Goal: Task Accomplishment & Management: Manage account settings

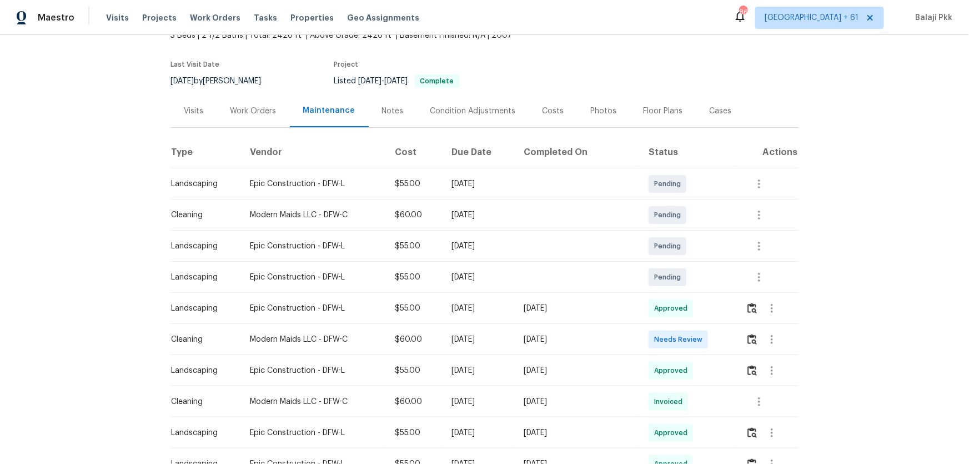
scroll to position [151, 0]
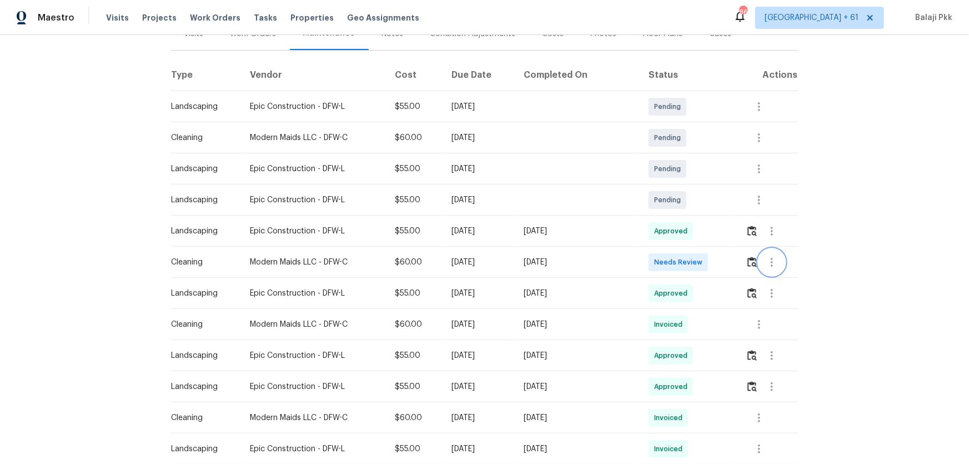
click at [689, 259] on button "button" at bounding box center [771, 262] width 27 height 27
click at [689, 261] on div at bounding box center [484, 232] width 969 height 464
click at [689, 261] on img "button" at bounding box center [751, 261] width 9 height 11
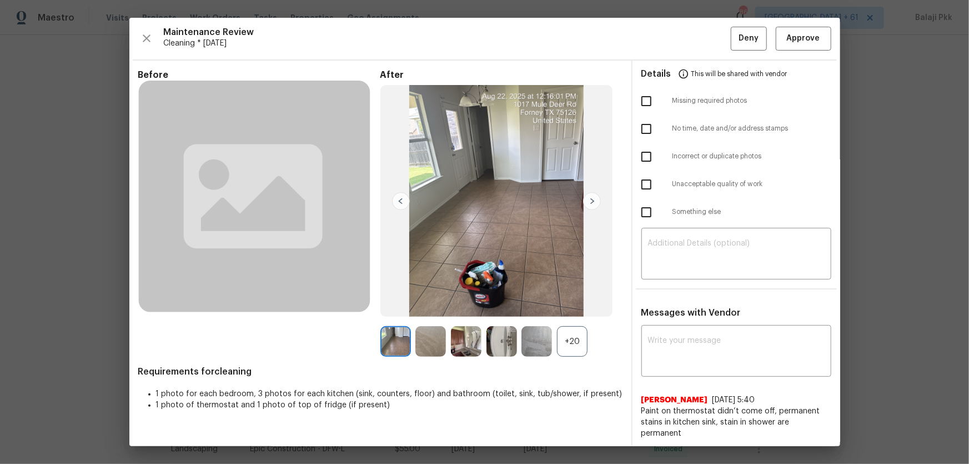
click at [567, 306] on div "+20" at bounding box center [572, 341] width 31 height 31
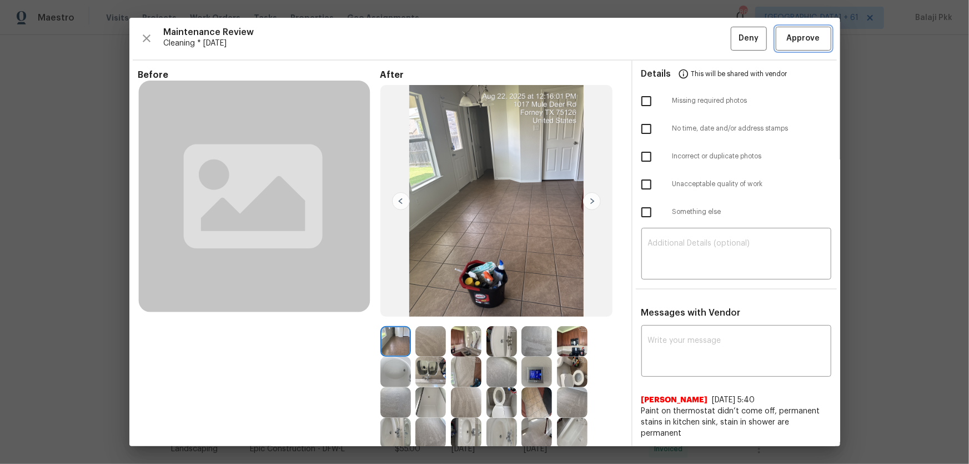
click at [689, 31] on button "Approve" at bounding box center [804, 39] width 56 height 24
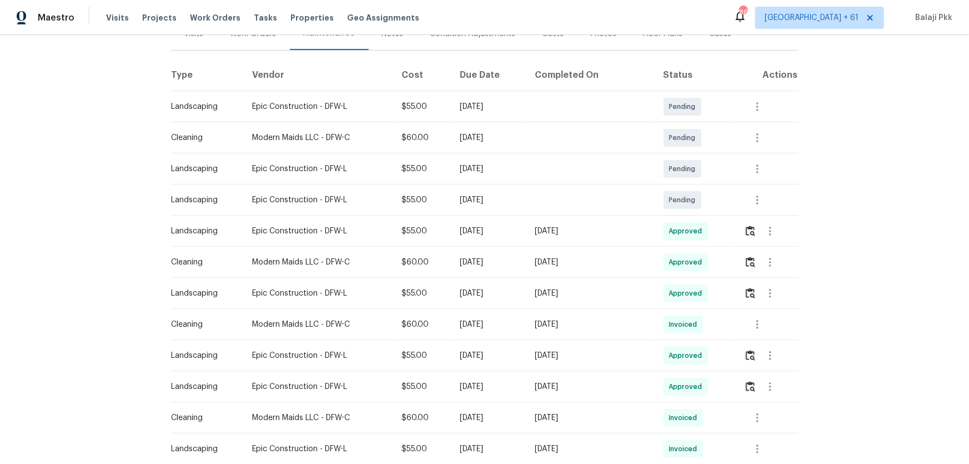
click at [82, 97] on div "Back to all projects 1017 Mule Deer Rd, Forney, TX 75126 3 Beds | 2 1/2 Baths |…" at bounding box center [484, 249] width 969 height 429
click at [344, 77] on th "Vendor" at bounding box center [317, 75] width 149 height 31
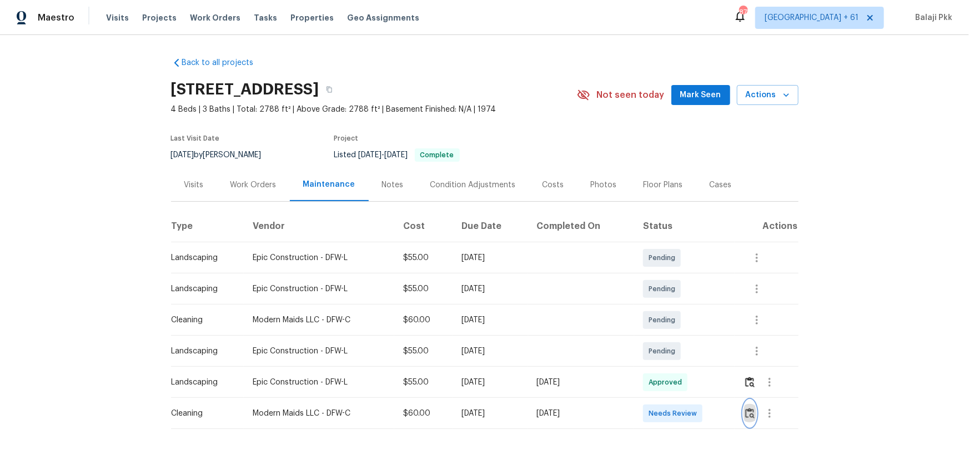
click at [689, 306] on img "button" at bounding box center [749, 412] width 9 height 11
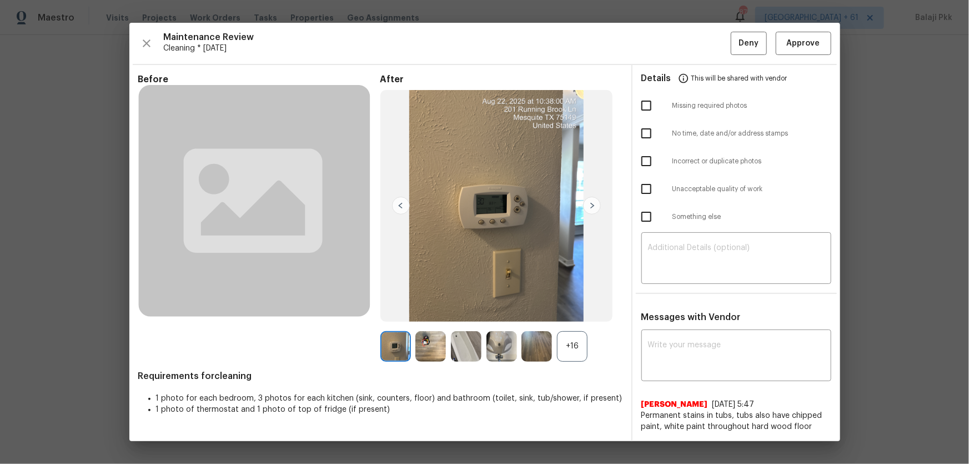
click at [568, 306] on div "+16" at bounding box center [572, 346] width 31 height 31
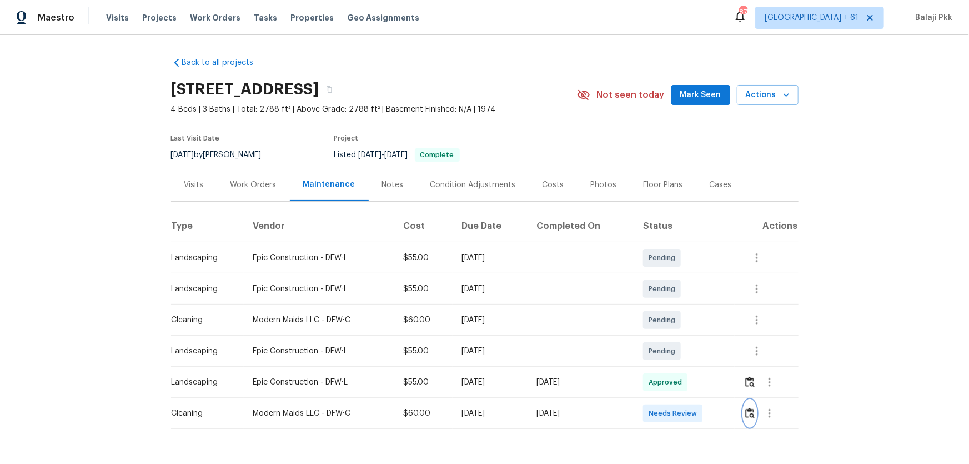
click at [689, 306] on button "button" at bounding box center [749, 413] width 13 height 27
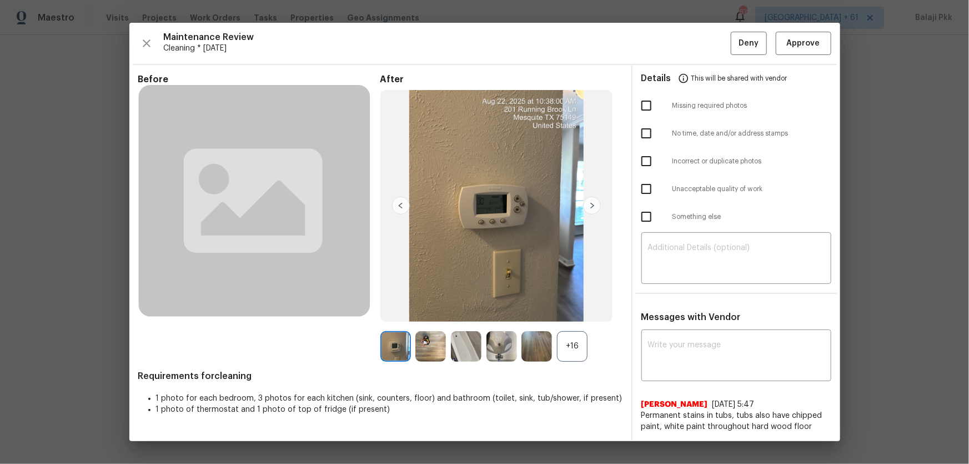
click at [577, 306] on div "+16" at bounding box center [572, 346] width 31 height 31
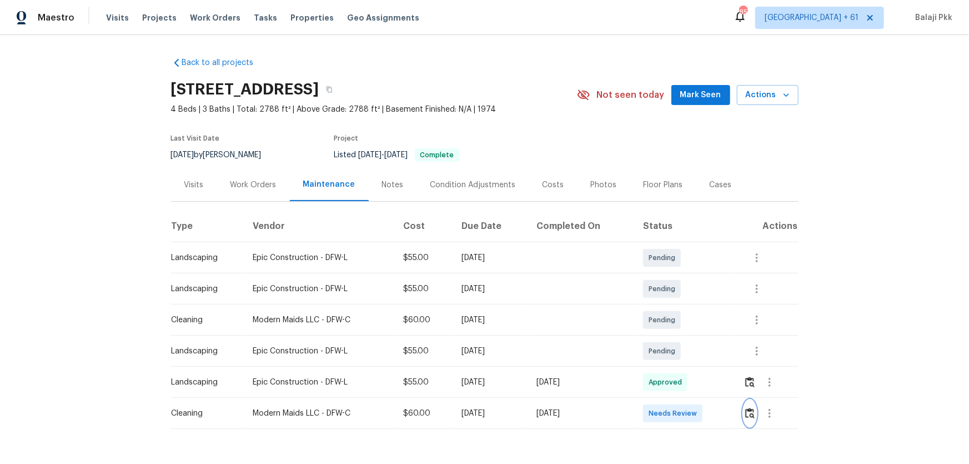
click at [689, 306] on img "button" at bounding box center [749, 412] width 9 height 11
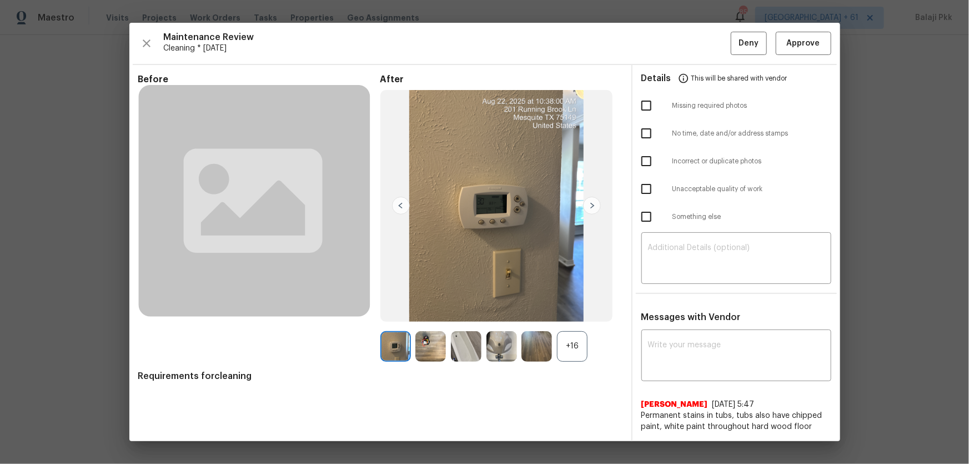
click at [573, 306] on div "+16" at bounding box center [572, 346] width 31 height 31
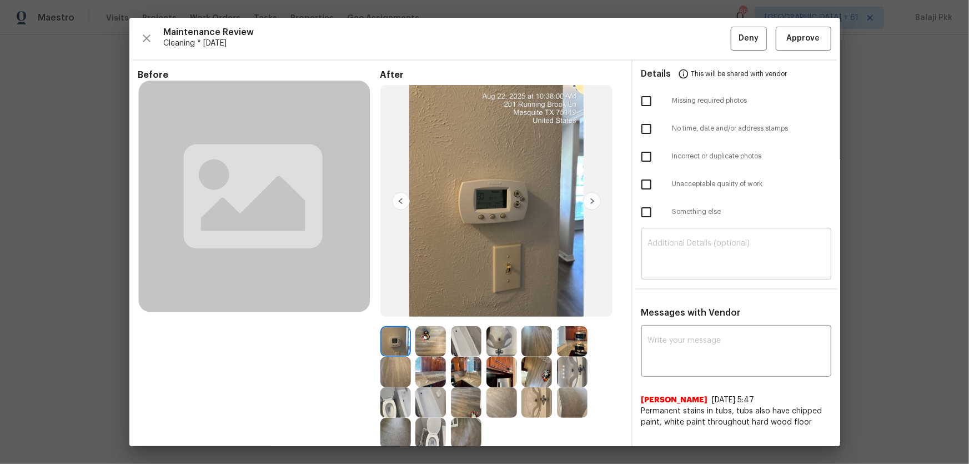
click at [689, 260] on textarea at bounding box center [736, 254] width 177 height 31
paste textarea "Maintenance Audit Team: Hello! Unfortunately, this Cleaning visit completed on …"
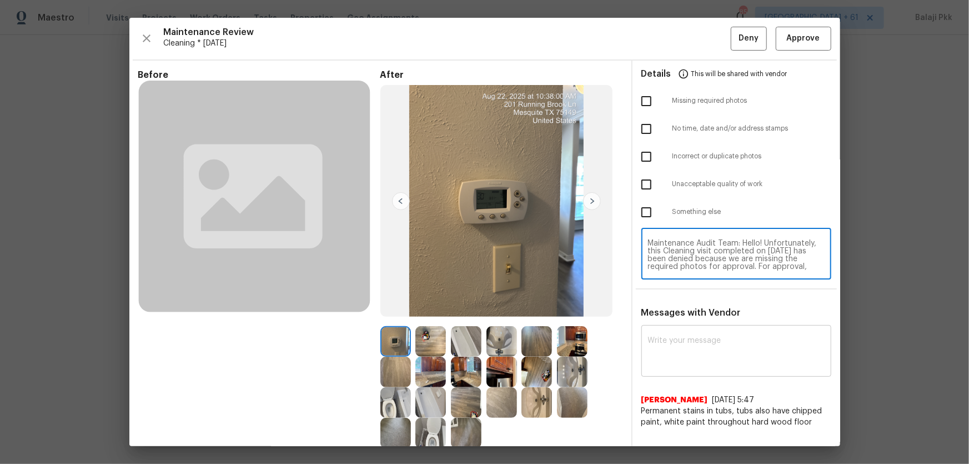
scroll to position [93, 0]
type textarea "Maintenance Audit Team: Hello! Unfortunately, this Cleaning visit completed on …"
click at [689, 306] on textarea at bounding box center [736, 351] width 177 height 31
paste textarea "Maintenance Audit Team: Hello! Unfortunately, this Cleaning visit completed on …"
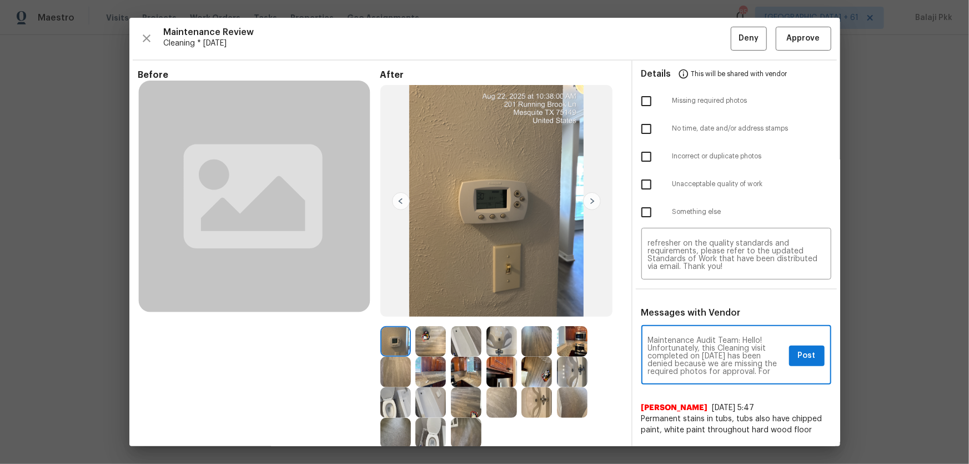
scroll to position [132, 0]
type textarea "Maintenance Audit Team: Hello! Unfortunately, this Cleaning visit completed on …"
click at [640, 105] on input "checkbox" at bounding box center [646, 100] width 23 height 23
checkbox input "true"
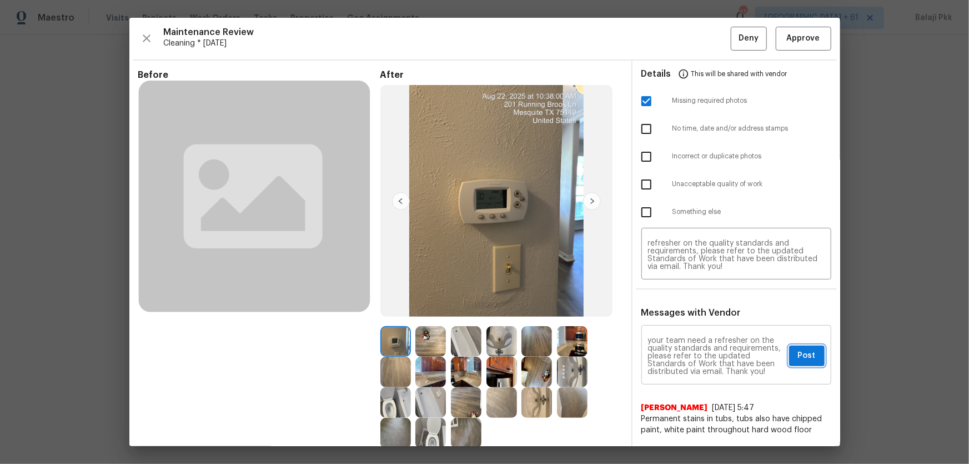
click at [689, 306] on span "Post" at bounding box center [807, 356] width 18 height 14
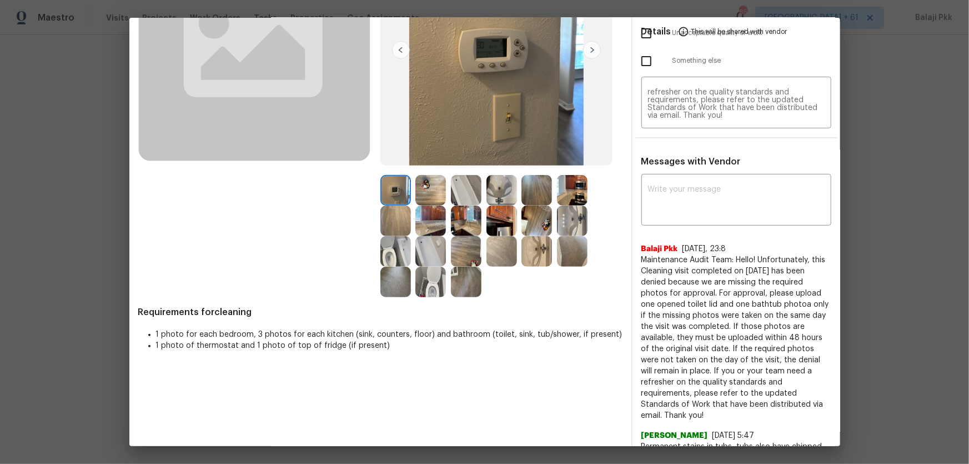
scroll to position [0, 0]
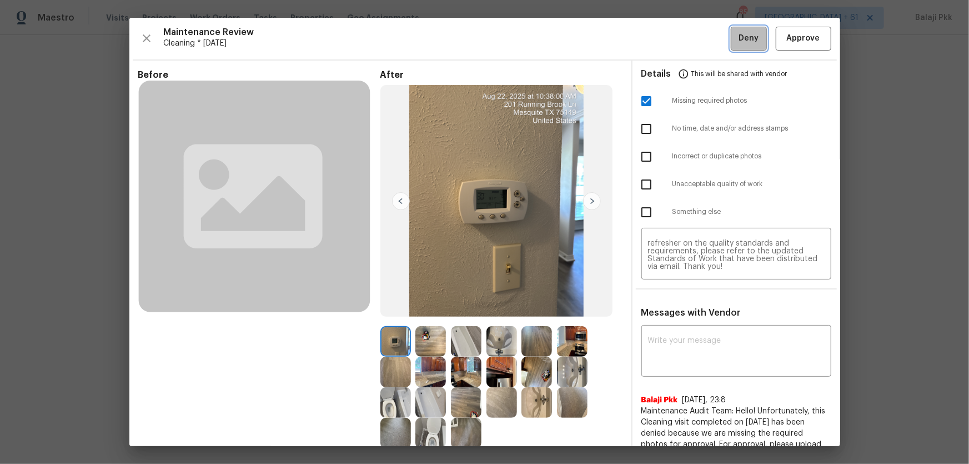
click at [689, 28] on button "Deny" at bounding box center [749, 39] width 36 height 24
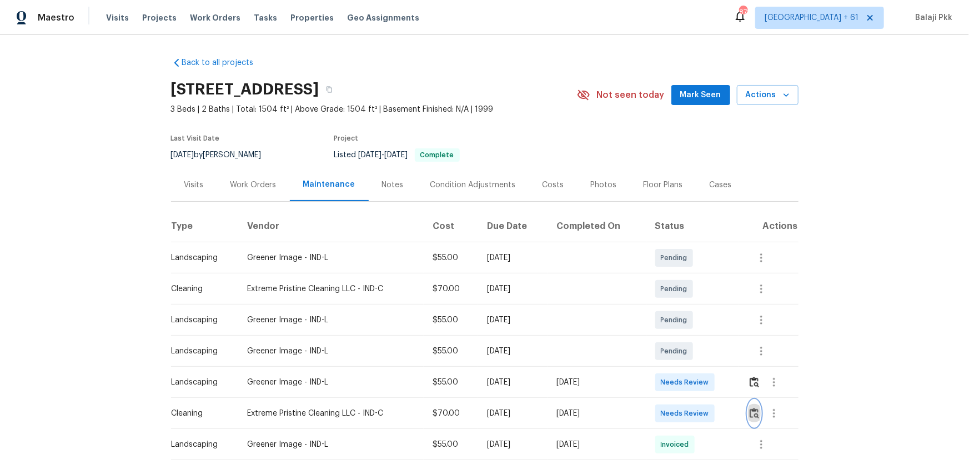
click at [689, 306] on button "button" at bounding box center [754, 413] width 13 height 27
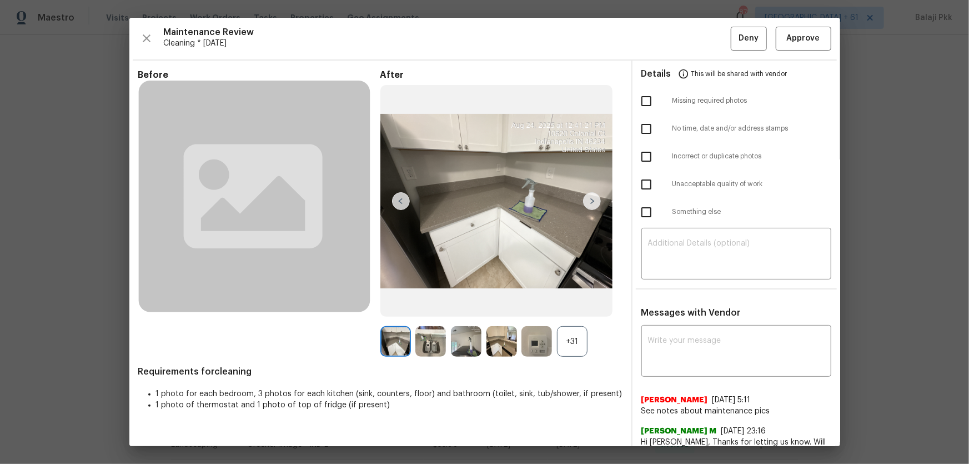
click at [577, 306] on div "+31" at bounding box center [572, 341] width 31 height 31
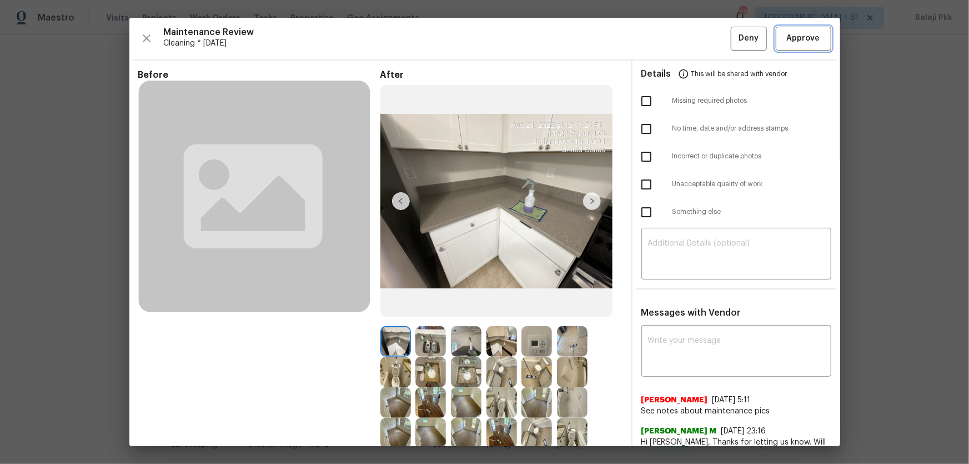
click at [689, 39] on span "Approve" at bounding box center [803, 39] width 33 height 14
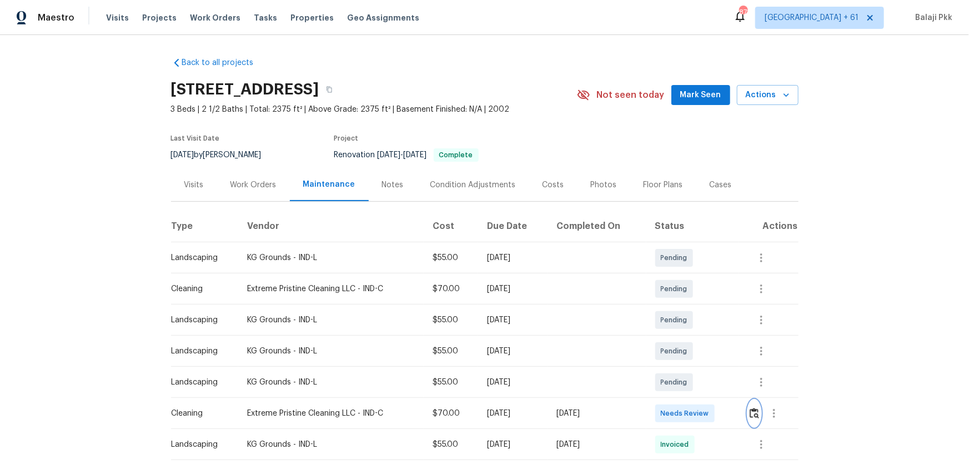
click at [689, 306] on img "button" at bounding box center [753, 412] width 9 height 11
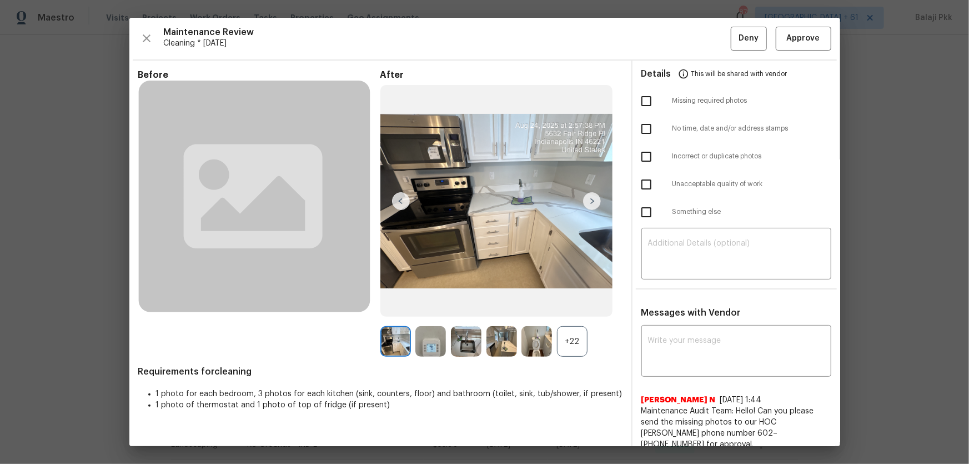
click at [581, 306] on div "+22" at bounding box center [572, 341] width 31 height 31
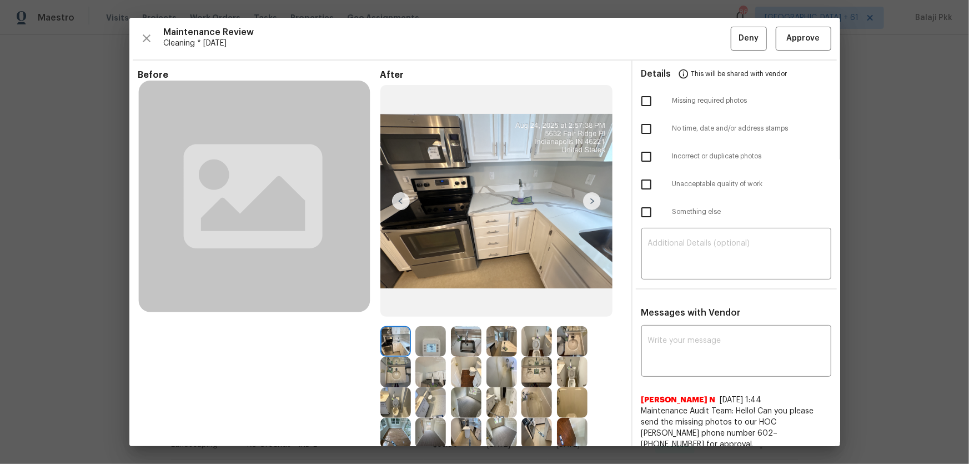
click at [689, 31] on div "Maintenance Review Cleaning * [DATE] Deny Approve Before After Requirements for…" at bounding box center [484, 232] width 711 height 428
click at [689, 34] on span "Approve" at bounding box center [803, 39] width 38 height 14
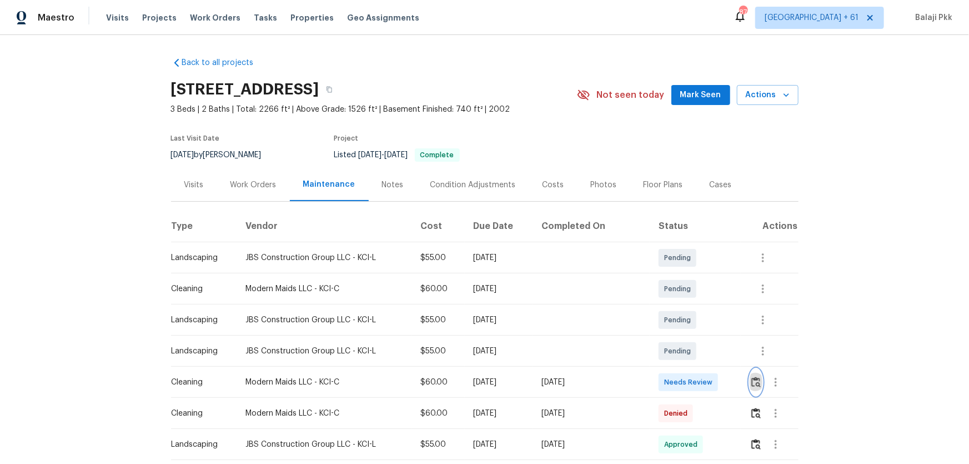
click at [689, 306] on button "button" at bounding box center [755, 382] width 13 height 27
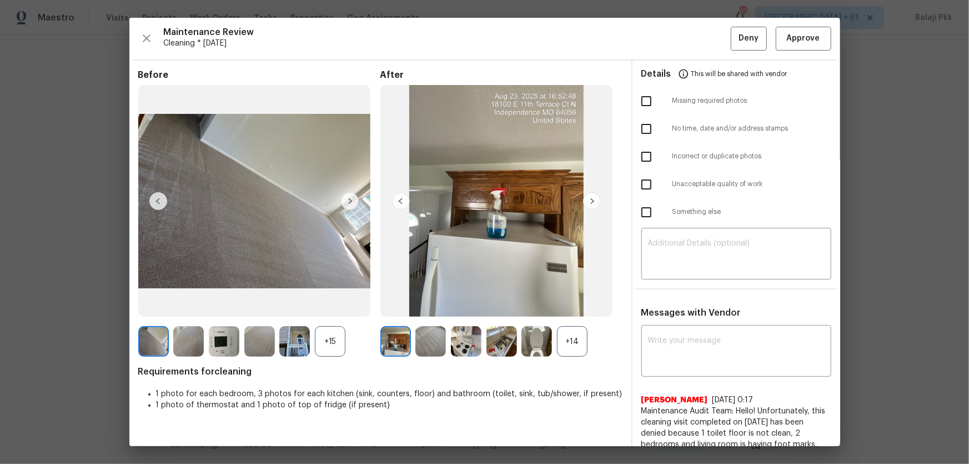
click at [576, 306] on div "+14" at bounding box center [572, 341] width 31 height 31
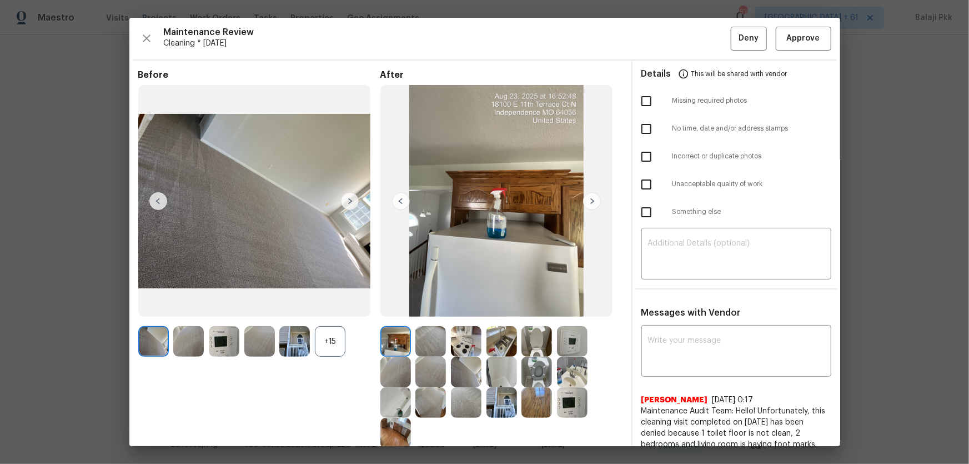
click at [323, 306] on div "+15" at bounding box center [330, 341] width 31 height 31
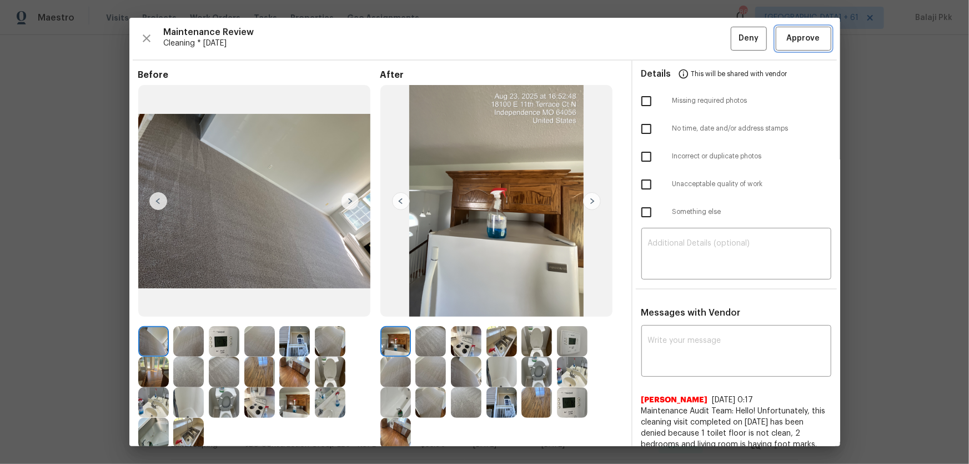
click at [689, 47] on button "Approve" at bounding box center [804, 39] width 56 height 24
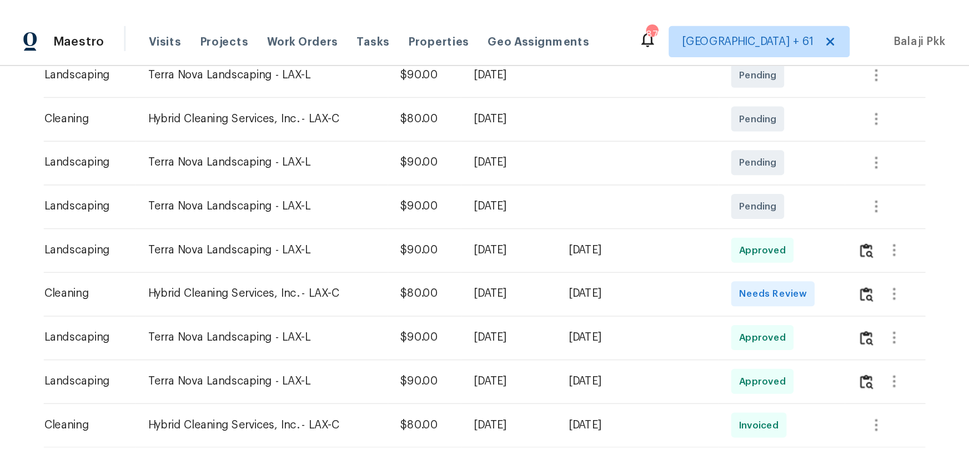
scroll to position [202, 0]
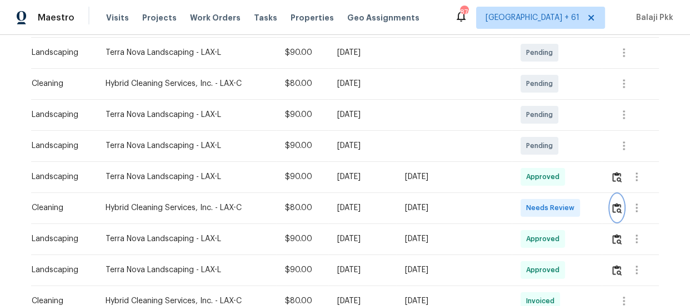
click at [616, 208] on img "button" at bounding box center [616, 208] width 9 height 11
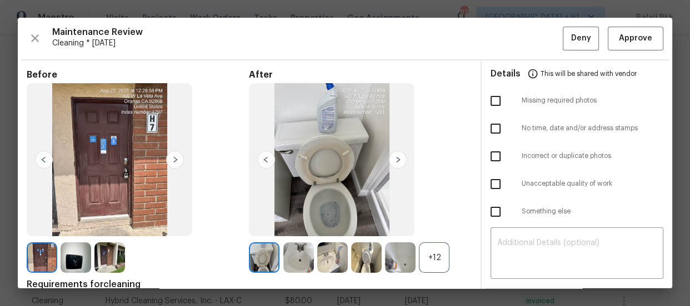
click at [435, 241] on div "After +12" at bounding box center [360, 171] width 222 height 204
click at [431, 245] on div "+12" at bounding box center [434, 258] width 31 height 31
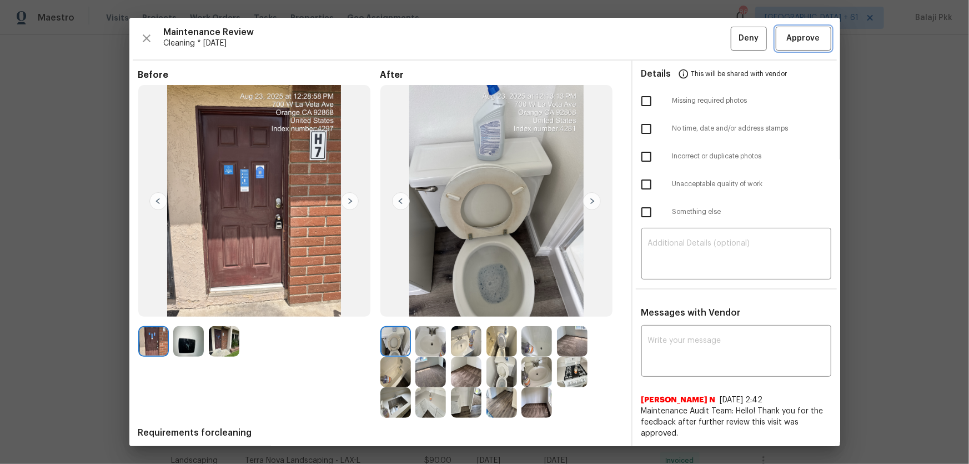
click at [689, 39] on span "Approve" at bounding box center [803, 39] width 33 height 14
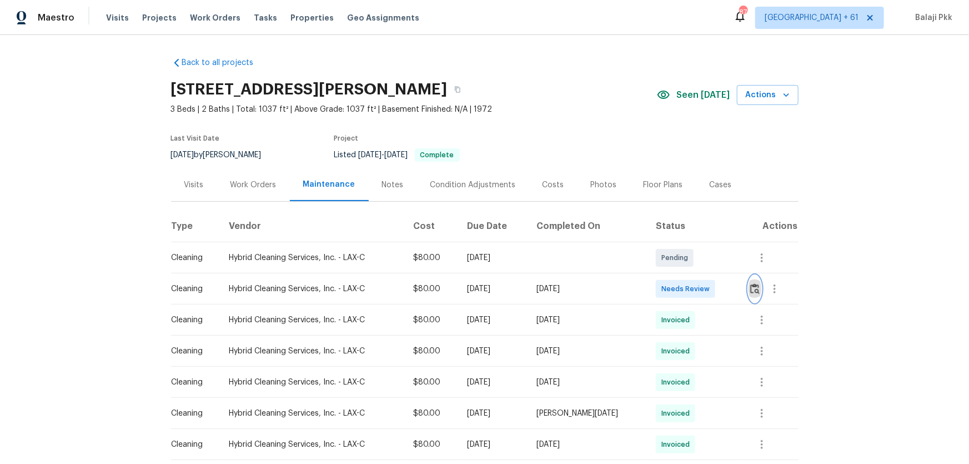
click at [689, 290] on img "button" at bounding box center [754, 288] width 9 height 11
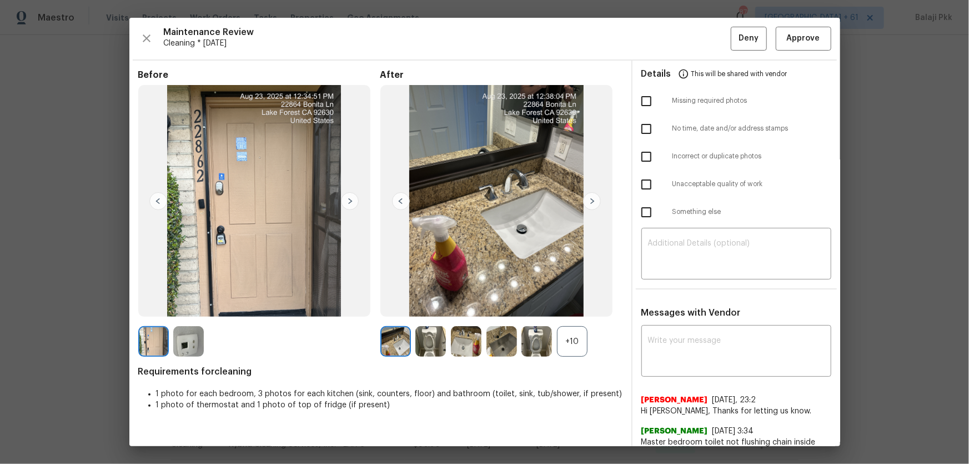
click at [585, 306] on div "+10" at bounding box center [572, 341] width 31 height 31
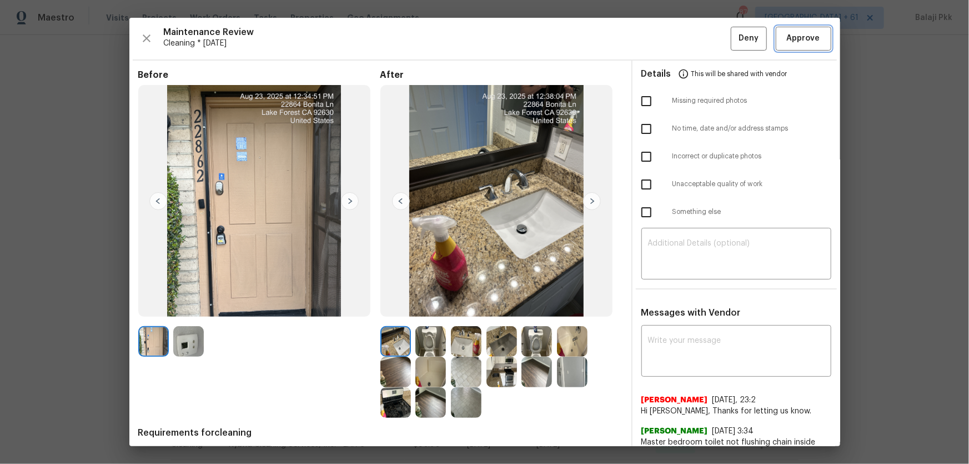
click at [689, 43] on button "Approve" at bounding box center [804, 39] width 56 height 24
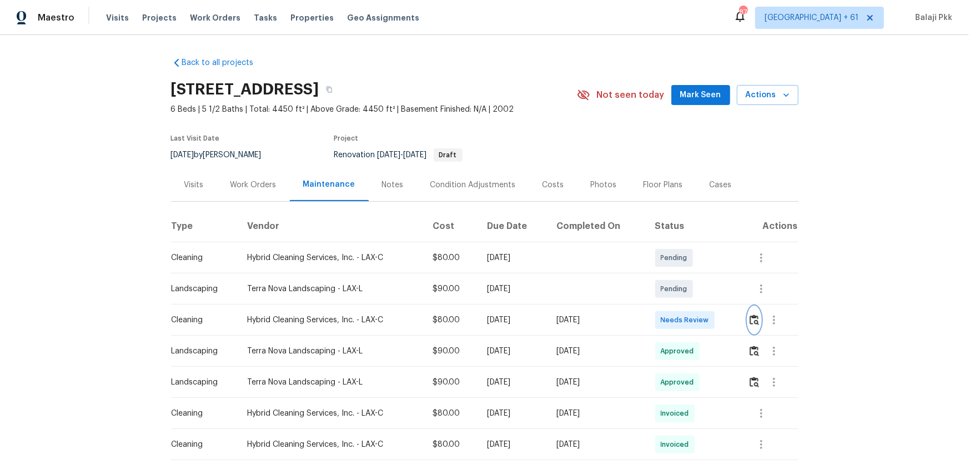
click at [689, 306] on img "button" at bounding box center [753, 319] width 9 height 11
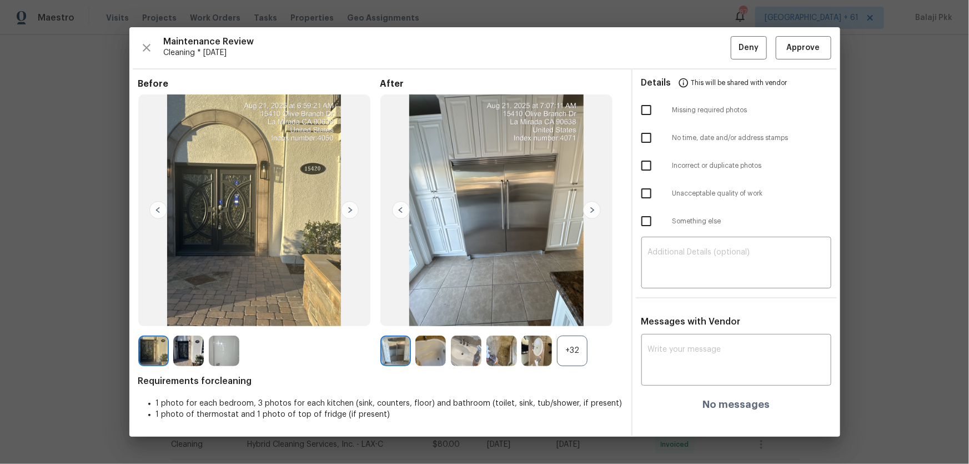
click at [581, 306] on div "+32" at bounding box center [572, 350] width 31 height 31
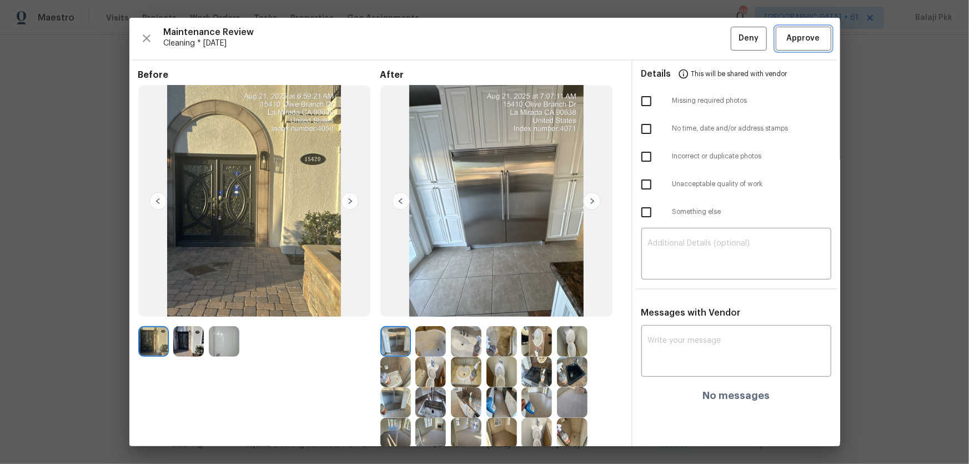
click at [689, 37] on span "Approve" at bounding box center [803, 39] width 33 height 14
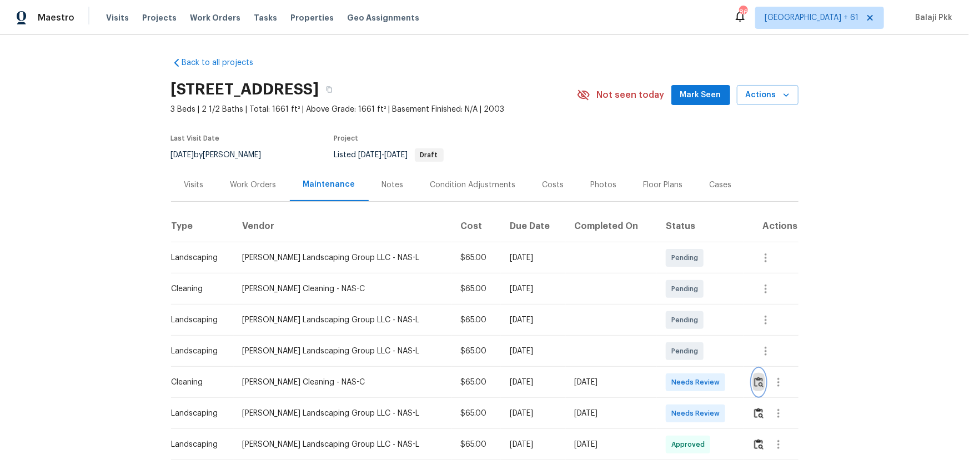
click at [689, 306] on img "button" at bounding box center [758, 381] width 9 height 11
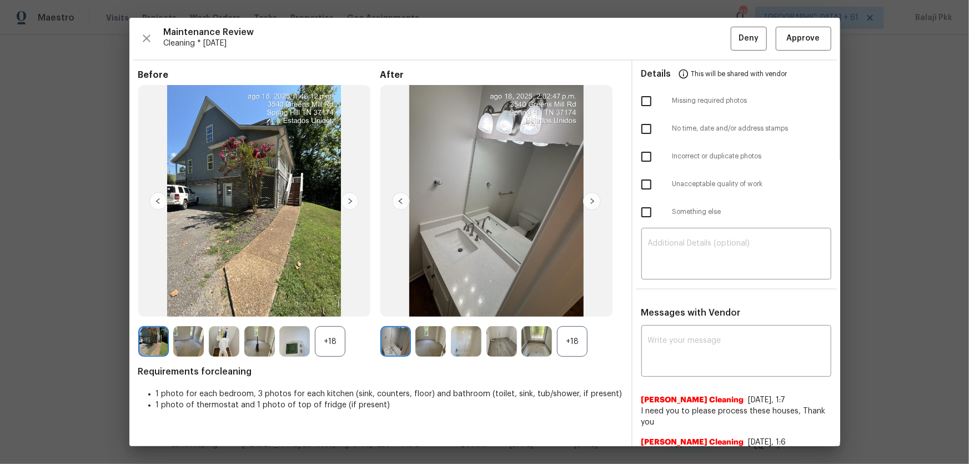
drag, startPoint x: 570, startPoint y: 335, endPoint x: 439, endPoint y: 319, distance: 131.9
click at [569, 306] on div "+18" at bounding box center [572, 341] width 31 height 31
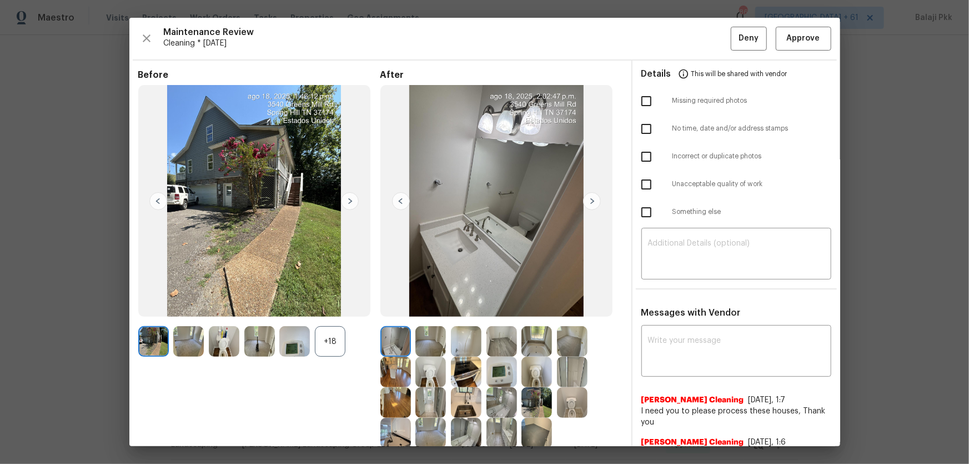
drag, startPoint x: 323, startPoint y: 344, endPoint x: 198, endPoint y: 89, distance: 283.5
click at [323, 306] on div "+18" at bounding box center [330, 341] width 31 height 31
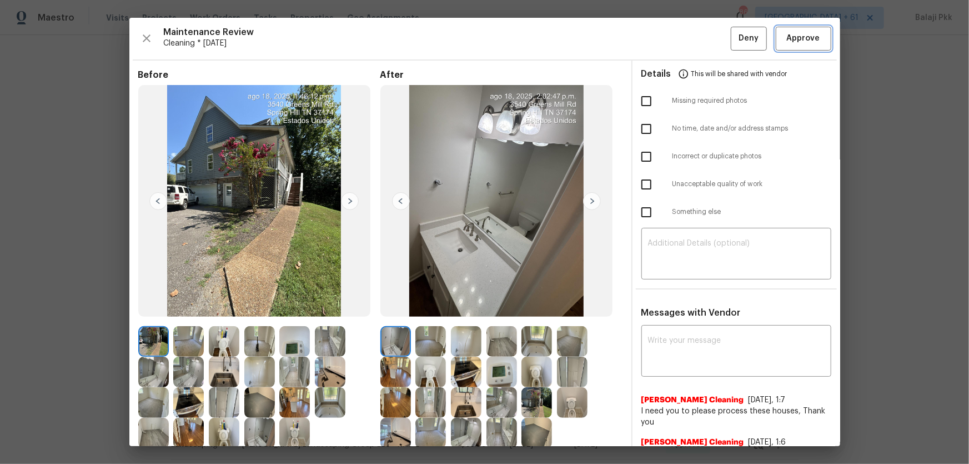
click at [689, 38] on span "Approve" at bounding box center [803, 39] width 33 height 14
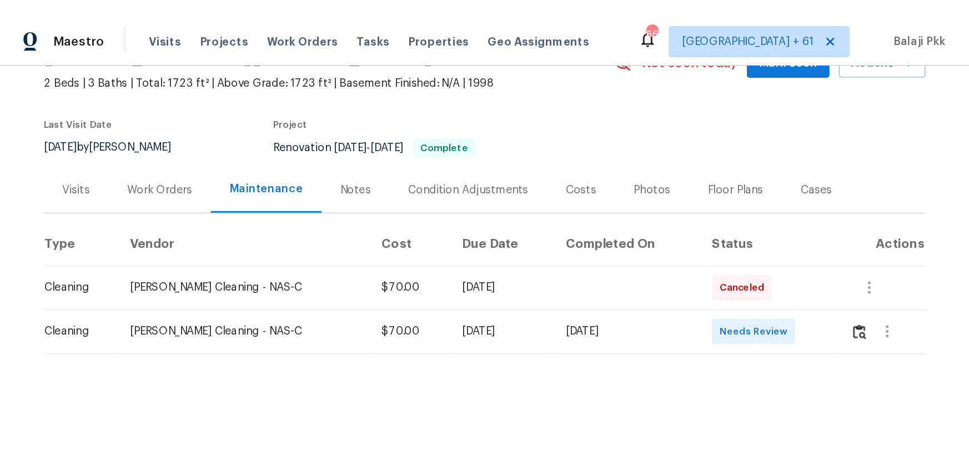
scroll to position [68, 0]
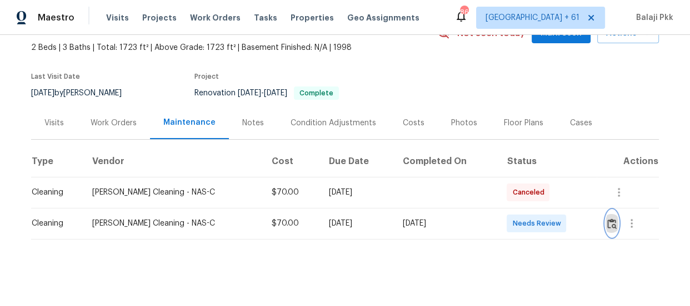
click at [607, 219] on img "button" at bounding box center [611, 224] width 9 height 11
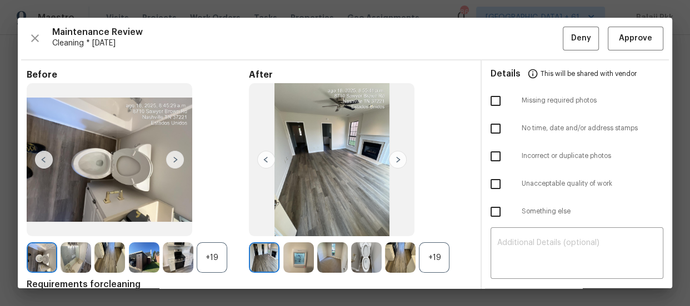
click at [439, 260] on div "+19" at bounding box center [434, 258] width 31 height 31
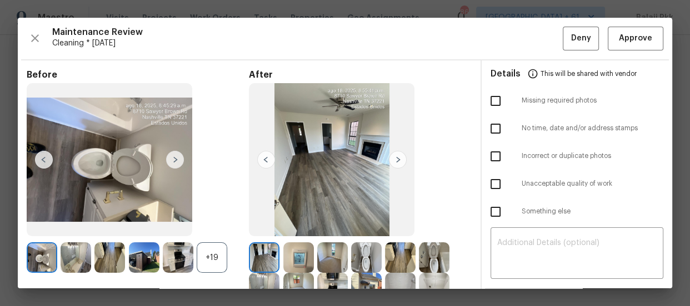
drag, startPoint x: 213, startPoint y: 261, endPoint x: 213, endPoint y: 256, distance: 5.6
click at [213, 256] on div "+19" at bounding box center [212, 258] width 31 height 31
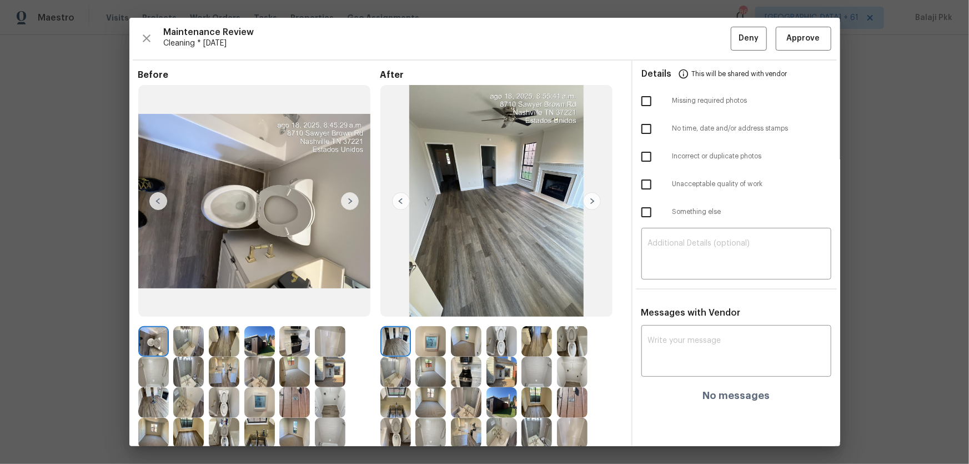
scroll to position [0, 0]
click at [689, 37] on span "Approve" at bounding box center [803, 39] width 38 height 14
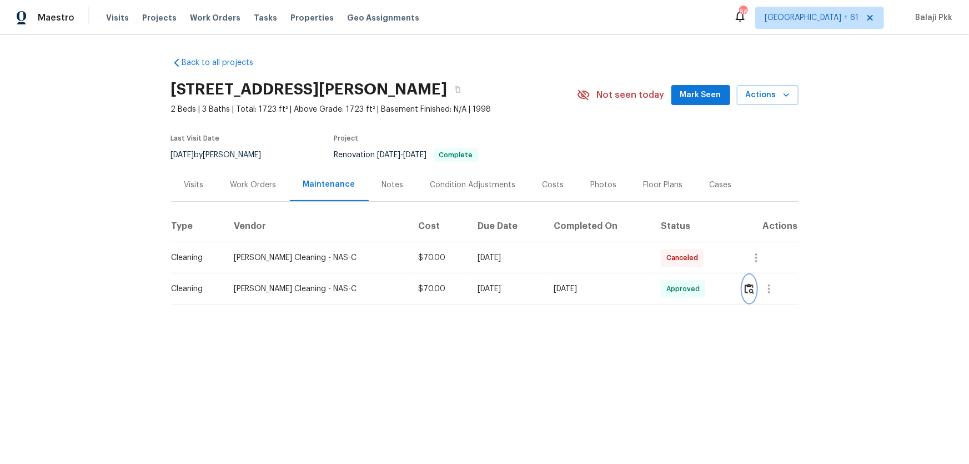
click at [689, 290] on img "button" at bounding box center [748, 288] width 9 height 11
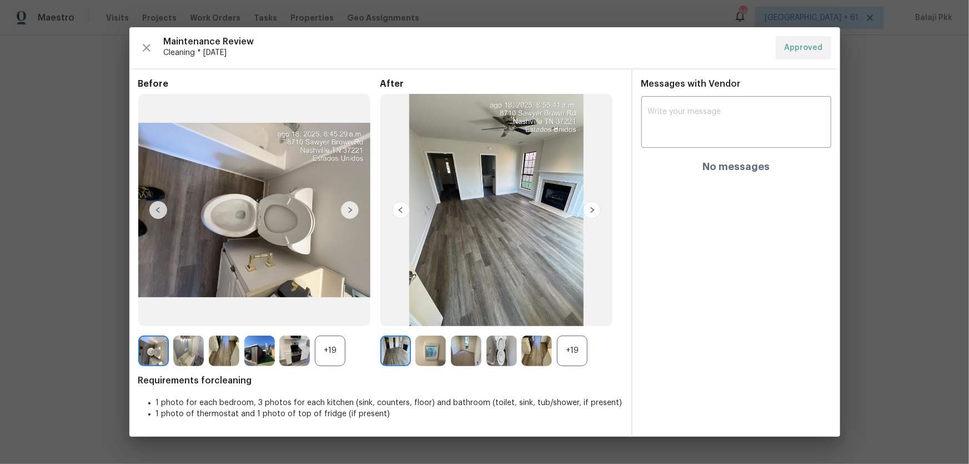
click at [573, 306] on div "+19" at bounding box center [572, 350] width 31 height 31
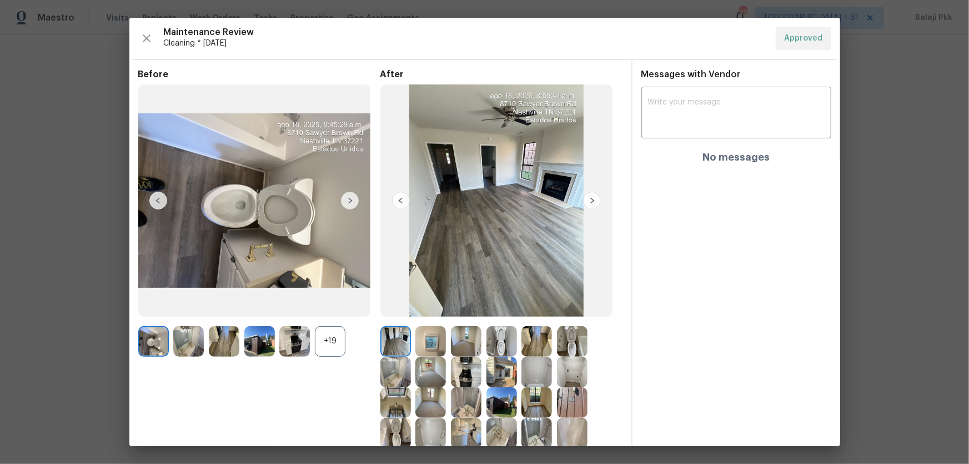
click at [333, 306] on div "+19" at bounding box center [330, 341] width 31 height 31
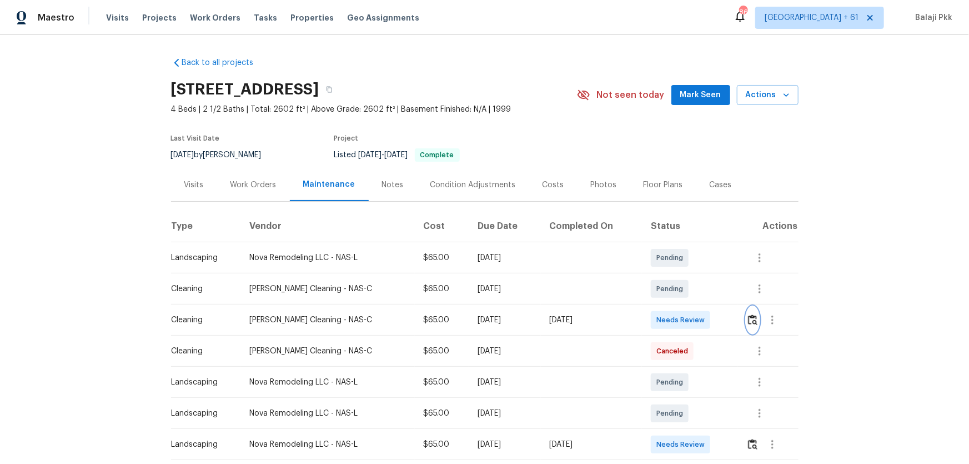
click at [689, 306] on img "button" at bounding box center [752, 319] width 9 height 11
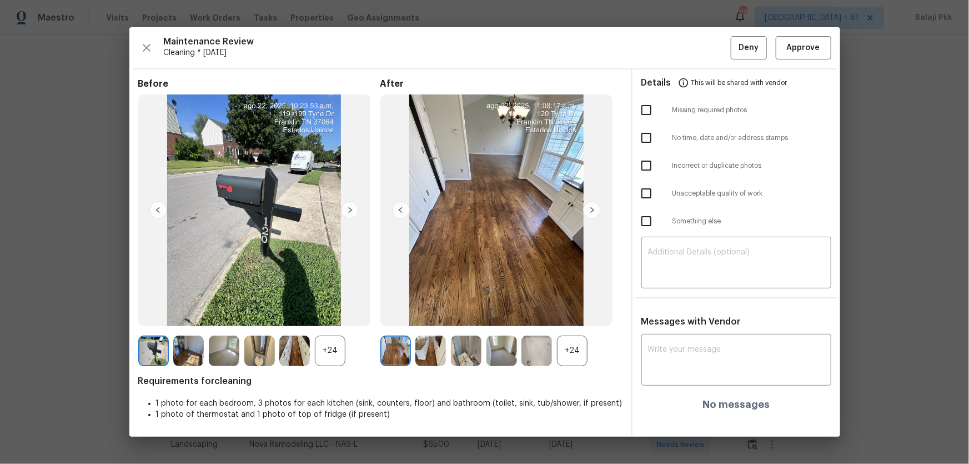
click at [581, 306] on div "+24" at bounding box center [572, 350] width 31 height 31
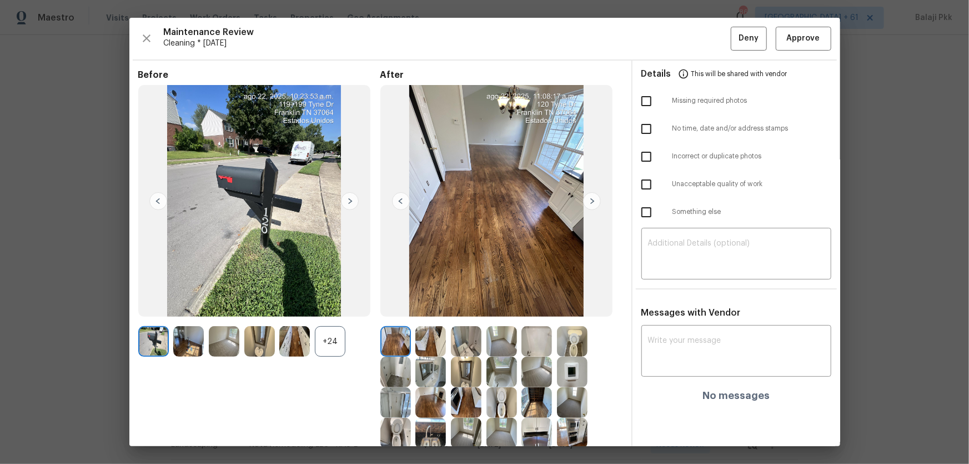
click at [333, 306] on div "+24" at bounding box center [330, 341] width 31 height 31
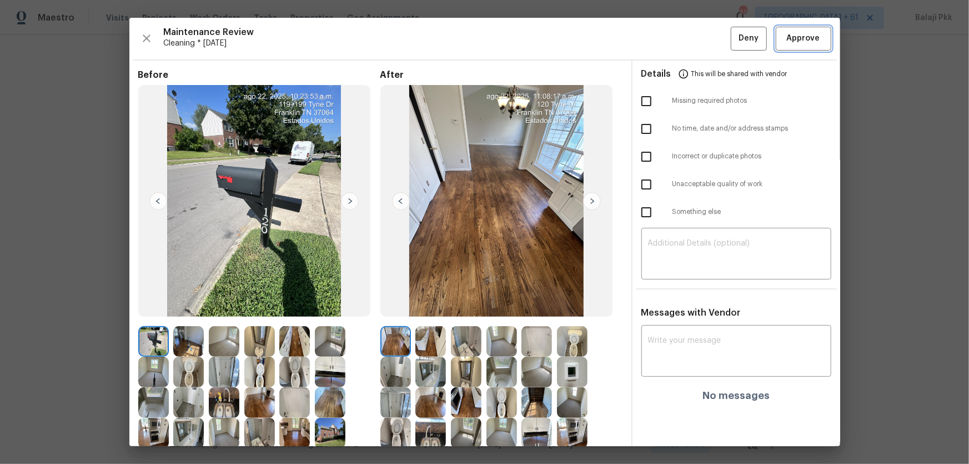
click at [689, 32] on span "Approve" at bounding box center [803, 39] width 38 height 14
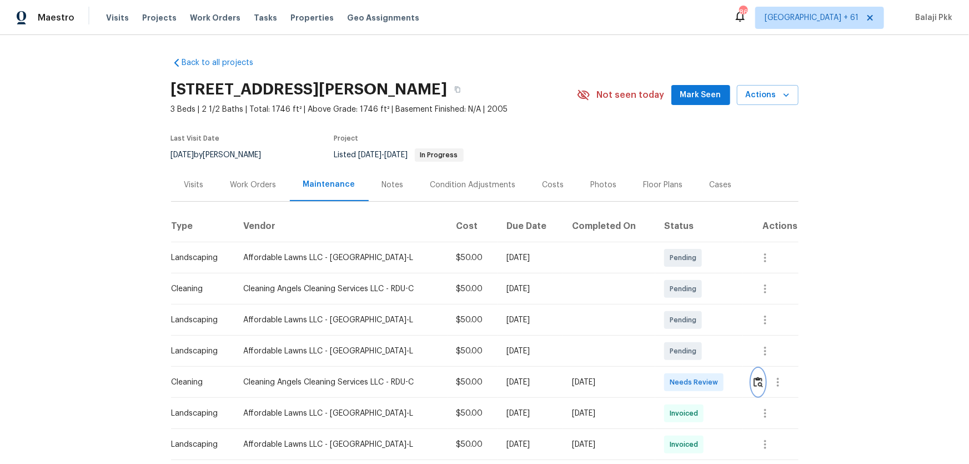
click at [689, 306] on img "button" at bounding box center [757, 381] width 9 height 11
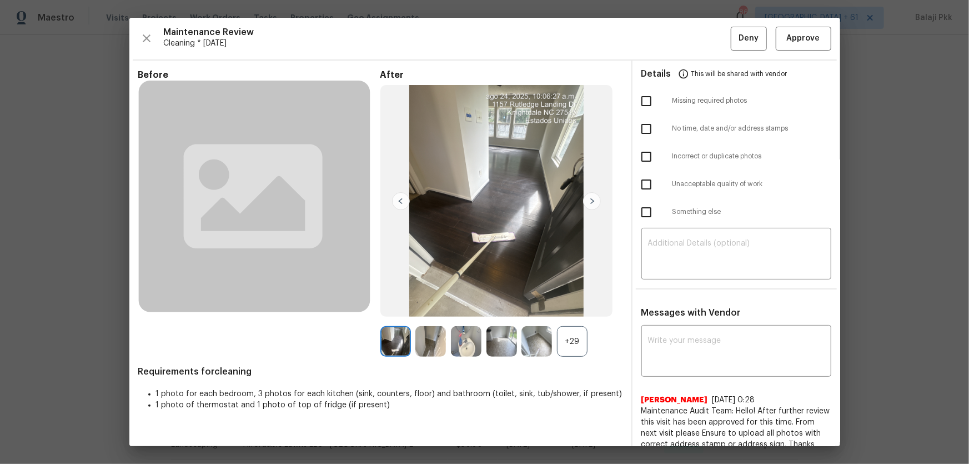
click at [580, 306] on div "+29" at bounding box center [572, 341] width 31 height 31
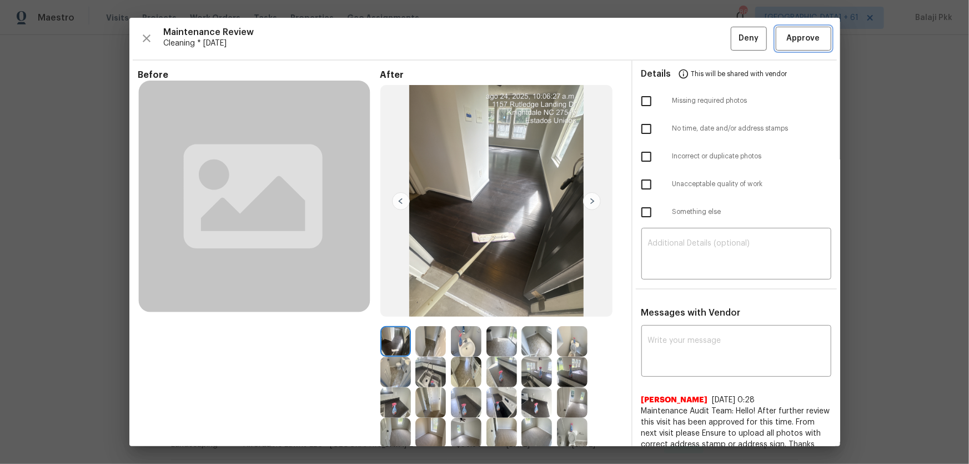
click at [689, 44] on span "Approve" at bounding box center [803, 39] width 38 height 14
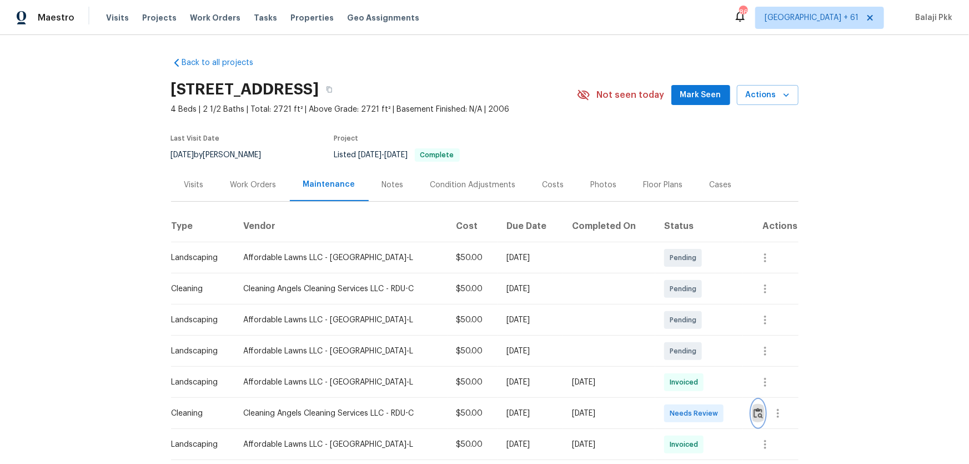
click at [689, 306] on img "button" at bounding box center [757, 412] width 9 height 11
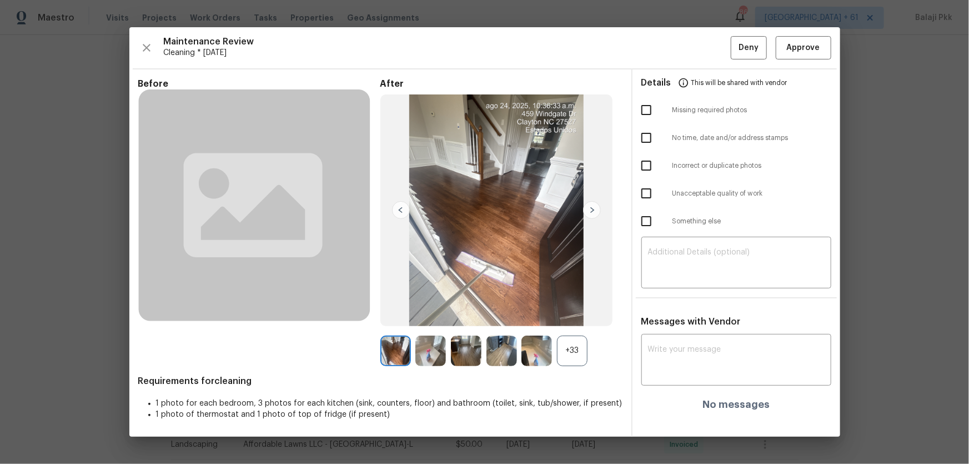
click at [588, 306] on div "+33" at bounding box center [501, 350] width 242 height 31
click at [575, 306] on div "+33" at bounding box center [572, 350] width 31 height 31
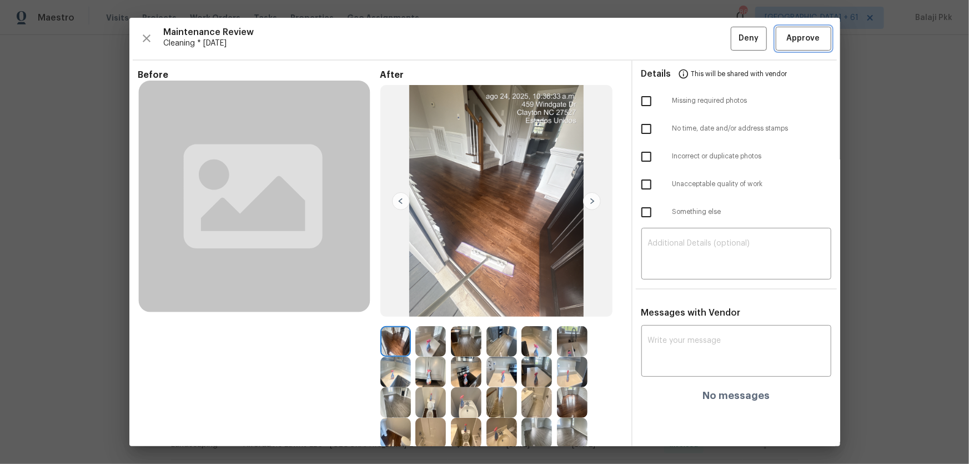
click at [689, 37] on span "Approve" at bounding box center [803, 39] width 33 height 14
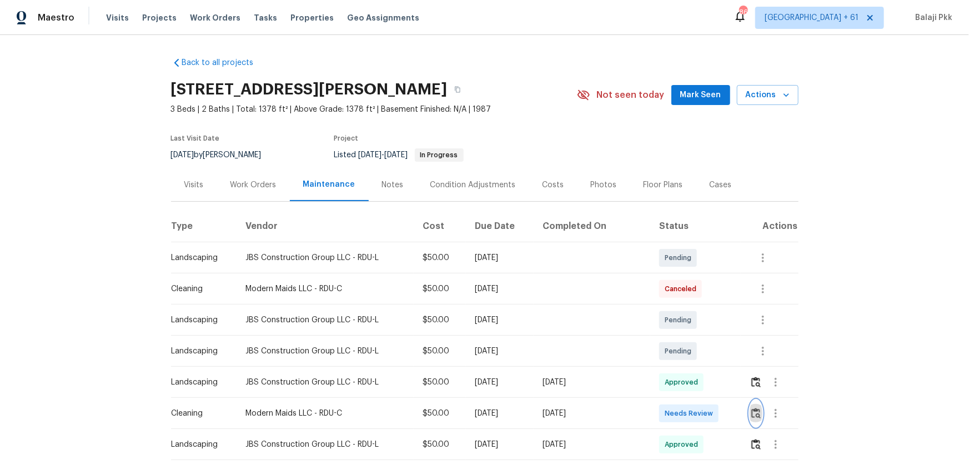
click at [689, 306] on img "button" at bounding box center [755, 412] width 9 height 11
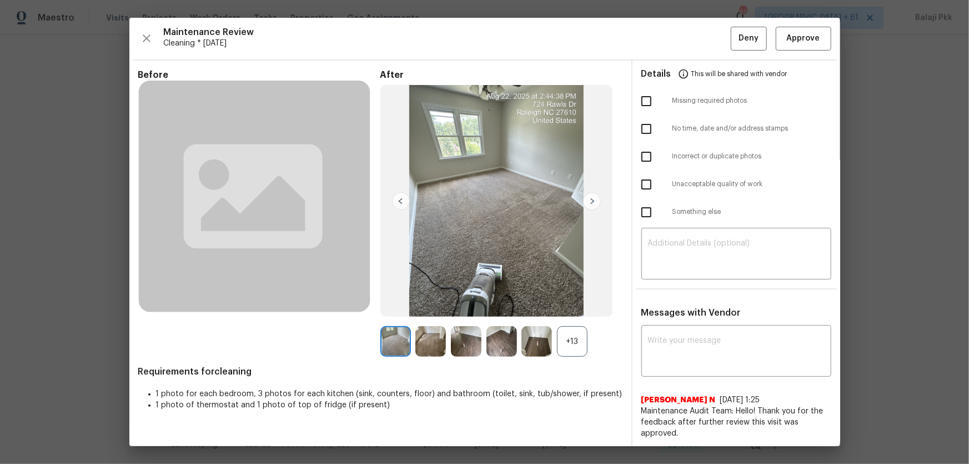
click at [573, 306] on div "+13" at bounding box center [572, 341] width 31 height 31
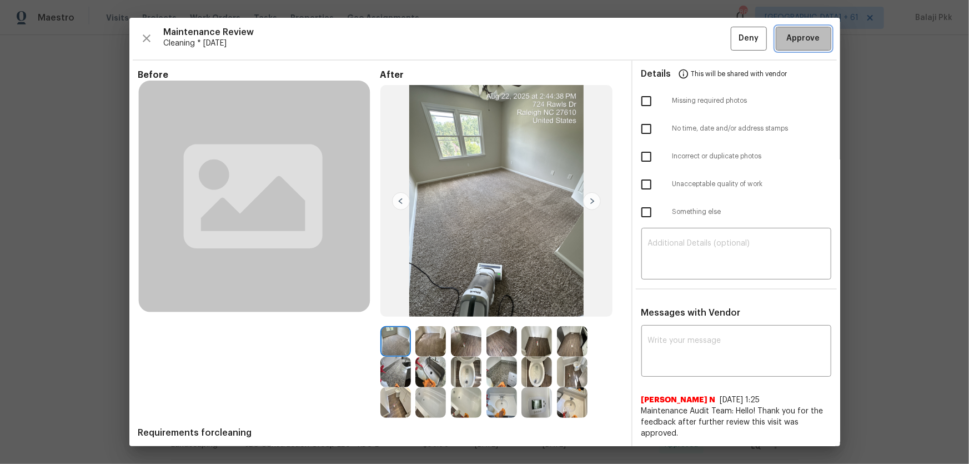
click at [689, 34] on span "Approve" at bounding box center [803, 39] width 33 height 14
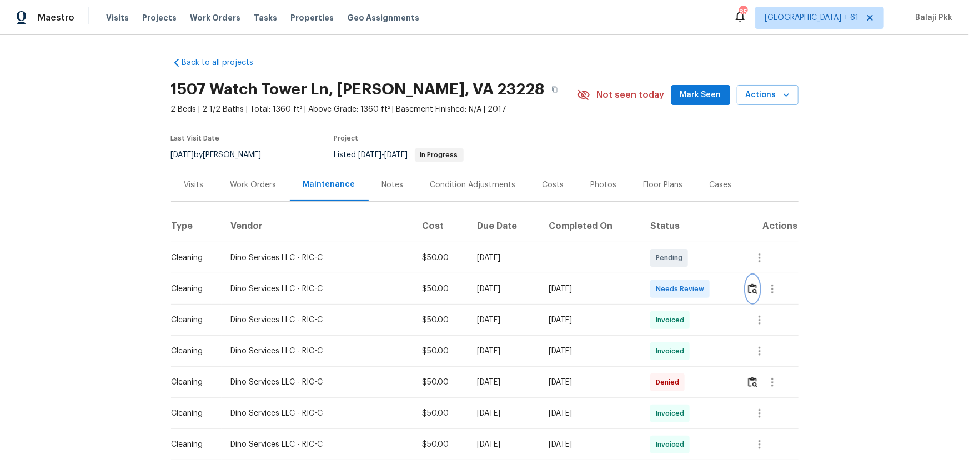
click at [689, 286] on img "button" at bounding box center [752, 288] width 9 height 11
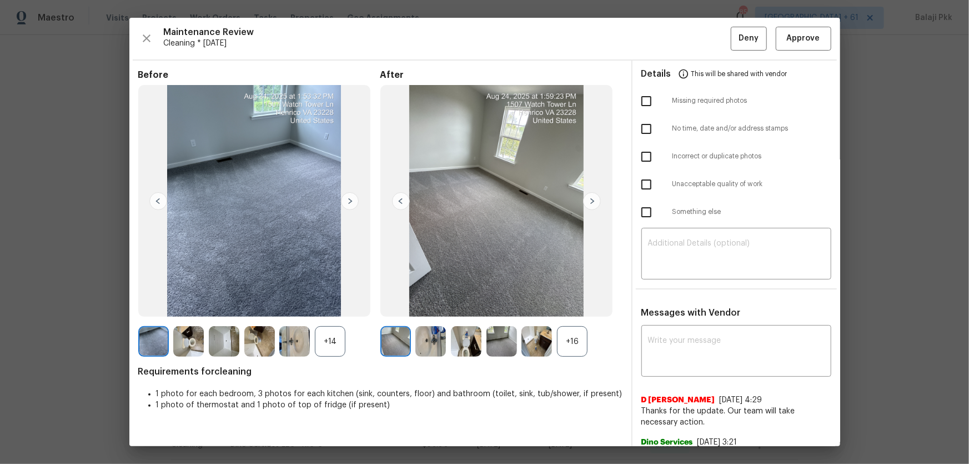
click at [587, 306] on div "+16" at bounding box center [501, 341] width 242 height 31
click at [570, 306] on div "+16" at bounding box center [572, 341] width 31 height 31
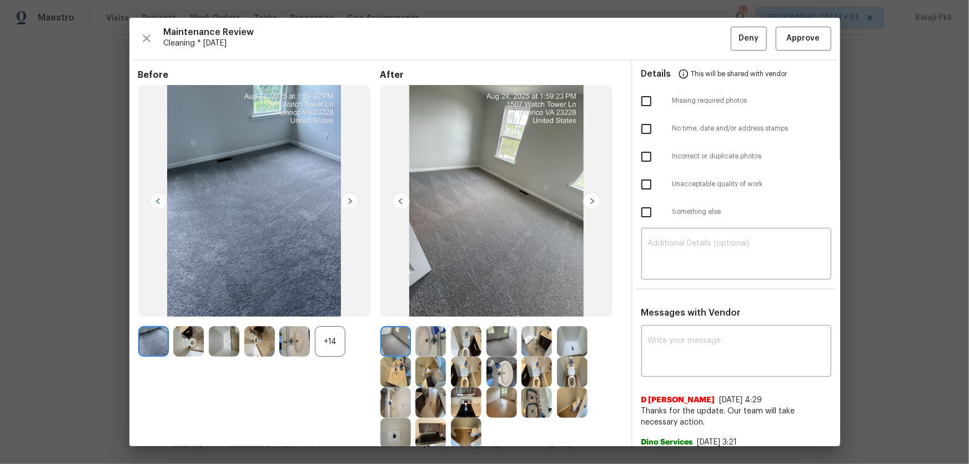
click at [333, 306] on div "+14" at bounding box center [330, 341] width 31 height 31
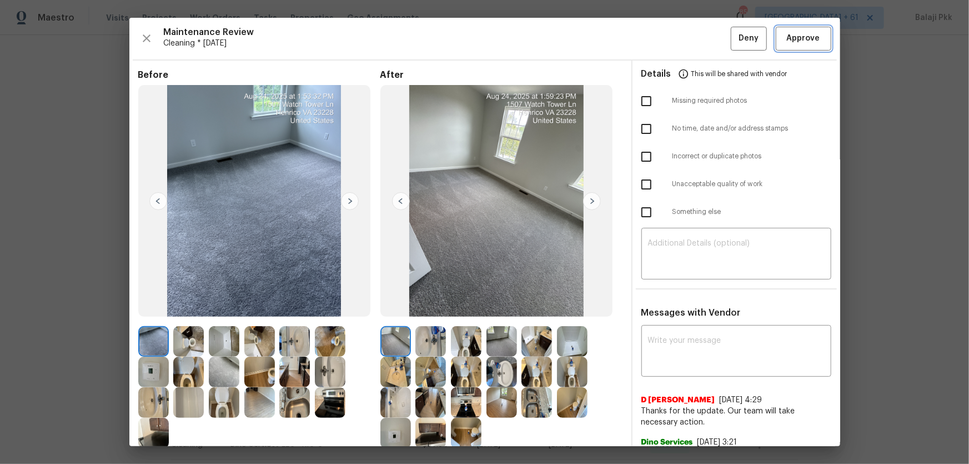
drag, startPoint x: 807, startPoint y: 37, endPoint x: 761, endPoint y: 29, distance: 46.7
click at [689, 37] on span "Approve" at bounding box center [803, 39] width 33 height 14
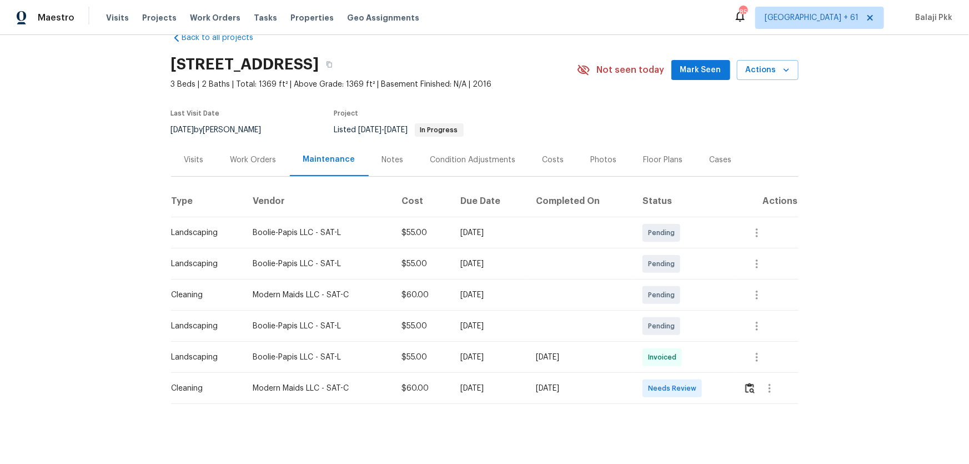
scroll to position [39, 0]
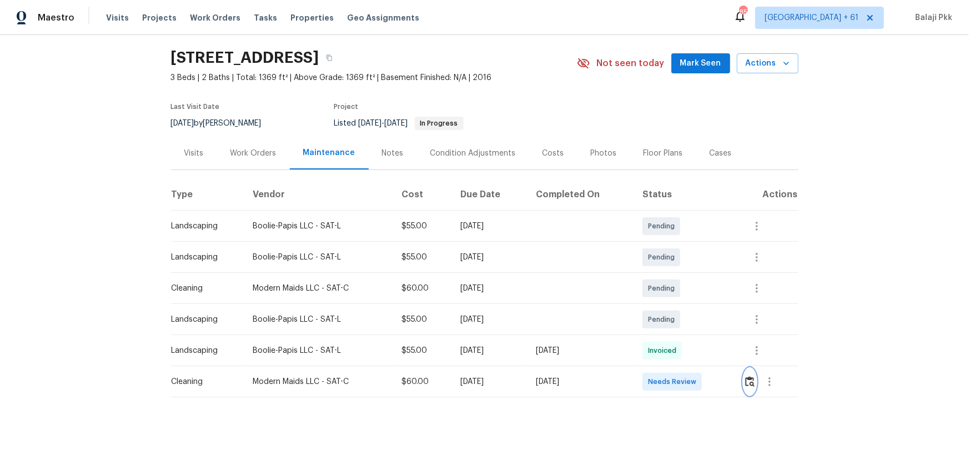
click at [689, 306] on img "button" at bounding box center [749, 381] width 9 height 11
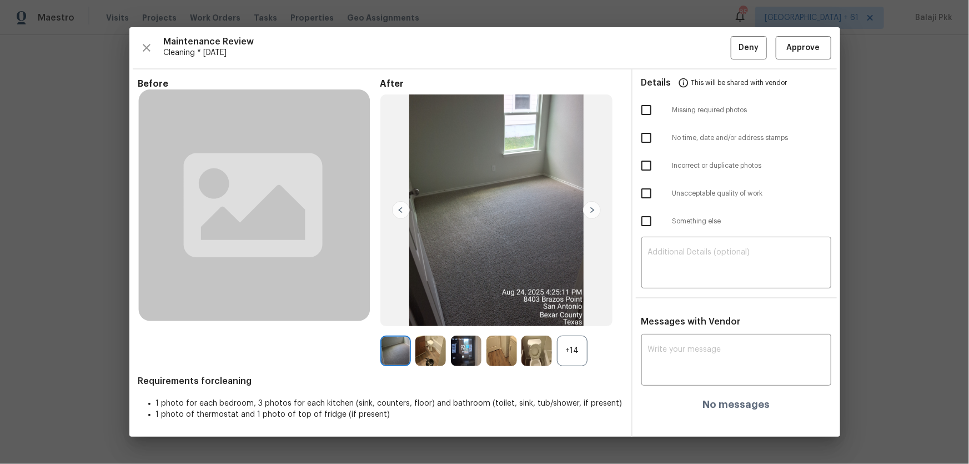
click at [576, 306] on div "+14" at bounding box center [572, 350] width 31 height 31
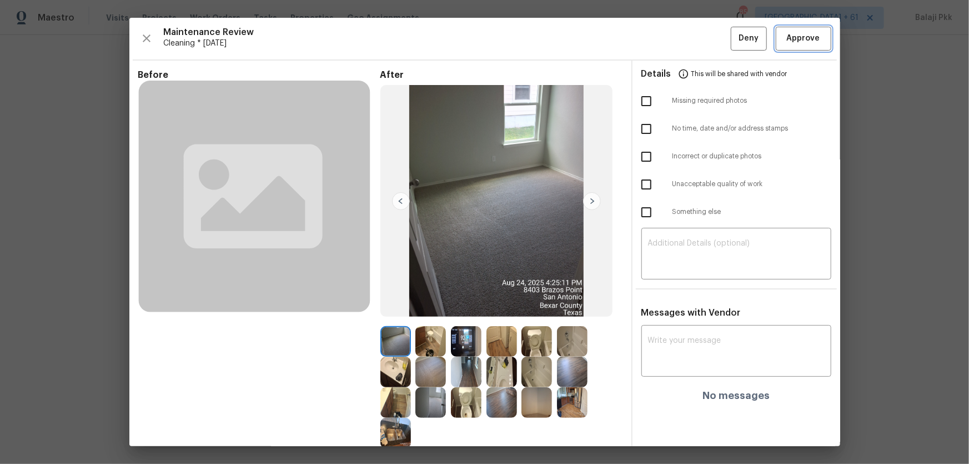
click at [689, 27] on button "Approve" at bounding box center [804, 39] width 56 height 24
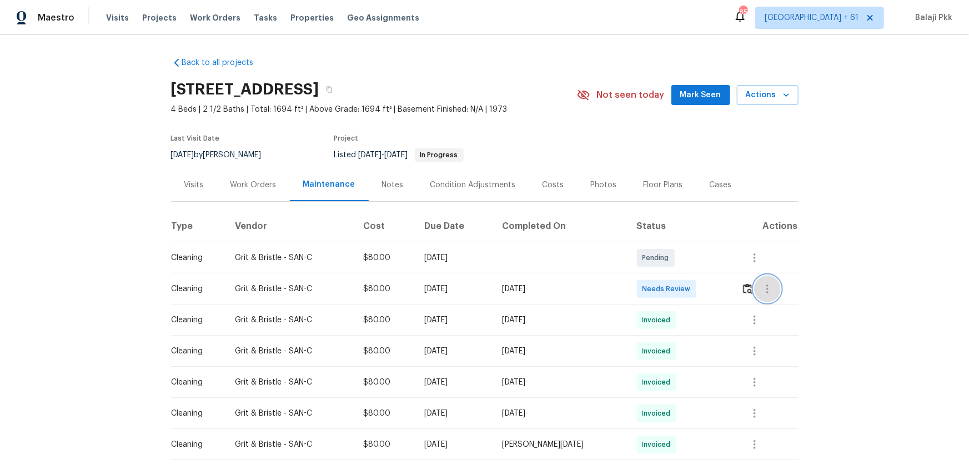
click at [689, 286] on button "button" at bounding box center [767, 288] width 27 height 27
click at [689, 284] on div at bounding box center [484, 232] width 969 height 464
click at [689, 288] on img "button" at bounding box center [747, 288] width 9 height 11
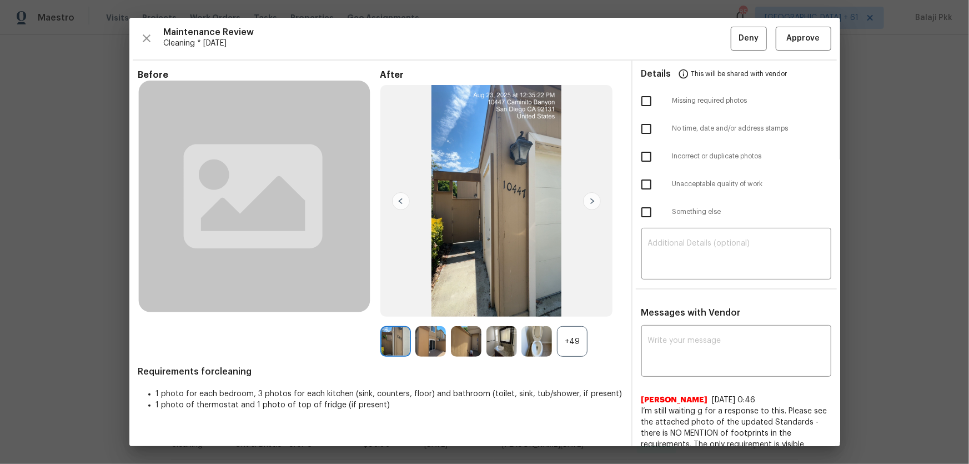
click at [557, 306] on div "+49" at bounding box center [572, 341] width 31 height 31
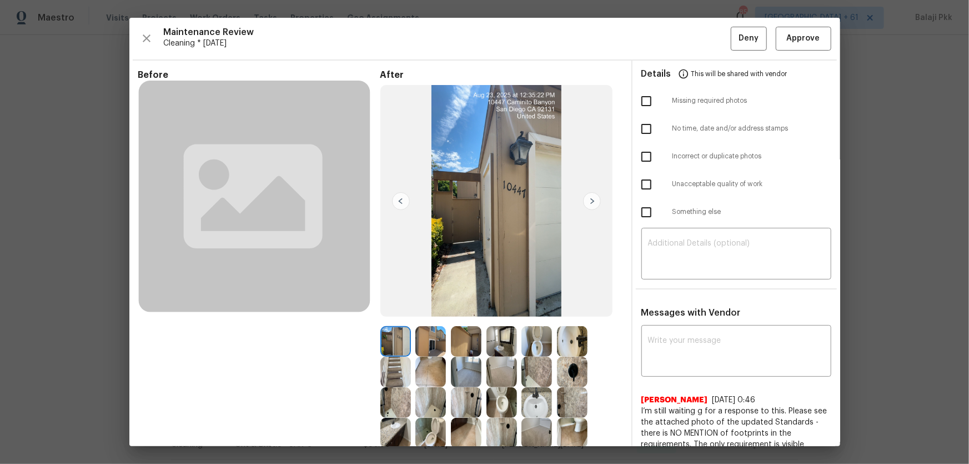
click at [689, 22] on div "Maintenance Review Cleaning * [DATE] Deny Approve Before After Requirements for…" at bounding box center [484, 232] width 711 height 428
drag, startPoint x: 799, startPoint y: 23, endPoint x: 802, endPoint y: 31, distance: 8.8
click at [689, 26] on div "Maintenance Review Cleaning * [DATE] Deny Approve Before After Requirements for…" at bounding box center [484, 232] width 711 height 428
click at [689, 32] on span "Approve" at bounding box center [803, 39] width 33 height 14
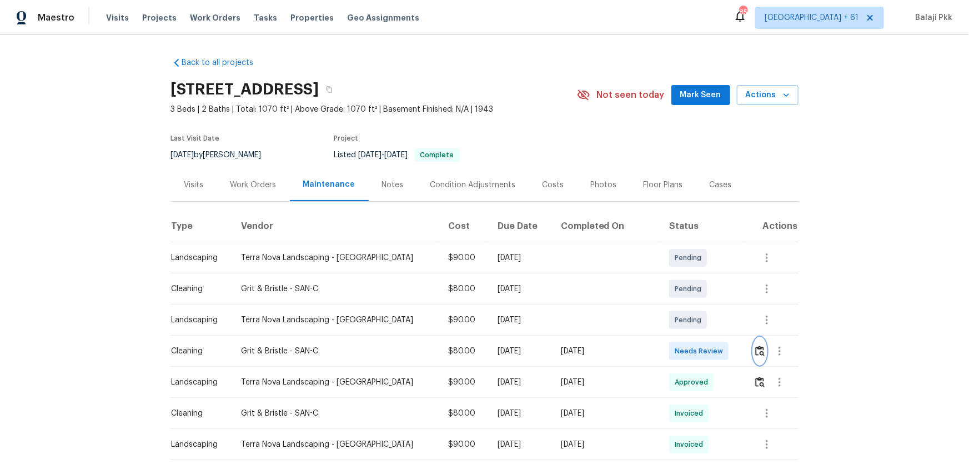
click at [689, 306] on img "button" at bounding box center [759, 350] width 9 height 11
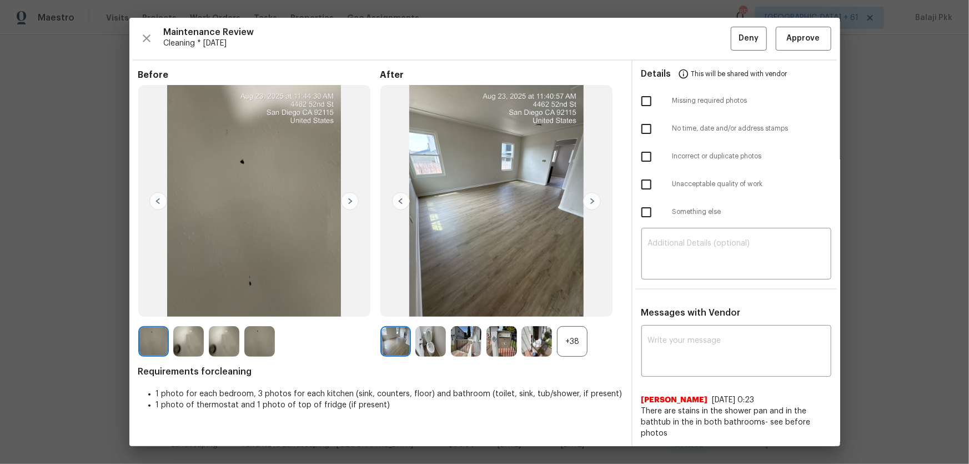
click at [568, 306] on div "+38" at bounding box center [572, 341] width 31 height 31
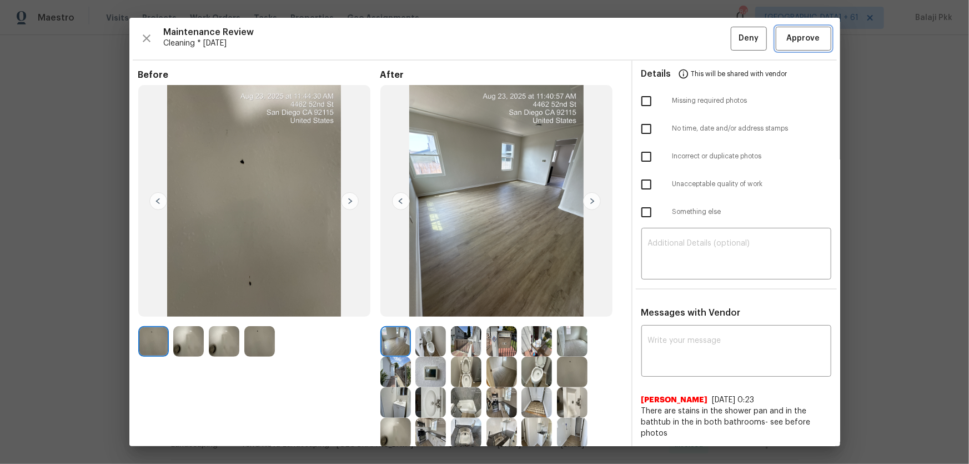
click at [689, 38] on button "Approve" at bounding box center [804, 39] width 56 height 24
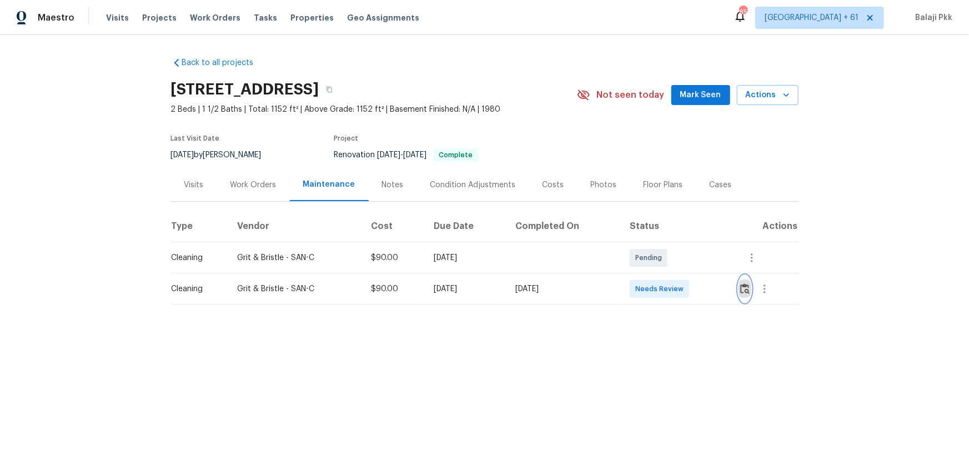
click at [689, 280] on button "button" at bounding box center [744, 288] width 13 height 27
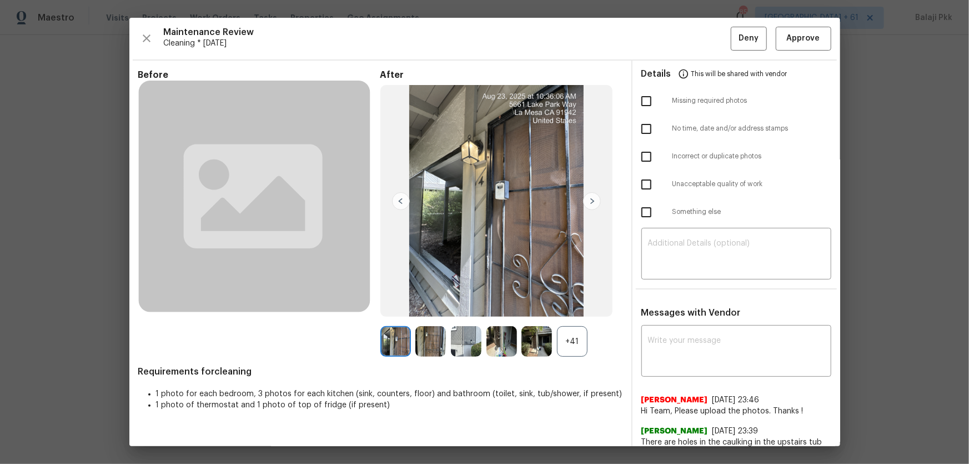
click at [583, 306] on div "+41" at bounding box center [572, 341] width 31 height 31
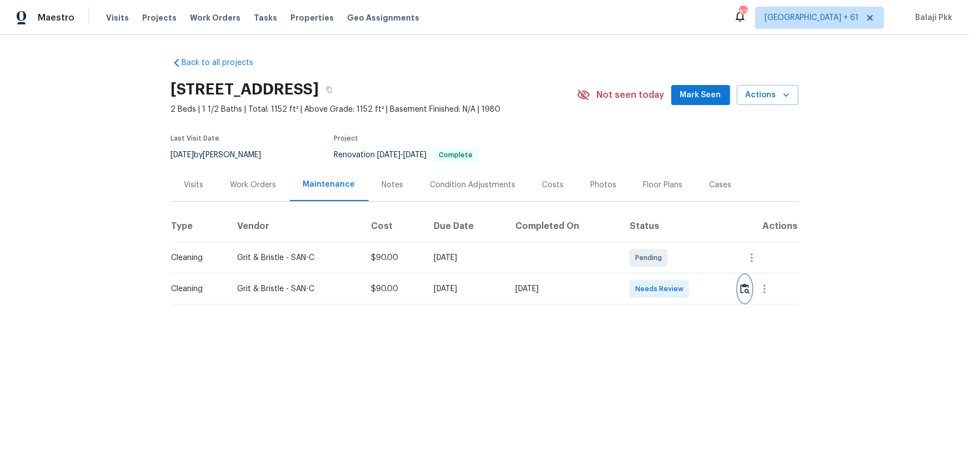
click at [689, 290] on img "button" at bounding box center [744, 288] width 9 height 11
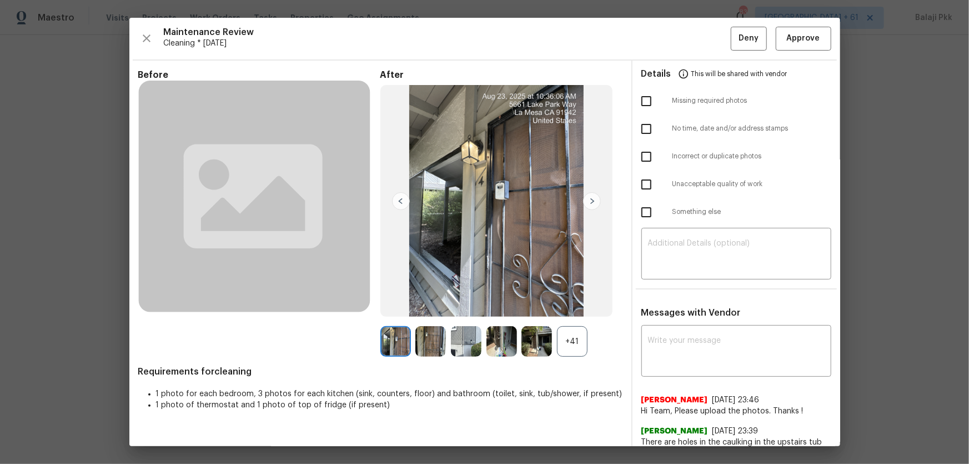
click at [577, 306] on div "+41" at bounding box center [572, 341] width 31 height 31
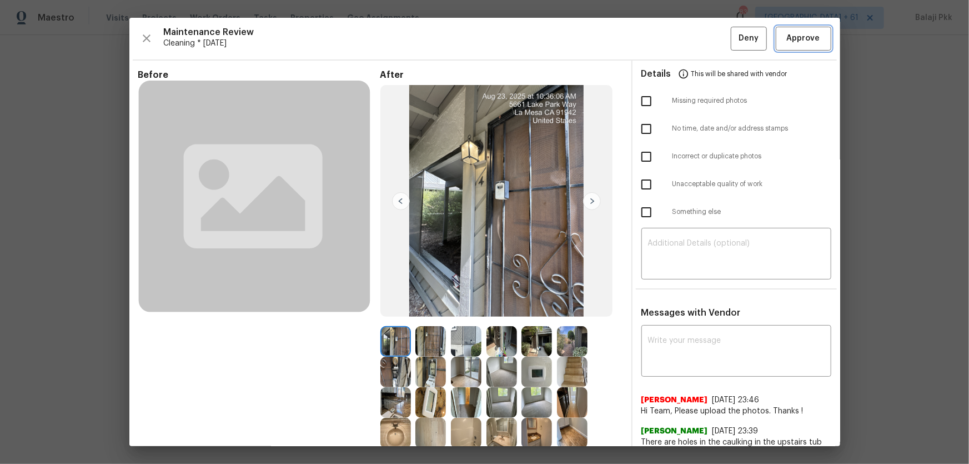
click at [689, 40] on span "Approve" at bounding box center [803, 39] width 33 height 14
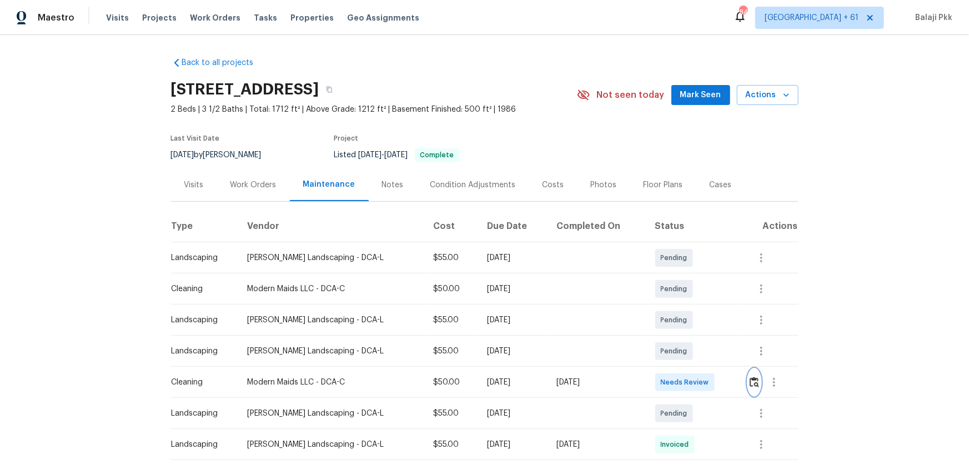
click at [689, 306] on img "button" at bounding box center [753, 381] width 9 height 11
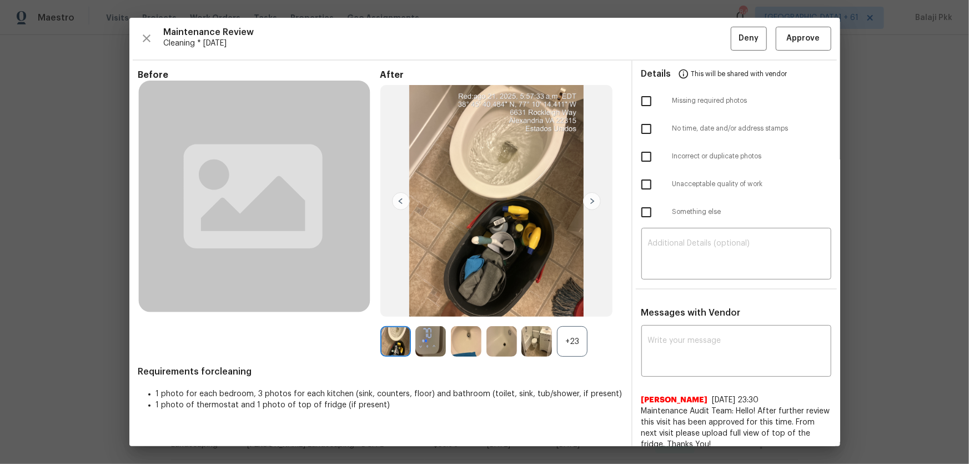
click at [573, 306] on div "+23" at bounding box center [572, 341] width 31 height 31
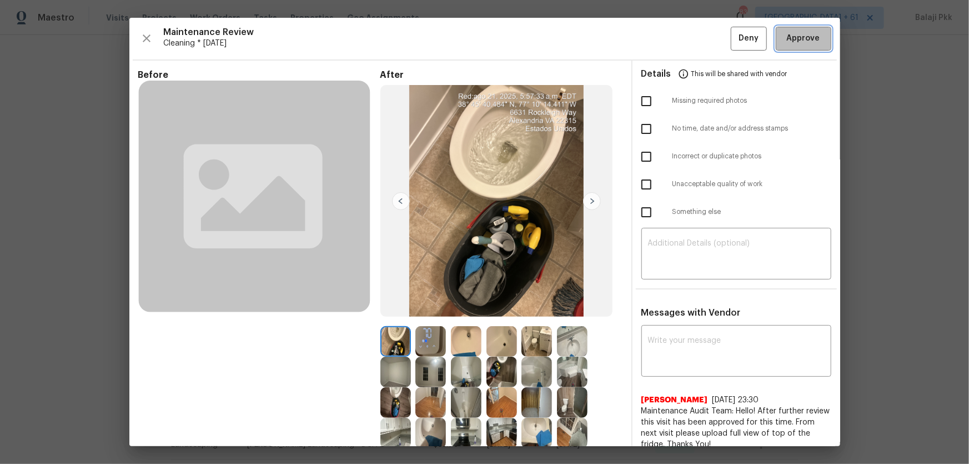
click at [689, 42] on button "Approve" at bounding box center [804, 39] width 56 height 24
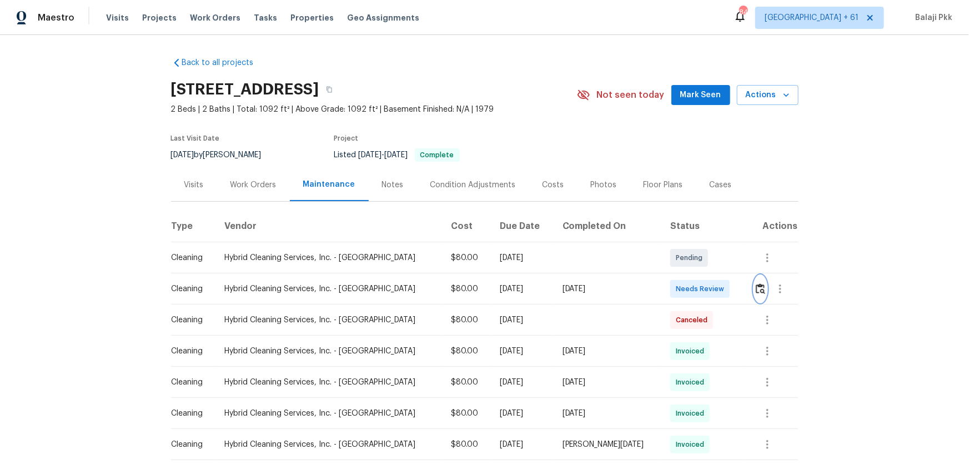
click at [689, 286] on img "button" at bounding box center [760, 288] width 9 height 11
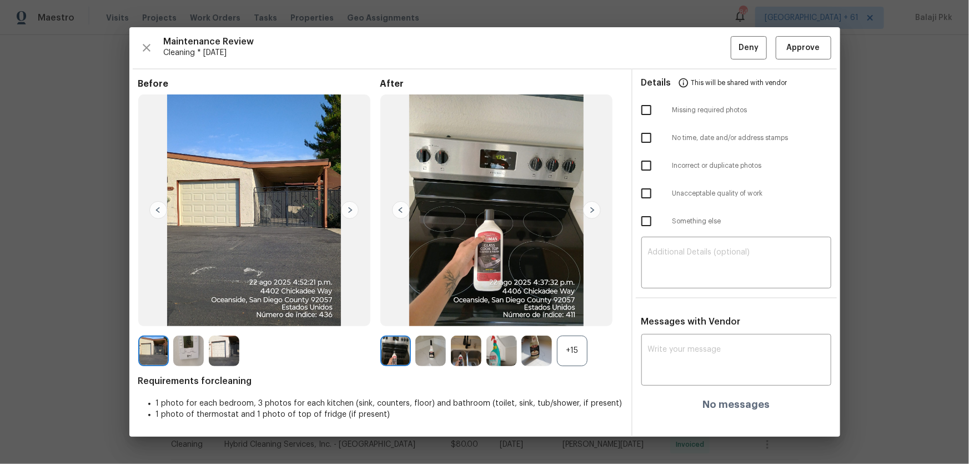
click at [576, 306] on div "+15" at bounding box center [572, 350] width 31 height 31
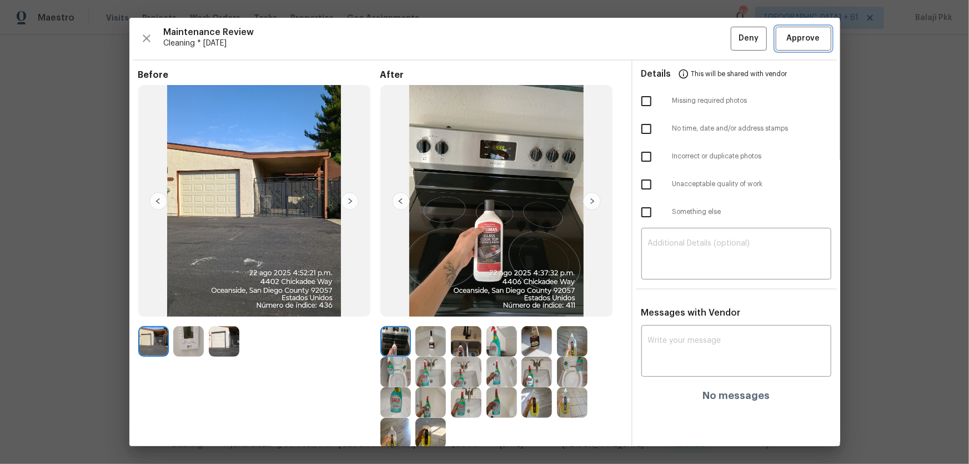
click at [689, 39] on span "Approve" at bounding box center [803, 39] width 33 height 14
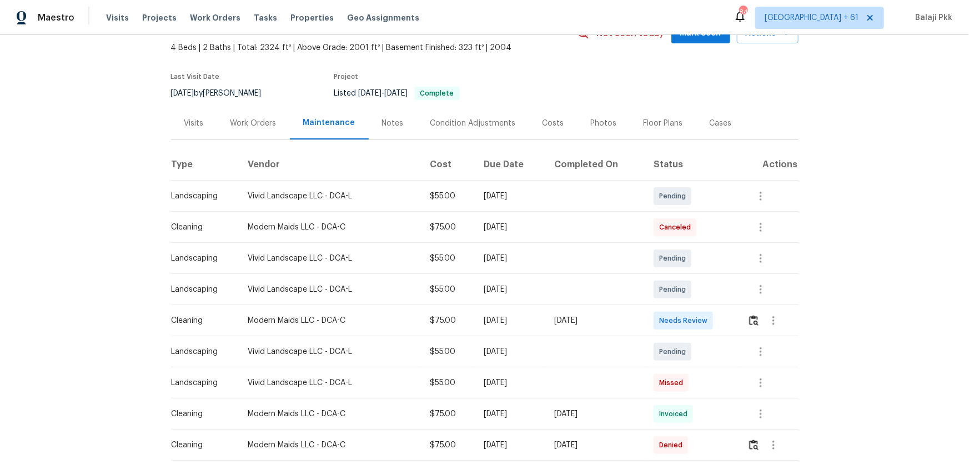
scroll to position [151, 0]
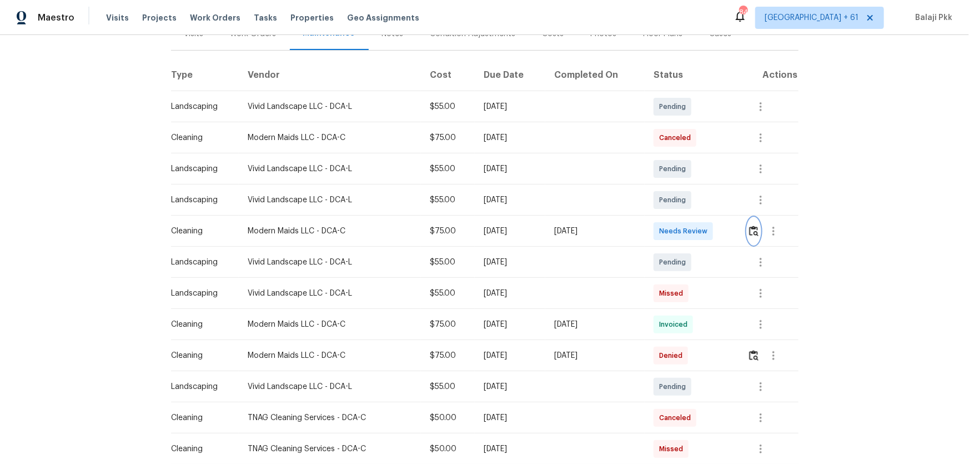
click at [689, 222] on button "button" at bounding box center [753, 231] width 13 height 27
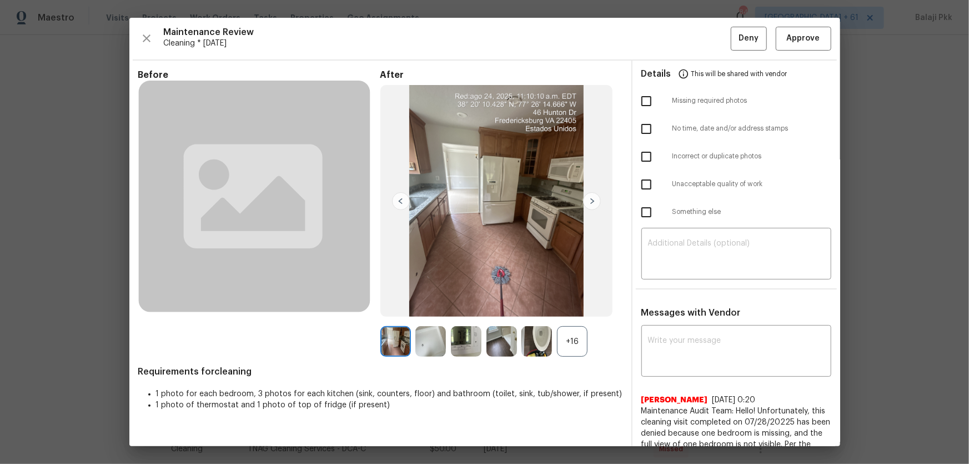
click at [571, 306] on div "+16" at bounding box center [572, 341] width 31 height 31
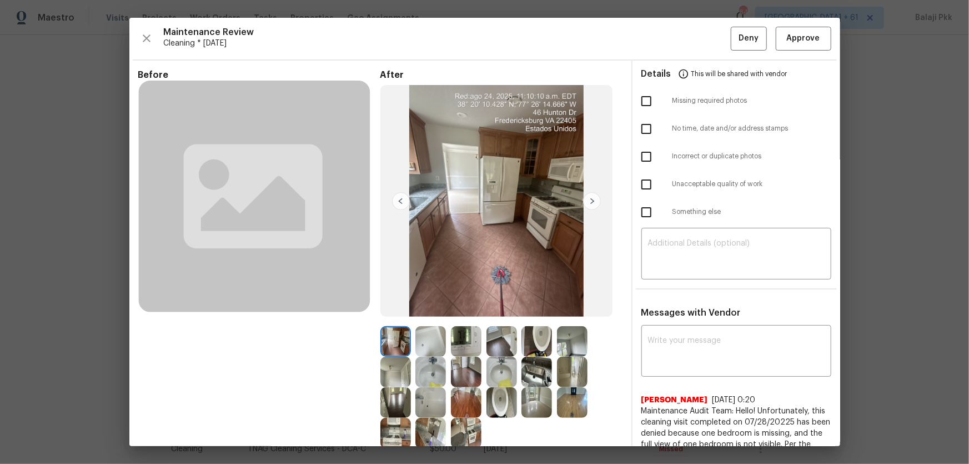
drag, startPoint x: 883, startPoint y: 59, endPoint x: 871, endPoint y: 84, distance: 27.8
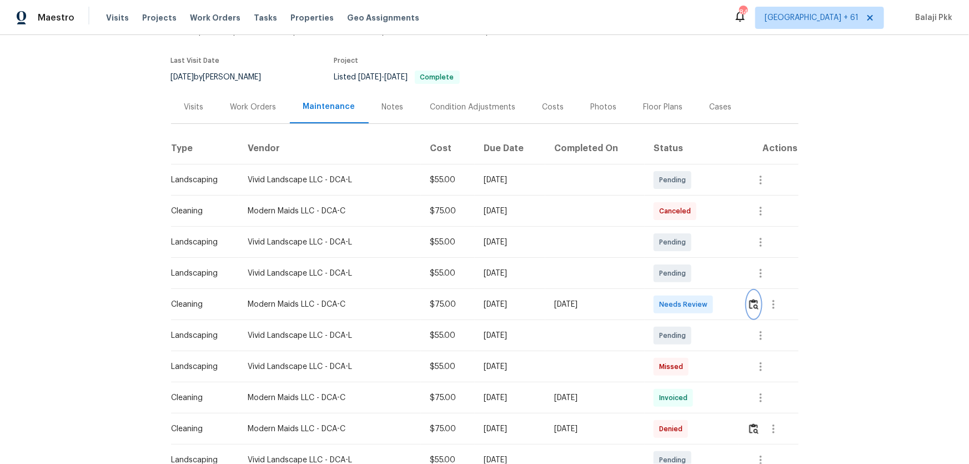
scroll to position [0, 0]
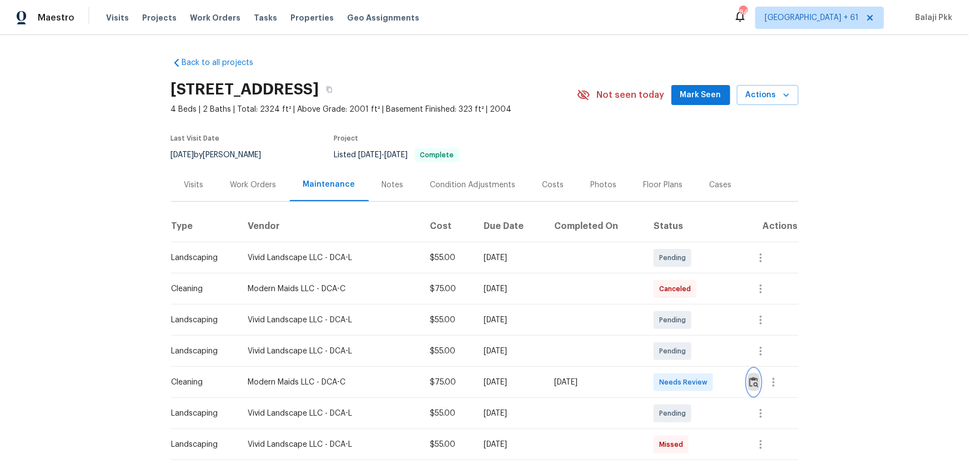
click at [689, 306] on button "button" at bounding box center [753, 382] width 13 height 27
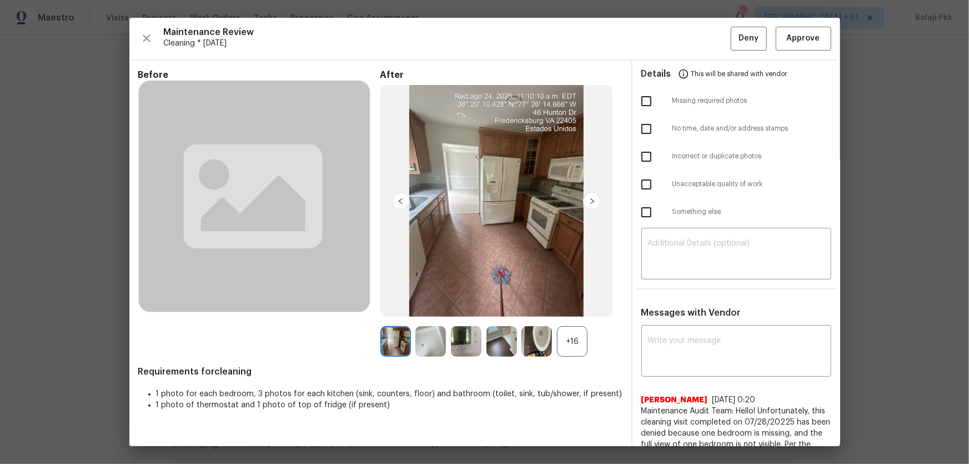
click at [573, 306] on div "+16" at bounding box center [572, 341] width 31 height 31
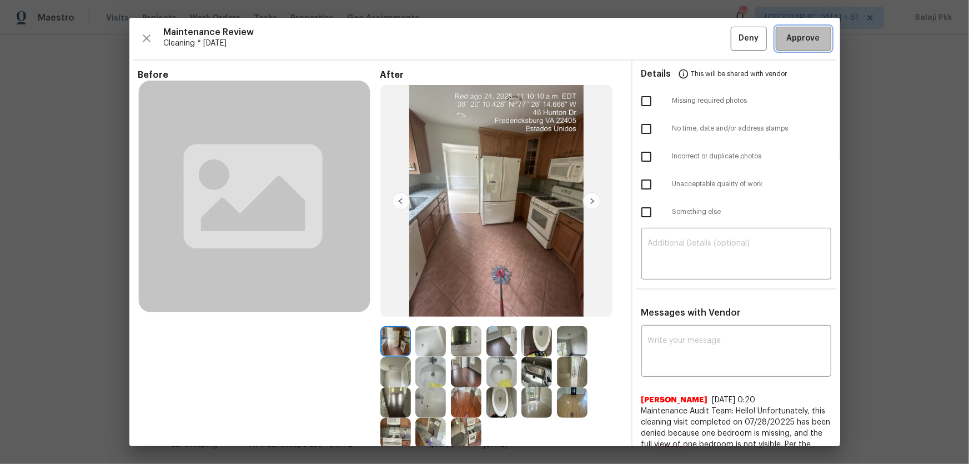
click at [689, 43] on span "Approve" at bounding box center [803, 39] width 33 height 14
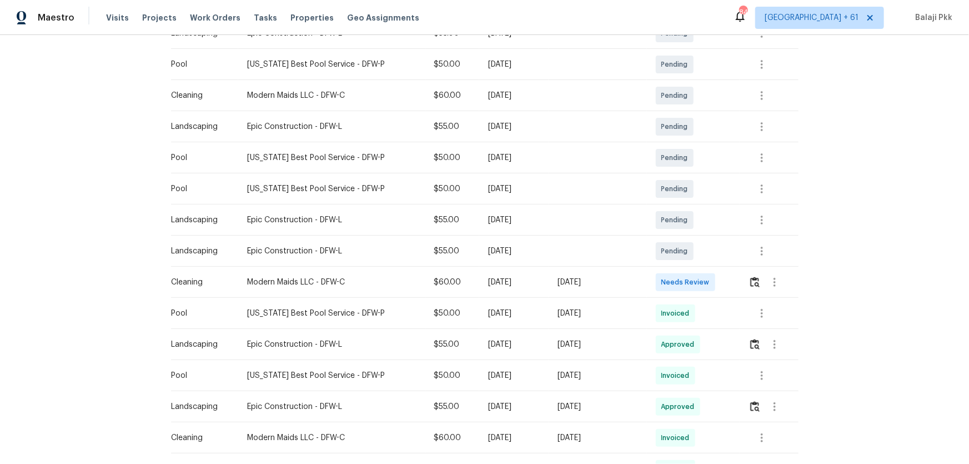
scroll to position [252, 0]
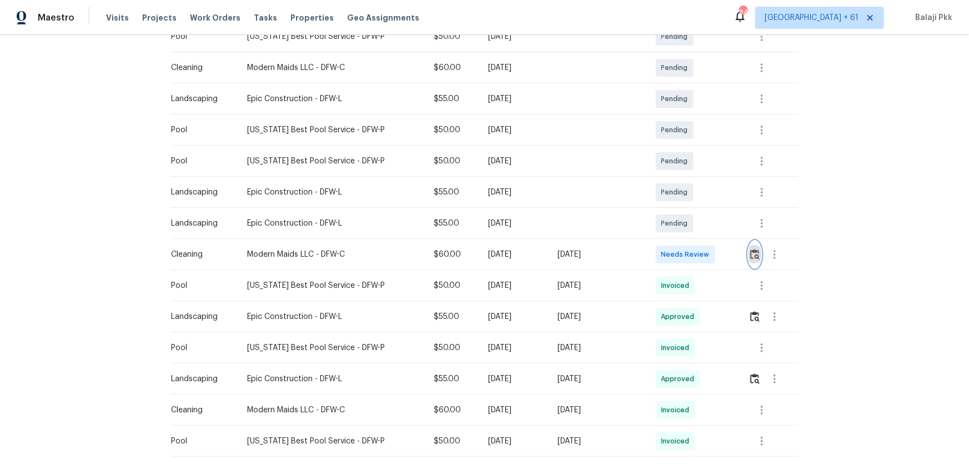
click at [689, 261] on button "button" at bounding box center [754, 254] width 13 height 27
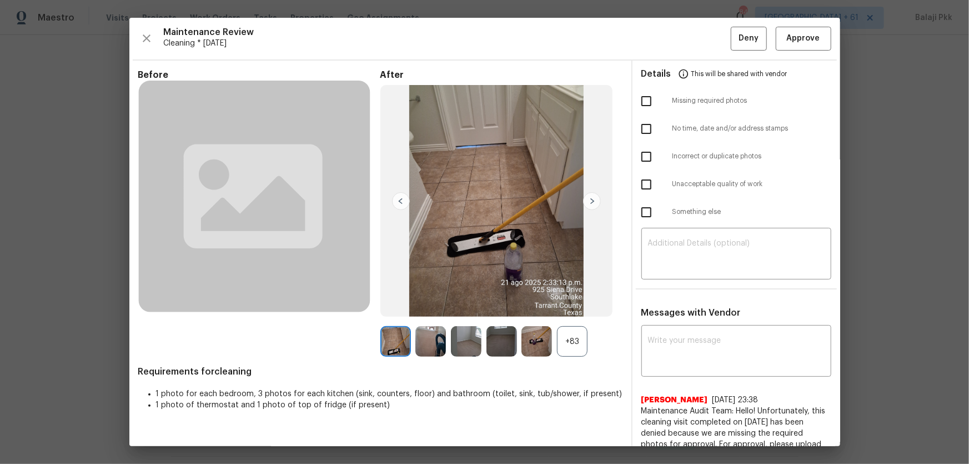
click at [583, 306] on div "+83" at bounding box center [572, 341] width 31 height 31
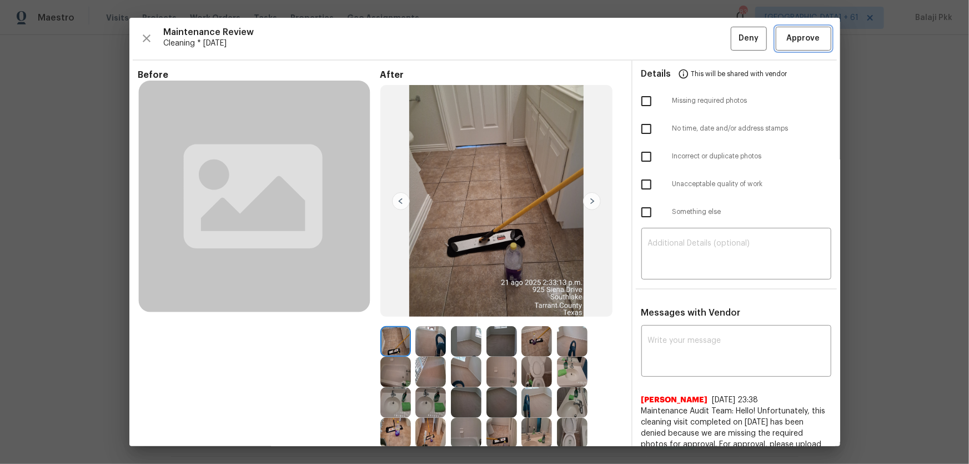
drag, startPoint x: 789, startPoint y: 39, endPoint x: 777, endPoint y: 35, distance: 12.3
click at [689, 39] on span "Approve" at bounding box center [803, 39] width 33 height 14
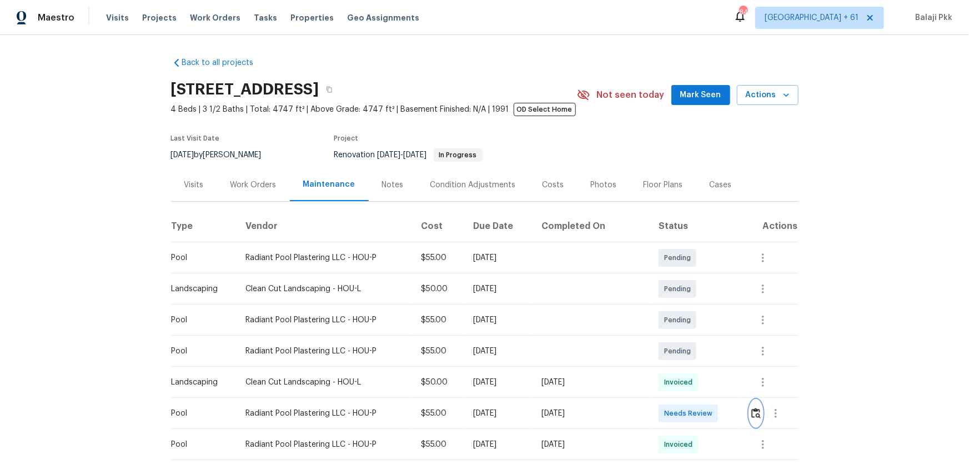
click at [689, 306] on button "button" at bounding box center [755, 413] width 13 height 27
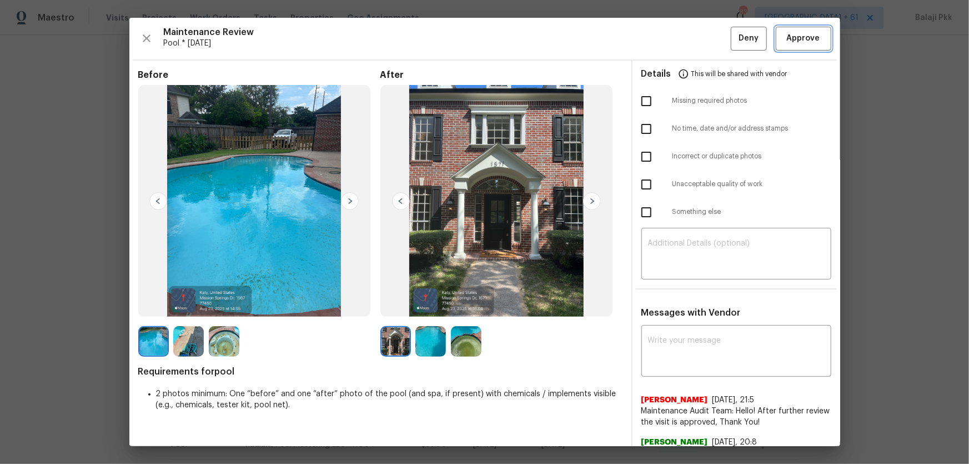
drag, startPoint x: 799, startPoint y: 43, endPoint x: 716, endPoint y: 0, distance: 93.6
click at [689, 43] on span "Approve" at bounding box center [803, 39] width 33 height 14
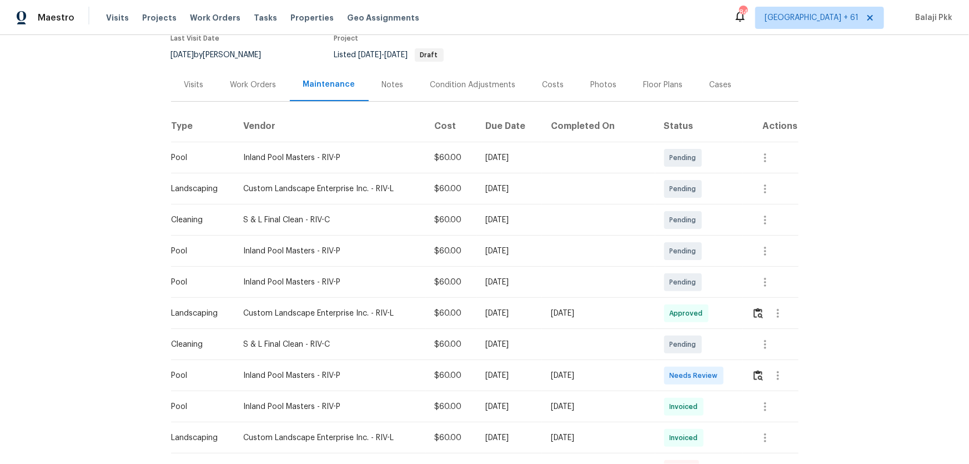
scroll to position [100, 0]
click at [689, 306] on img "button" at bounding box center [757, 374] width 9 height 11
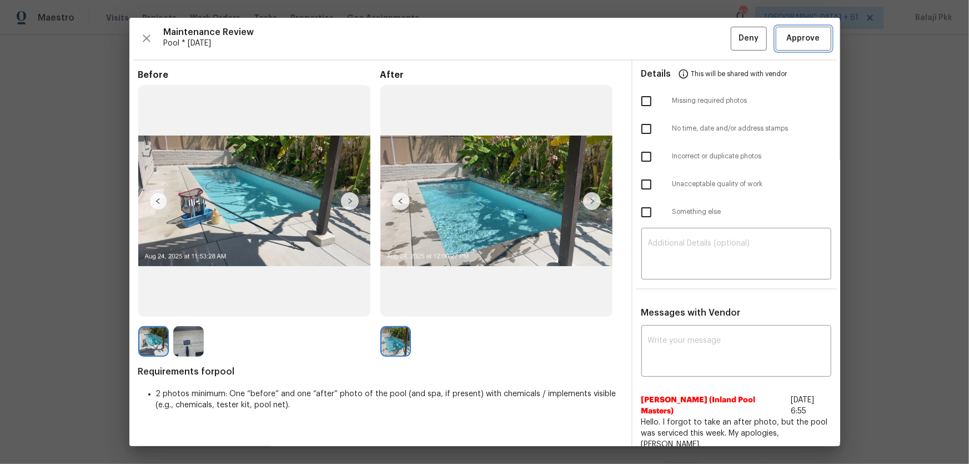
click at [689, 37] on span "Approve" at bounding box center [803, 39] width 33 height 14
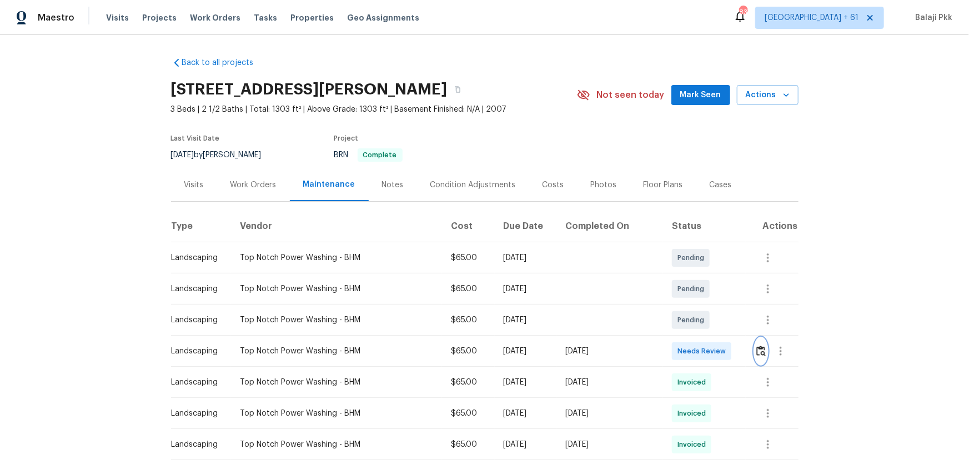
click at [689, 306] on img "button" at bounding box center [760, 350] width 9 height 11
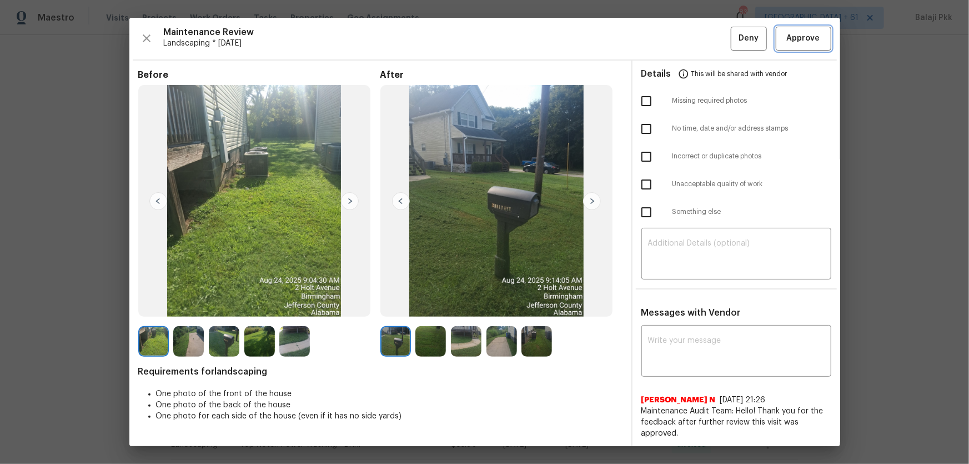
click at [689, 41] on span "Approve" at bounding box center [803, 39] width 33 height 14
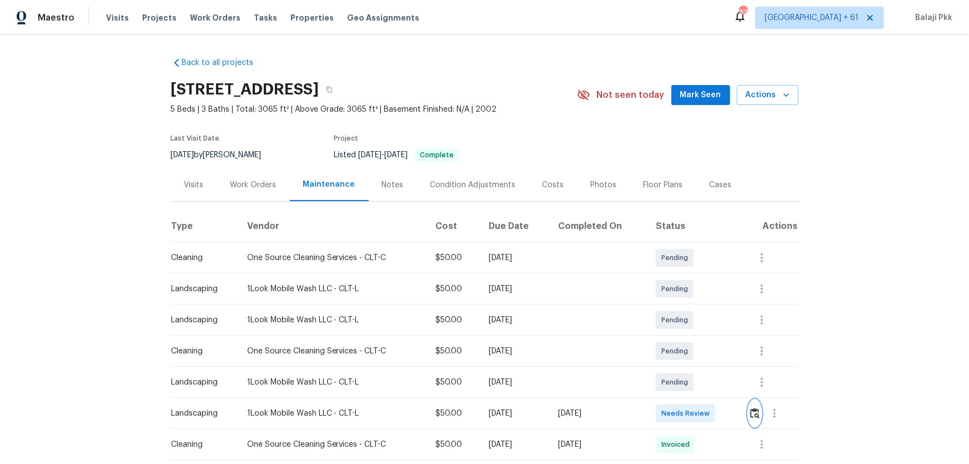
click at [689, 306] on img "button" at bounding box center [754, 412] width 9 height 11
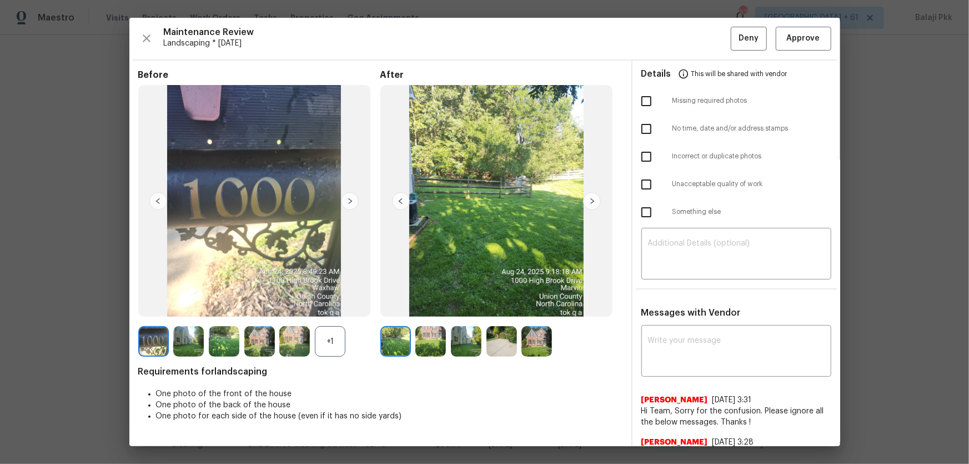
click at [328, 306] on div "+1" at bounding box center [330, 341] width 31 height 31
drag, startPoint x: 814, startPoint y: 38, endPoint x: 788, endPoint y: 29, distance: 27.0
click at [689, 38] on button "Approve" at bounding box center [804, 39] width 56 height 24
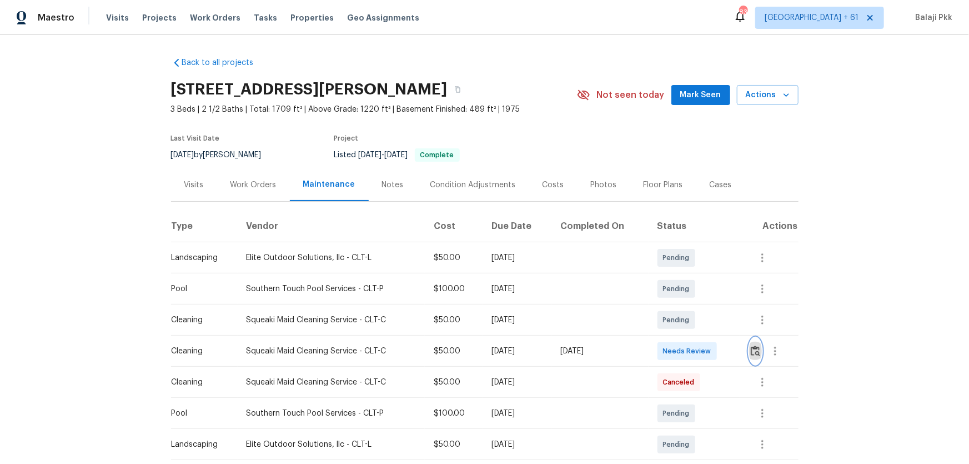
click at [689, 306] on img "button" at bounding box center [755, 350] width 9 height 11
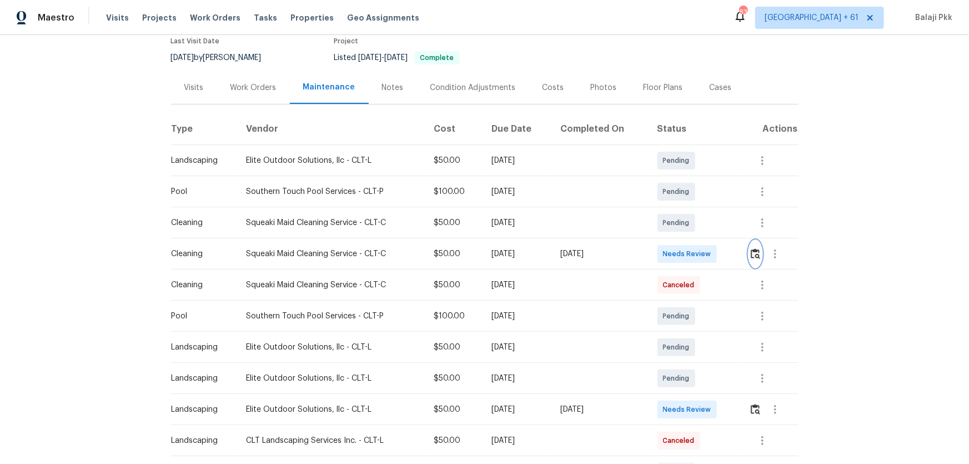
scroll to position [100, 0]
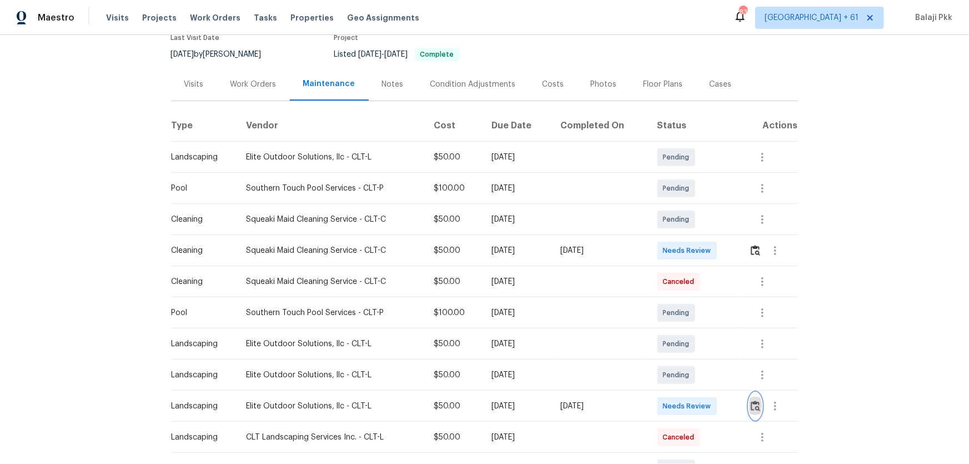
click at [689, 306] on img "button" at bounding box center [755, 405] width 9 height 11
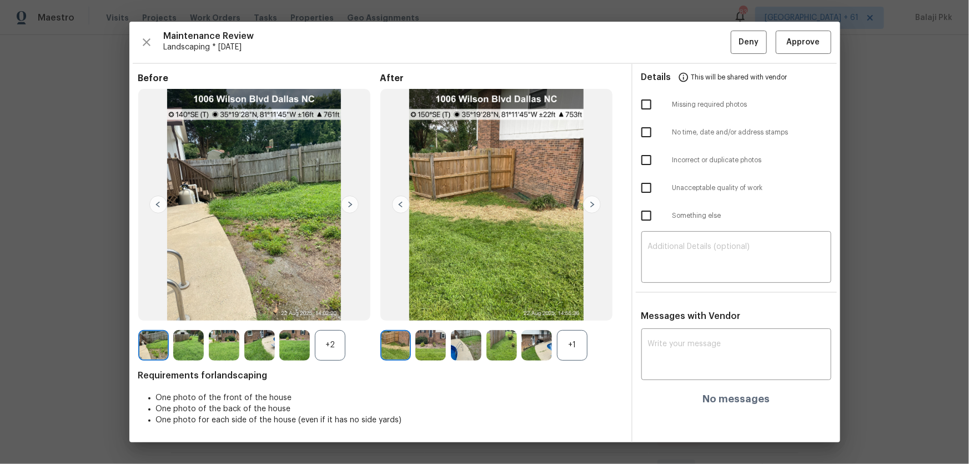
click at [570, 306] on div "+1" at bounding box center [572, 345] width 31 height 31
click at [335, 306] on div "+2" at bounding box center [330, 345] width 31 height 31
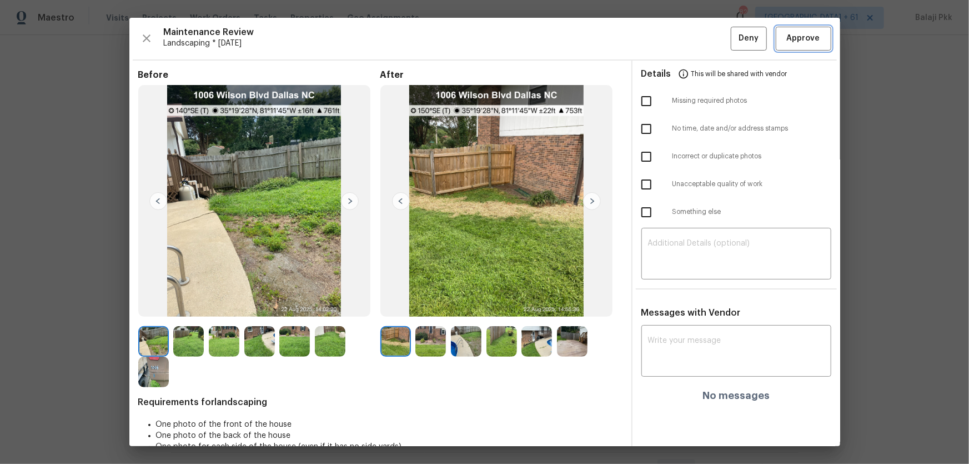
click at [689, 36] on span "Approve" at bounding box center [803, 39] width 38 height 14
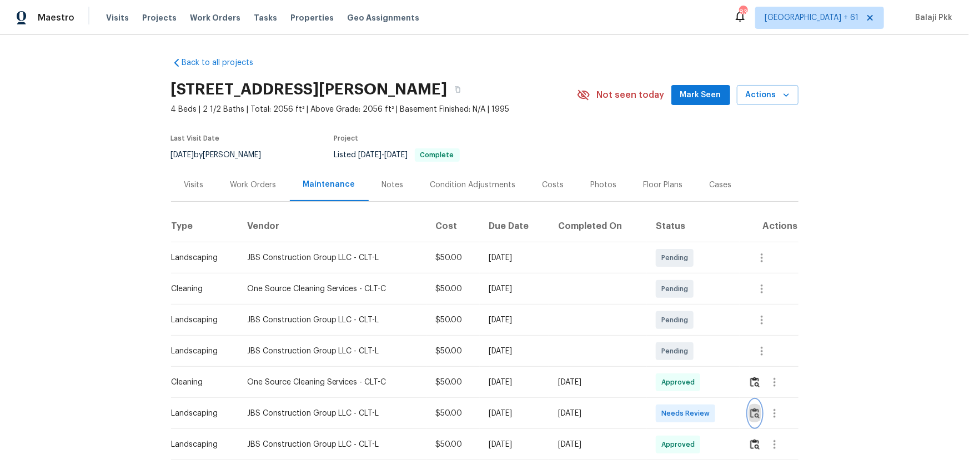
click at [689, 306] on img "button" at bounding box center [754, 412] width 9 height 11
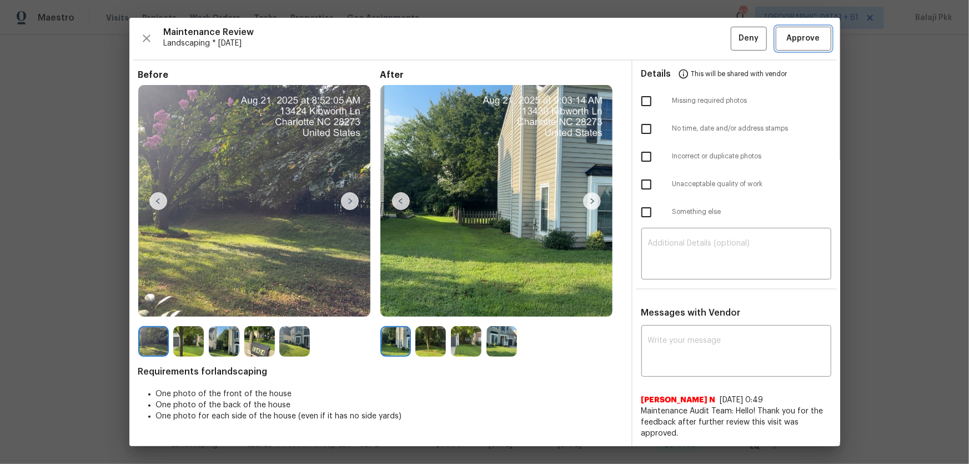
click at [689, 36] on span "Approve" at bounding box center [803, 39] width 33 height 14
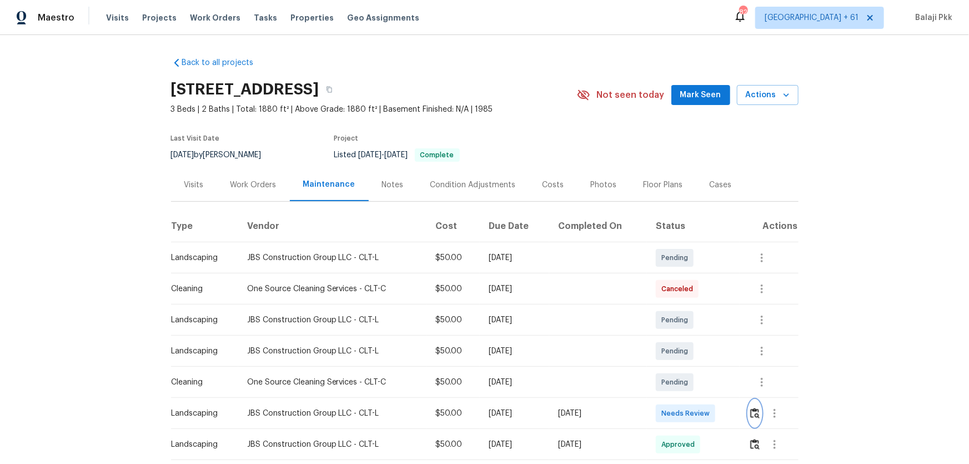
click at [689, 306] on img "button" at bounding box center [754, 412] width 9 height 11
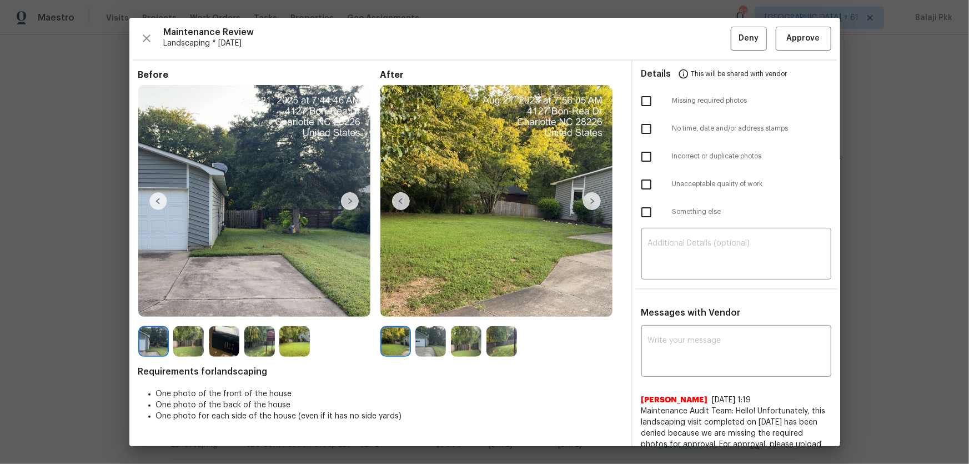
click at [689, 24] on div "Maintenance Review Landscaping * Mon, Aug 18 Deny Approve Before After Requirem…" at bounding box center [484, 232] width 711 height 428
click at [689, 34] on span "Approve" at bounding box center [803, 39] width 33 height 14
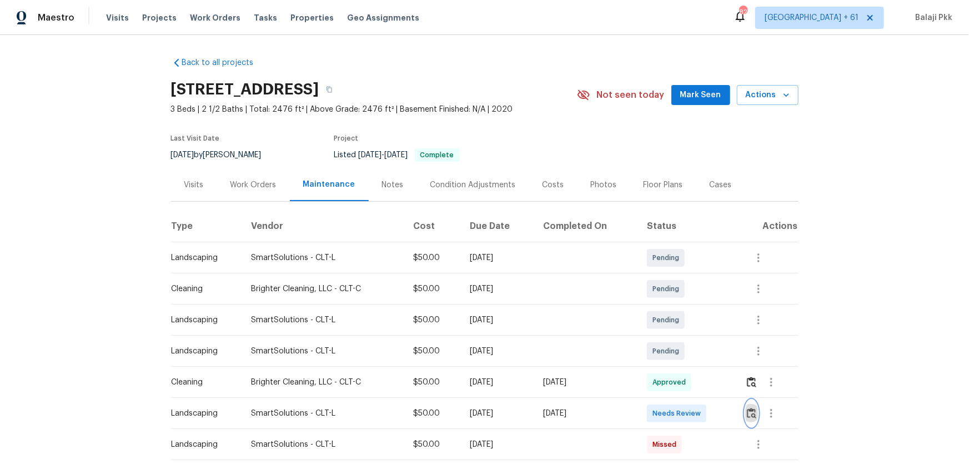
click at [689, 306] on img "button" at bounding box center [751, 412] width 9 height 11
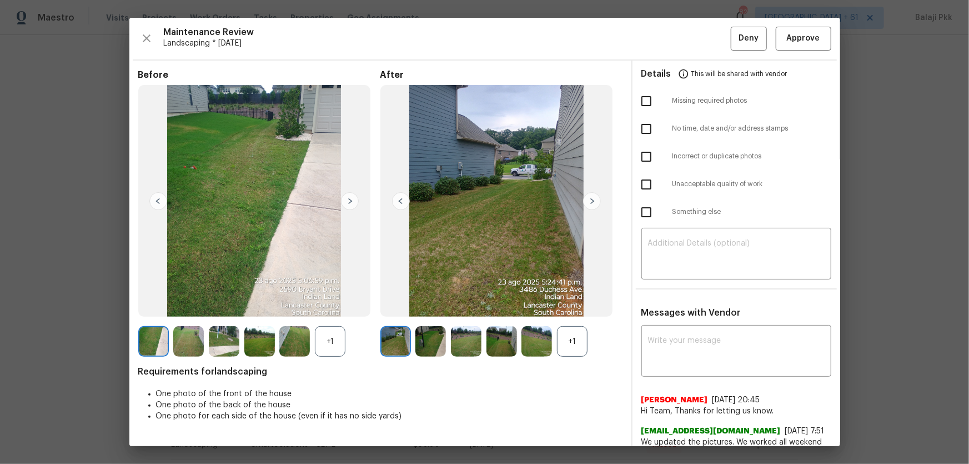
click at [573, 306] on div "+1" at bounding box center [572, 341] width 31 height 31
click at [327, 306] on div "+1" at bounding box center [330, 341] width 31 height 31
click at [689, 34] on span "Approve" at bounding box center [803, 39] width 33 height 14
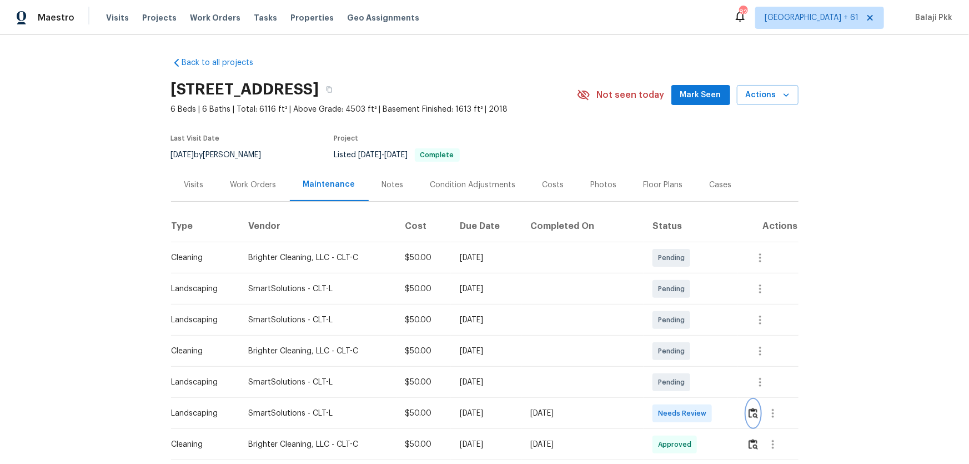
click at [689, 306] on img "button" at bounding box center [752, 412] width 9 height 11
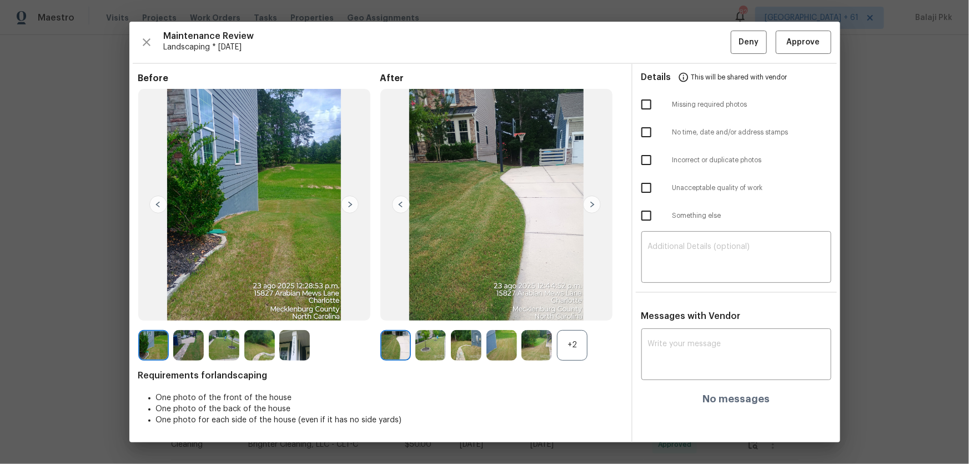
click at [580, 306] on div "Before After +2 Requirements for landscaping One photo of the front of the hous…" at bounding box center [380, 257] width 484 height 369
click at [579, 306] on div "+2" at bounding box center [572, 345] width 31 height 31
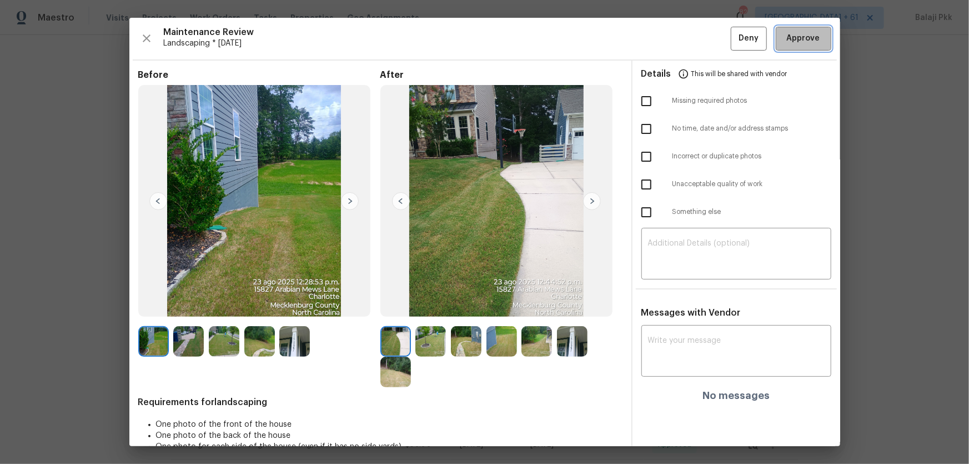
click at [689, 45] on button "Approve" at bounding box center [804, 39] width 56 height 24
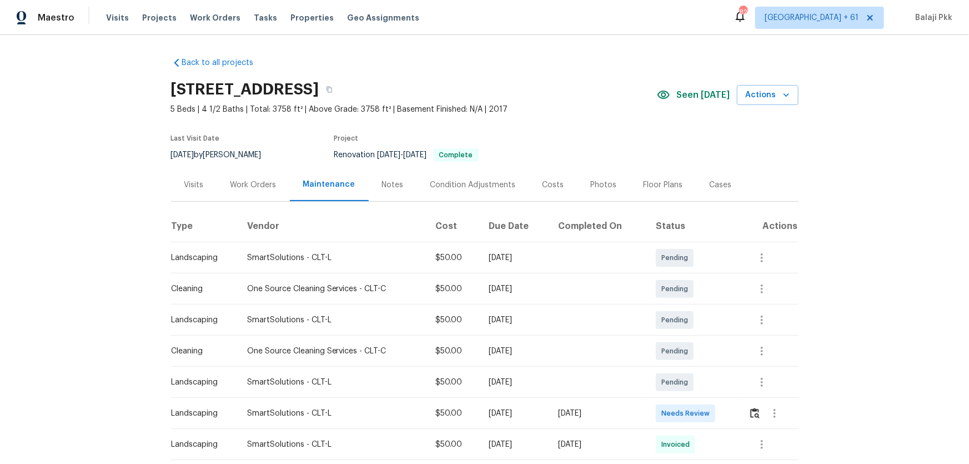
click at [689, 306] on td at bounding box center [768, 413] width 59 height 31
click at [689, 306] on img "button" at bounding box center [754, 412] width 9 height 11
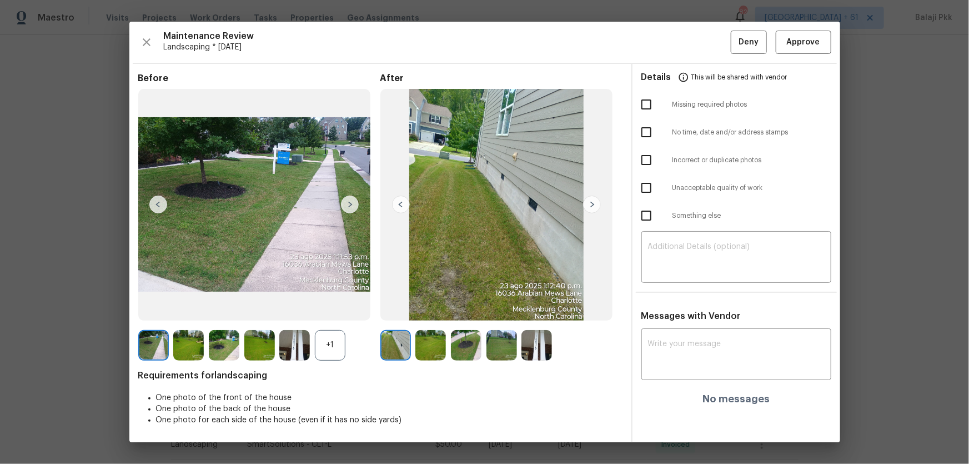
click at [335, 306] on div "+1" at bounding box center [330, 345] width 31 height 31
click at [689, 39] on span "Approve" at bounding box center [803, 43] width 38 height 14
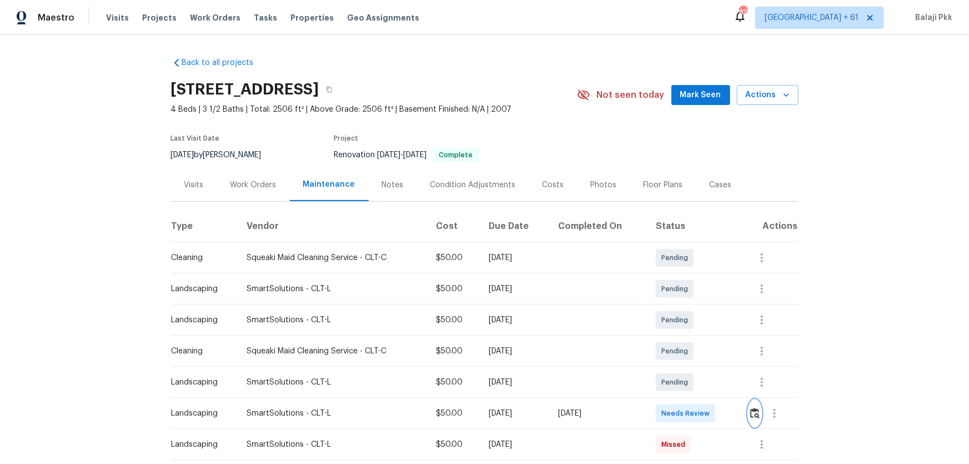
click at [689, 306] on img "button" at bounding box center [754, 412] width 9 height 11
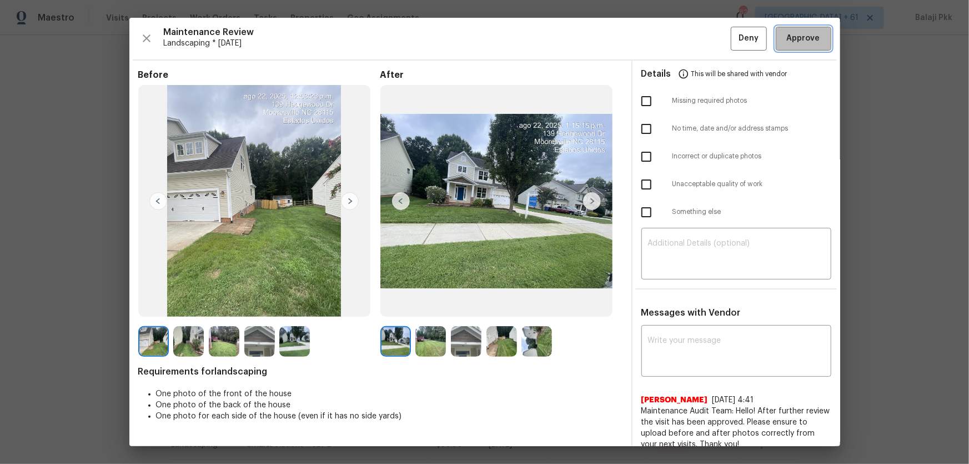
drag, startPoint x: 804, startPoint y: 31, endPoint x: 648, endPoint y: 5, distance: 157.5
click at [689, 32] on button "Approve" at bounding box center [804, 39] width 56 height 24
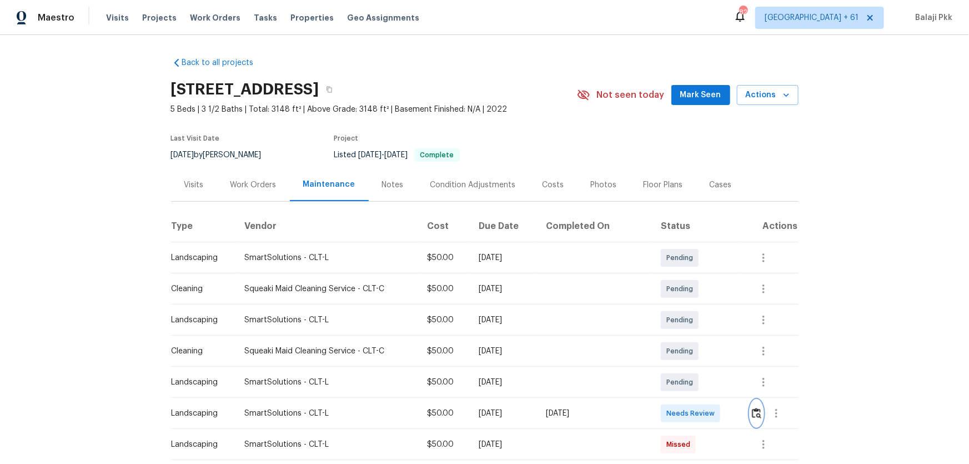
click at [689, 306] on img "button" at bounding box center [756, 412] width 9 height 11
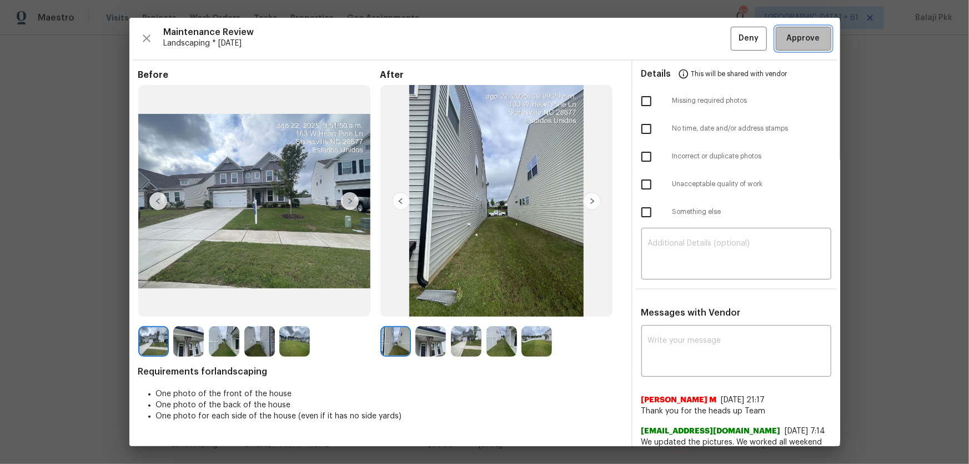
click at [689, 36] on span "Approve" at bounding box center [803, 39] width 33 height 14
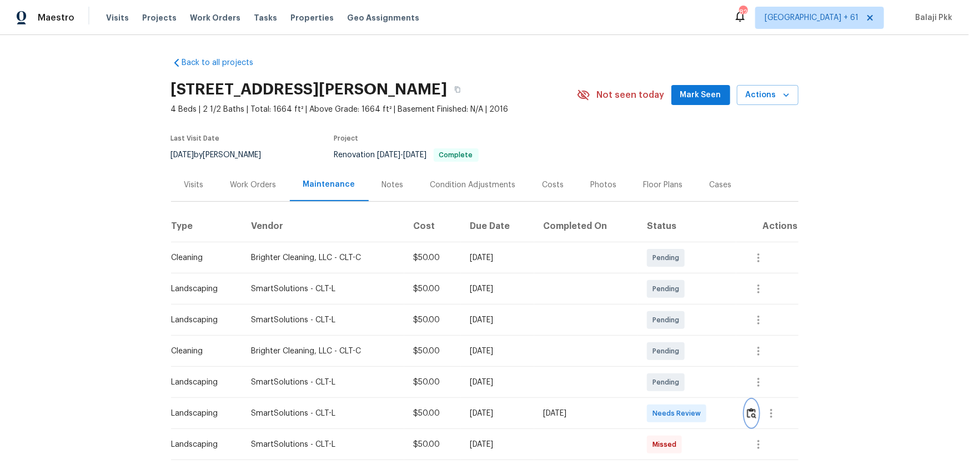
click at [689, 306] on img "button" at bounding box center [751, 412] width 9 height 11
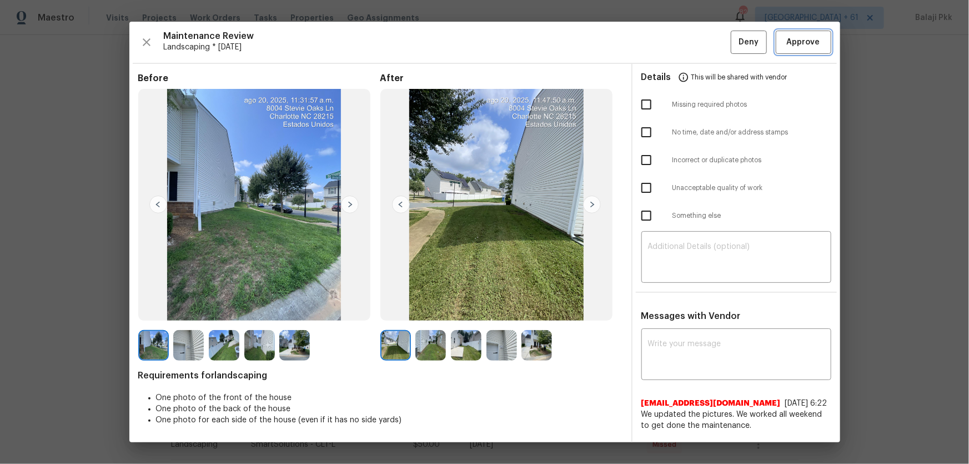
click at [689, 44] on span "Approve" at bounding box center [803, 43] width 33 height 14
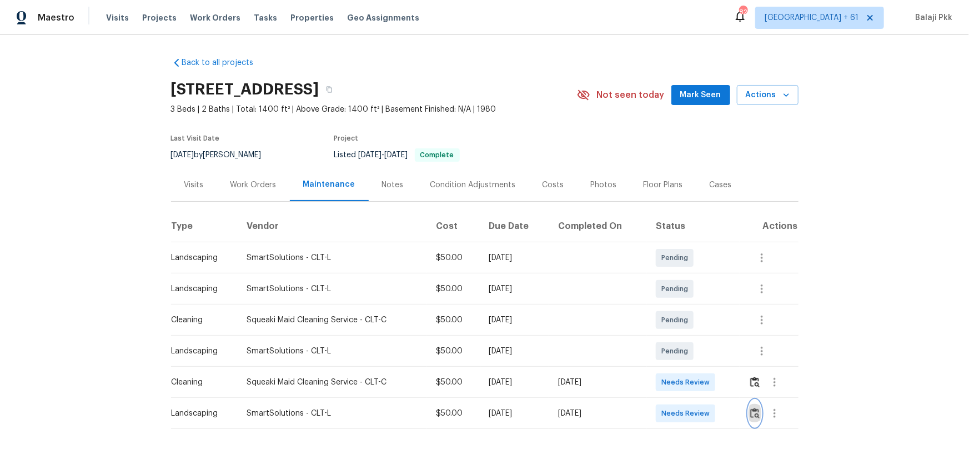
click at [689, 306] on button "button" at bounding box center [754, 413] width 13 height 27
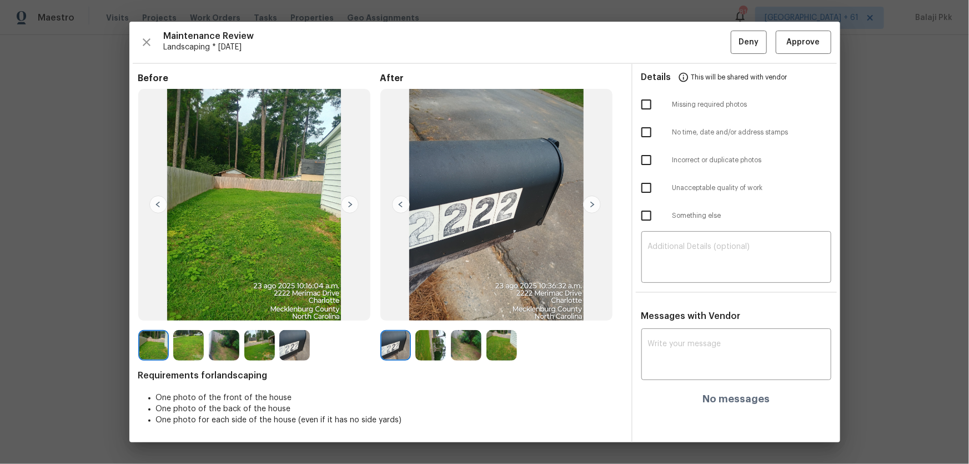
click at [647, 111] on input "checkbox" at bounding box center [646, 104] width 23 height 23
checkbox input "true"
click at [689, 241] on div "​" at bounding box center [736, 258] width 190 height 49
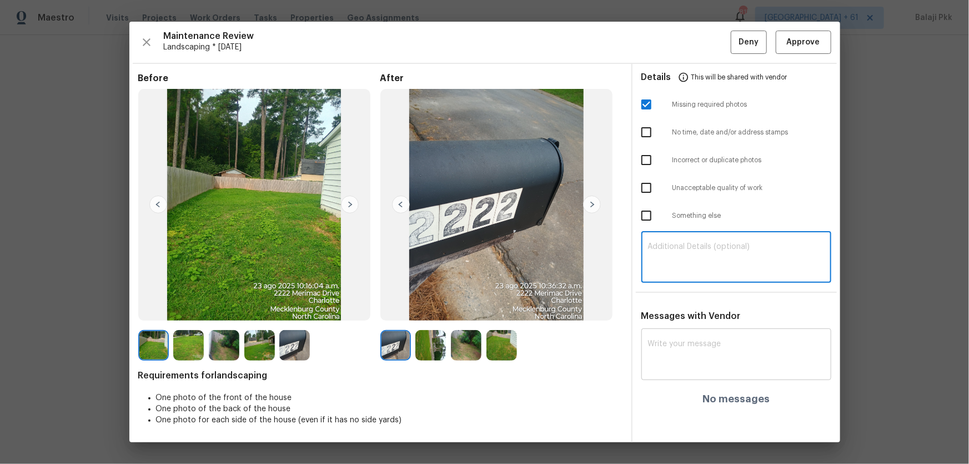
paste textarea "Maintenance Audit Team: Hello! Unfortunately, this Landscaping visit completed …"
type textarea "Maintenance Audit Team: Hello! Unfortunately, this Landscaping visit completed …"
click at [689, 306] on textarea at bounding box center [736, 355] width 177 height 31
paste textarea "Maintenance Audit Team: Hello! Unfortunately, this Landscaping visit completed …"
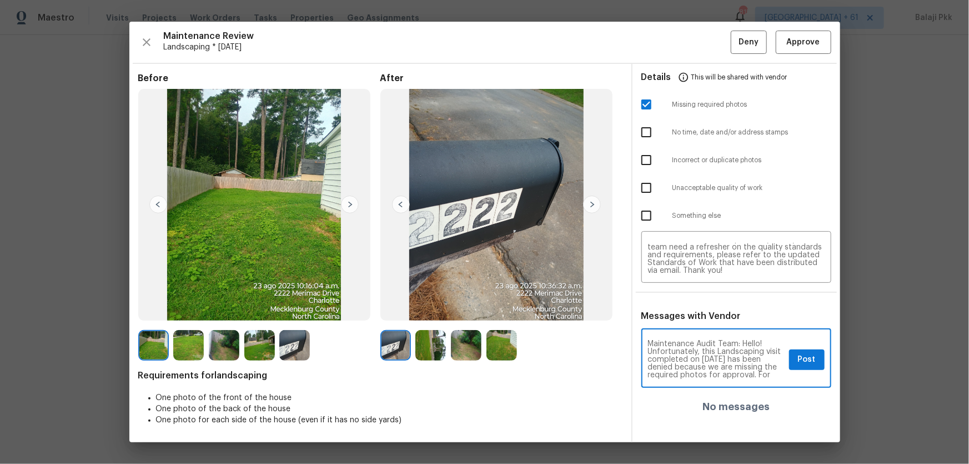
scroll to position [117, 0]
type textarea "Maintenance Audit Team: Hello! Unfortunately, this Landscaping visit completed …"
click at [689, 306] on span "Post" at bounding box center [807, 360] width 18 height 14
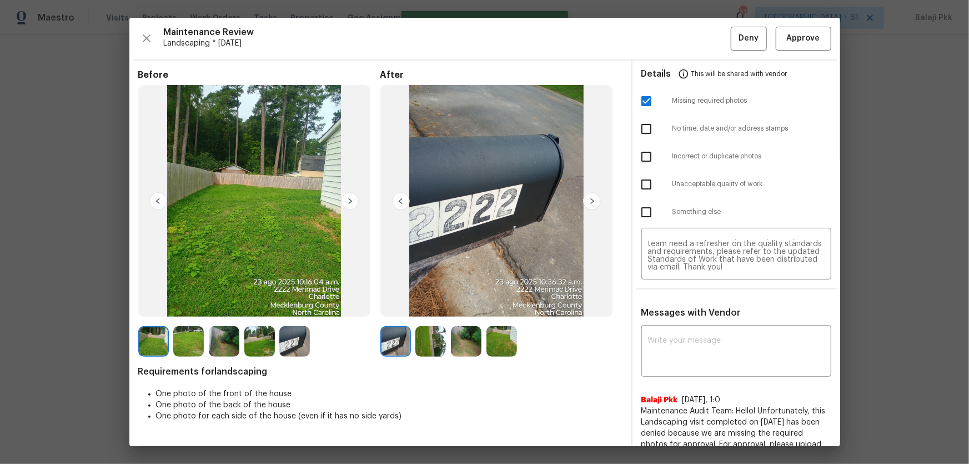
scroll to position [0, 0]
drag, startPoint x: 736, startPoint y: 41, endPoint x: 727, endPoint y: 39, distance: 9.2
click at [689, 41] on span "Deny" at bounding box center [748, 39] width 20 height 14
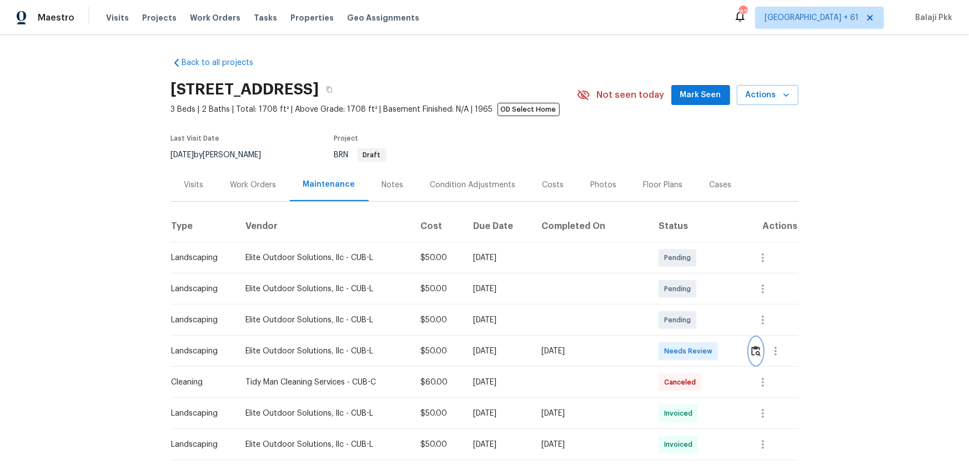
click at [689, 306] on img "button" at bounding box center [755, 350] width 9 height 11
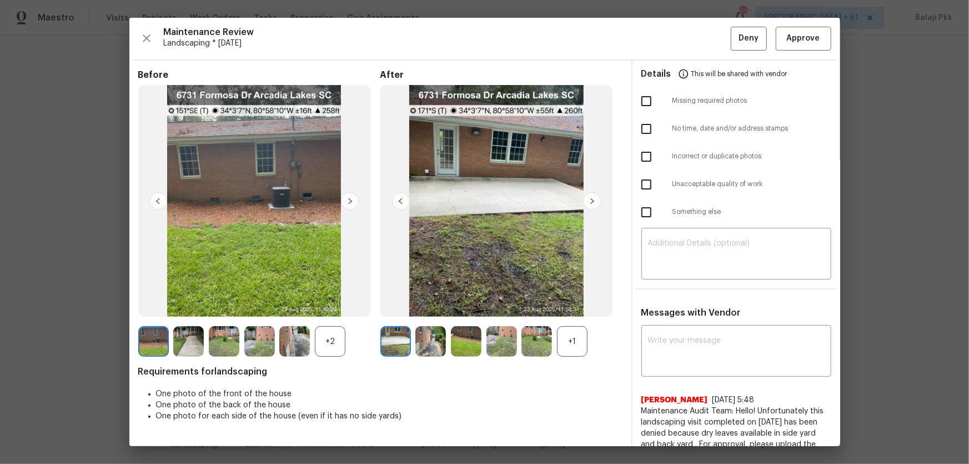
click at [576, 306] on div "+1" at bounding box center [572, 341] width 31 height 31
click at [338, 306] on div "+2" at bounding box center [330, 341] width 31 height 31
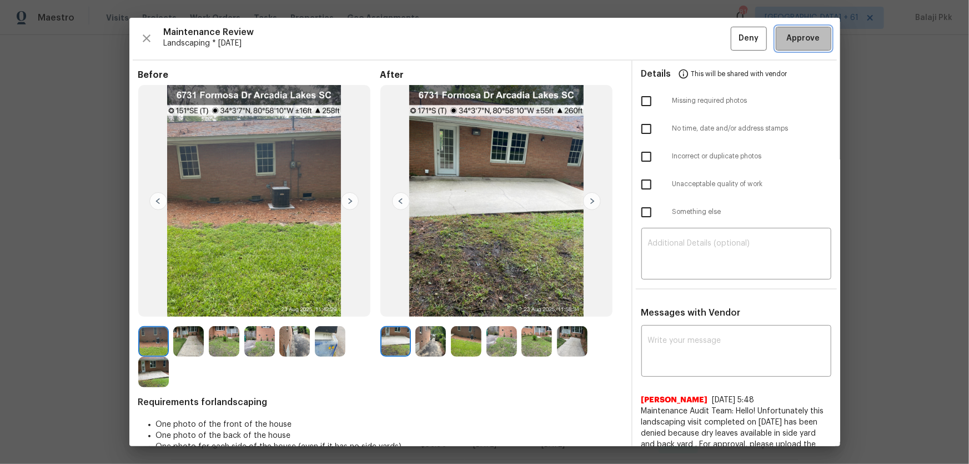
click at [689, 44] on span "Approve" at bounding box center [803, 39] width 33 height 14
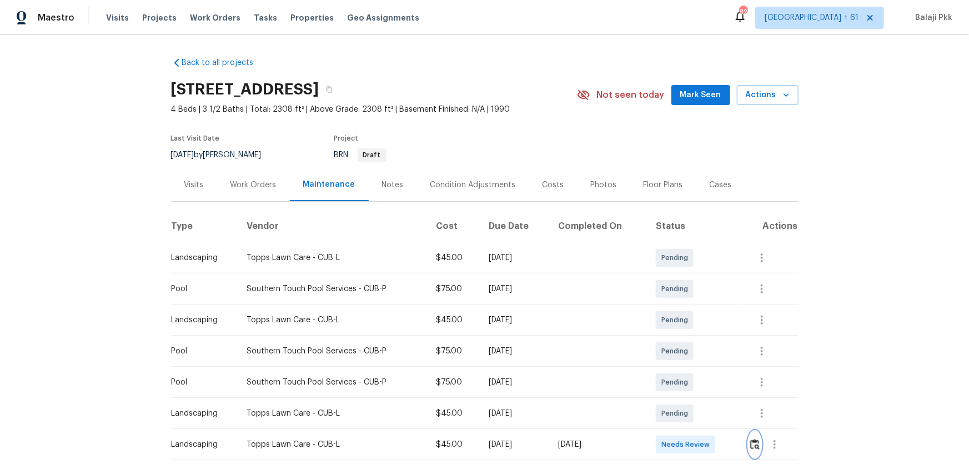
click at [689, 306] on img "button" at bounding box center [754, 444] width 9 height 11
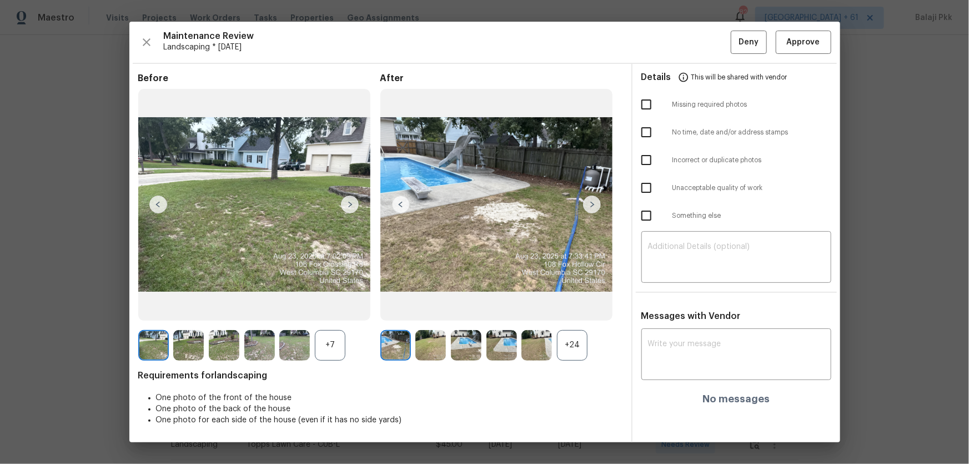
click at [566, 306] on div "+24" at bounding box center [572, 345] width 31 height 31
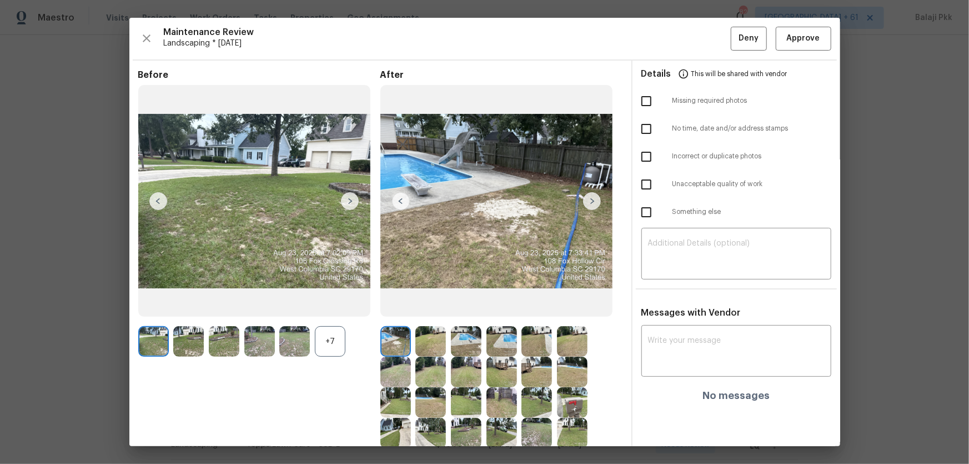
click at [333, 306] on div "+7" at bounding box center [330, 341] width 31 height 31
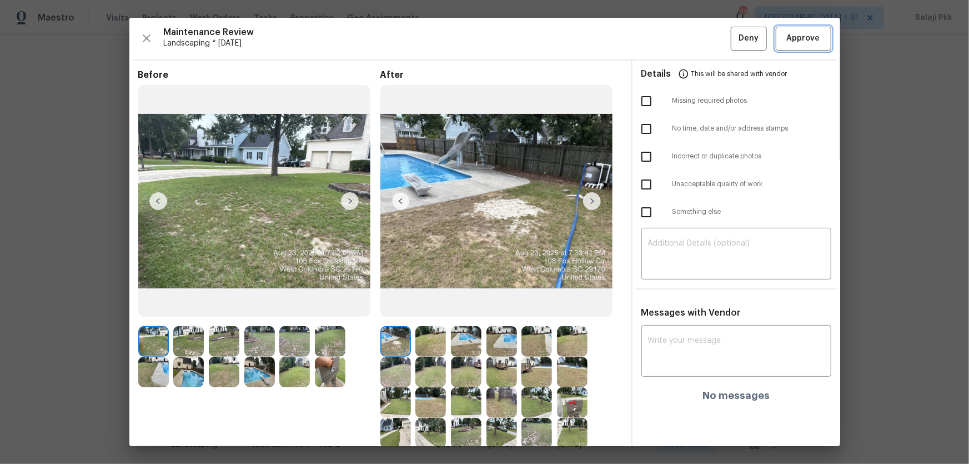
click at [689, 31] on button "Approve" at bounding box center [804, 39] width 56 height 24
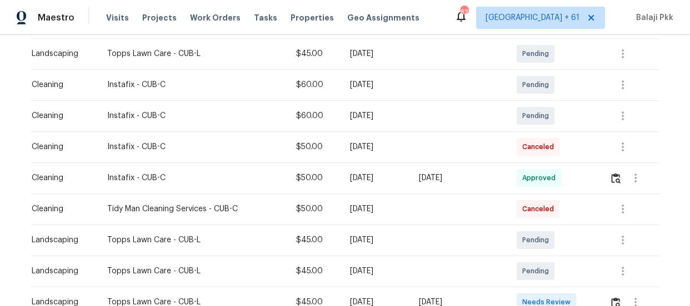
scroll to position [202, 0]
click at [612, 175] on img "button" at bounding box center [615, 177] width 9 height 11
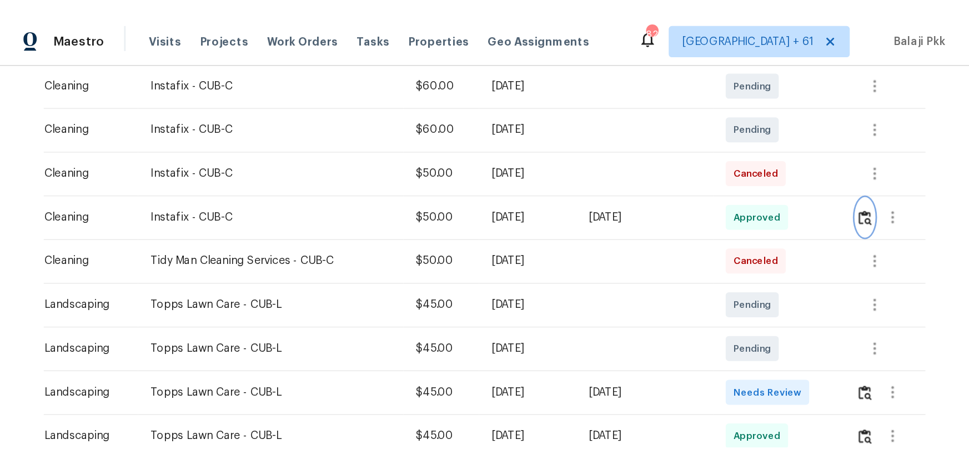
scroll to position [303, 0]
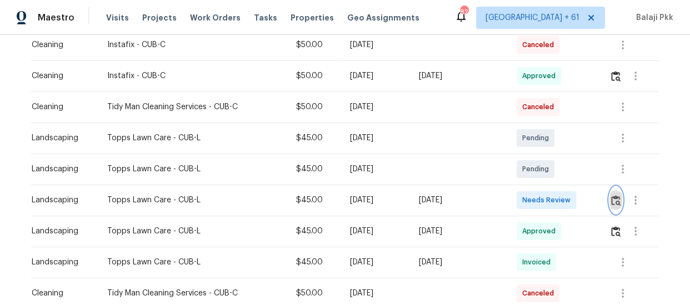
click at [620, 200] on button "button" at bounding box center [615, 200] width 13 height 27
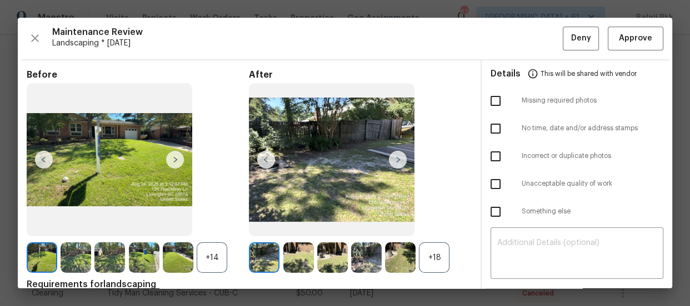
click at [439, 250] on div "+18" at bounding box center [434, 258] width 31 height 31
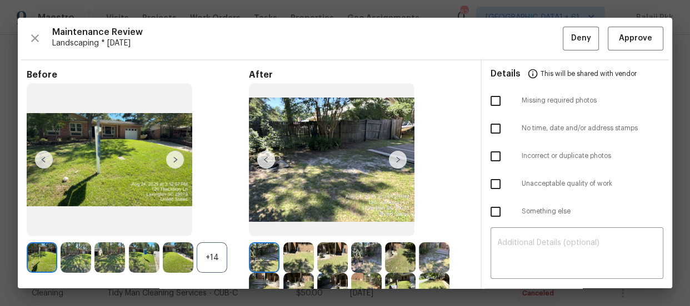
click at [222, 254] on div "+14" at bounding box center [212, 258] width 31 height 31
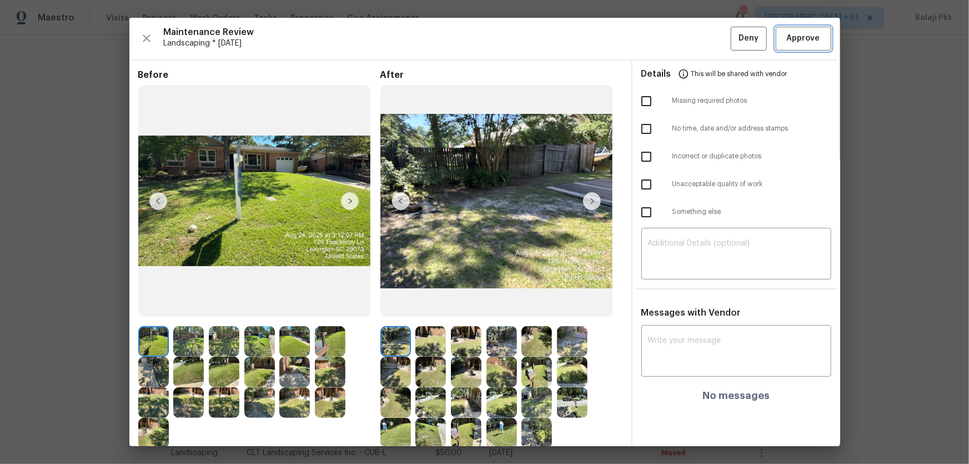
click at [689, 44] on span "Approve" at bounding box center [803, 39] width 33 height 14
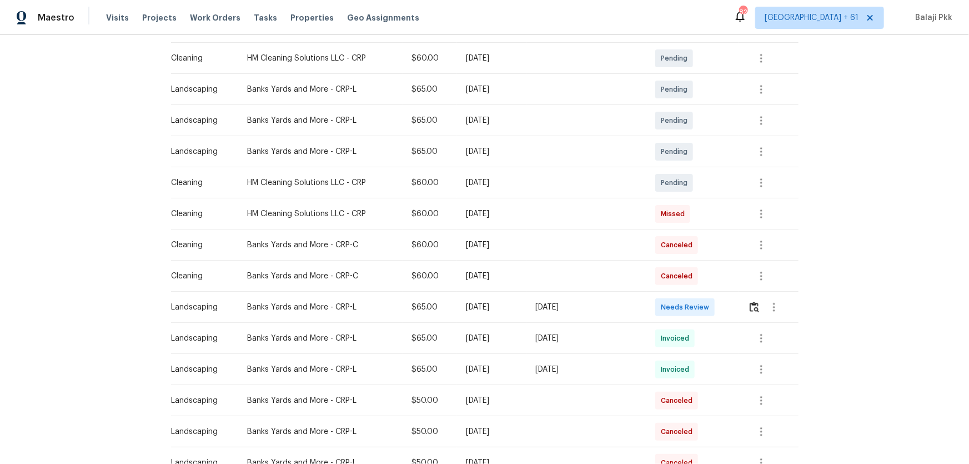
scroll to position [202, 0]
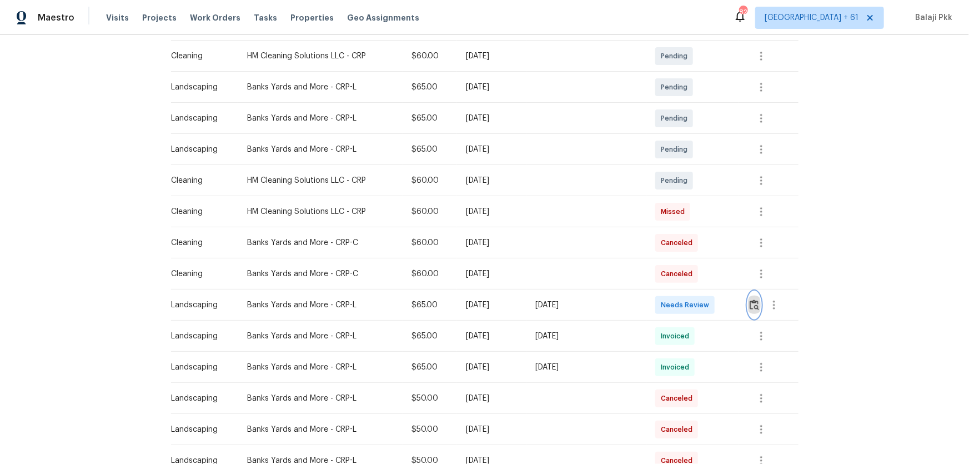
click at [689, 304] on img "button" at bounding box center [753, 304] width 9 height 11
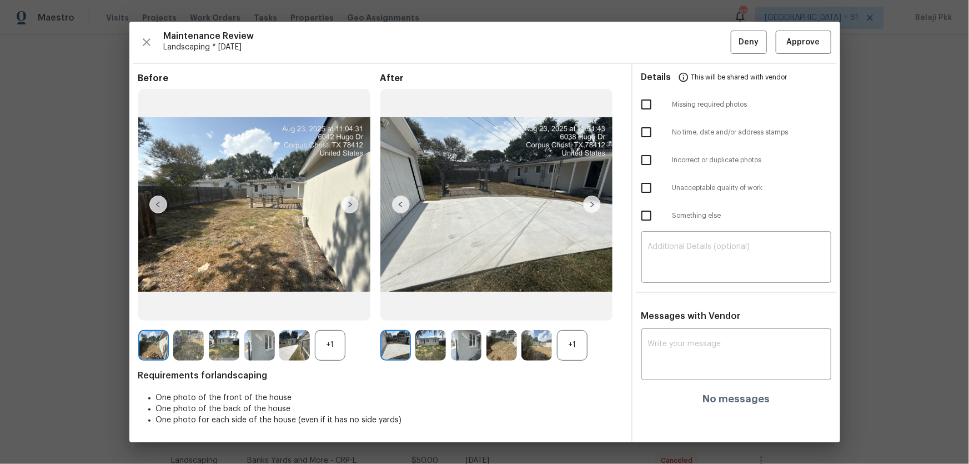
click at [572, 306] on div "+1" at bounding box center [572, 345] width 31 height 31
drag, startPoint x: 331, startPoint y: 350, endPoint x: 248, endPoint y: 64, distance: 297.1
click at [329, 306] on div "+1" at bounding box center [330, 345] width 31 height 31
click at [689, 36] on span "Approve" at bounding box center [803, 43] width 33 height 14
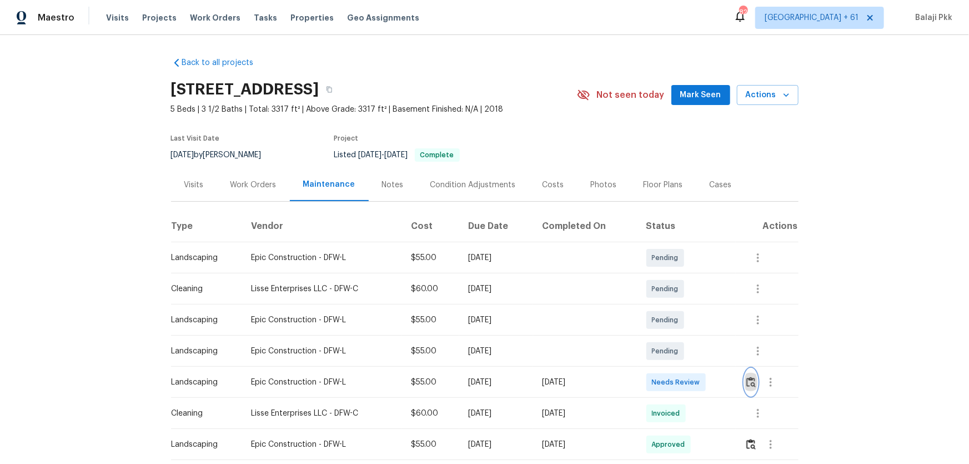
click at [689, 306] on img "button" at bounding box center [750, 381] width 9 height 11
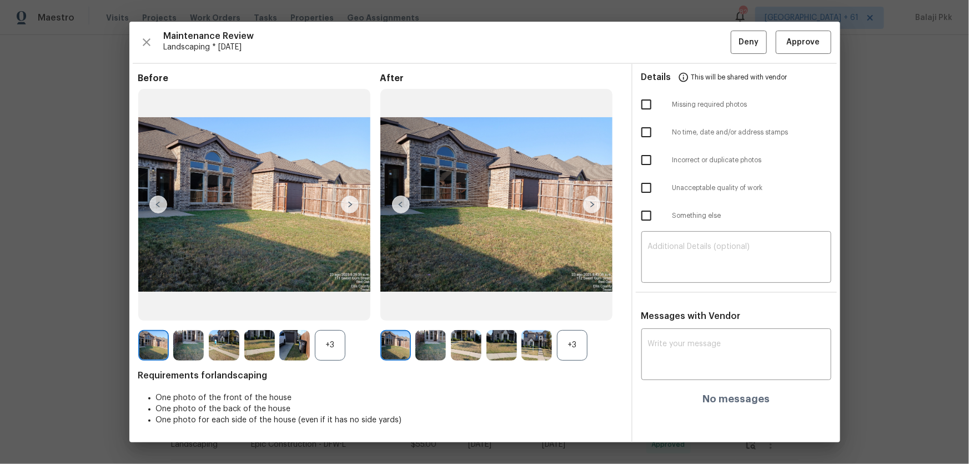
drag, startPoint x: 580, startPoint y: 344, endPoint x: 531, endPoint y: 342, distance: 49.5
click at [580, 306] on div "+3" at bounding box center [572, 345] width 31 height 31
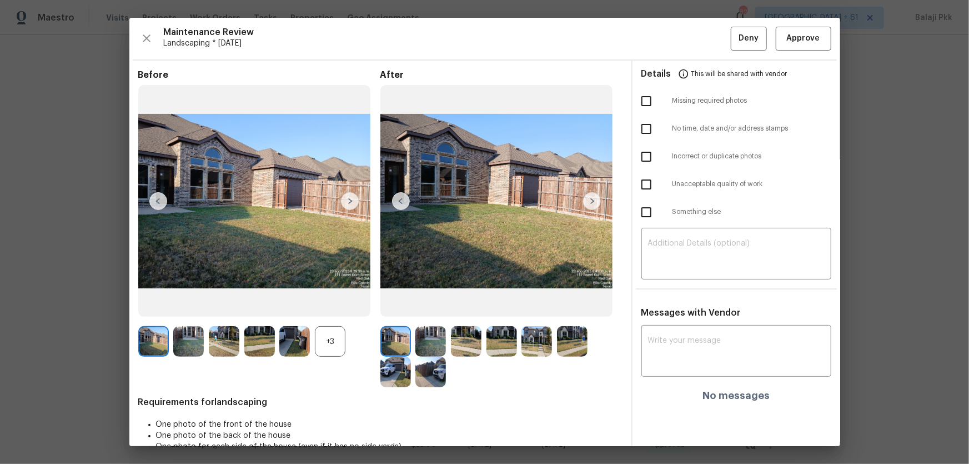
click at [354, 306] on div "+3" at bounding box center [259, 341] width 242 height 31
click at [342, 306] on div "+3" at bounding box center [330, 341] width 31 height 31
click at [689, 38] on span "Approve" at bounding box center [803, 39] width 33 height 14
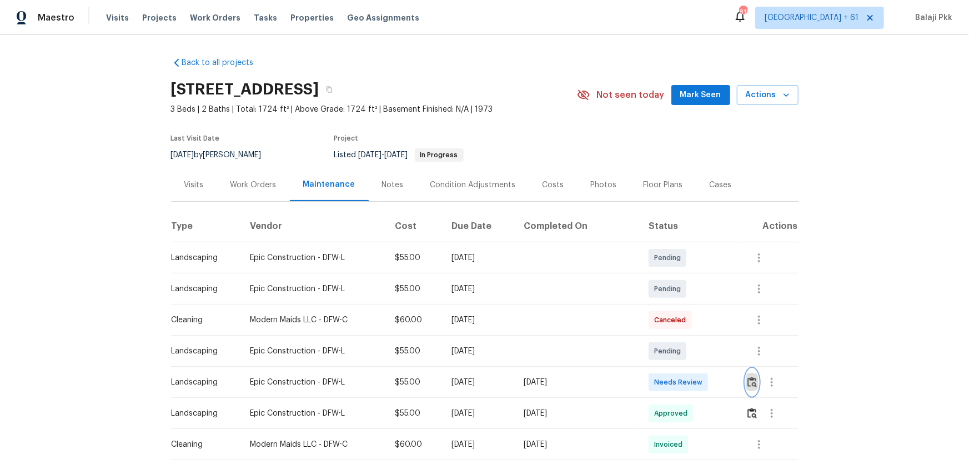
click at [689, 306] on img "button" at bounding box center [751, 381] width 9 height 11
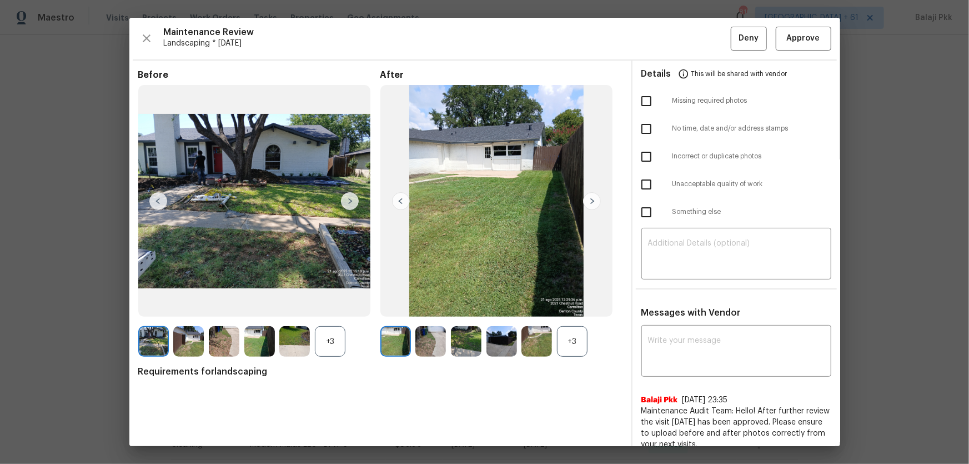
click at [571, 306] on div "+3" at bounding box center [572, 341] width 31 height 31
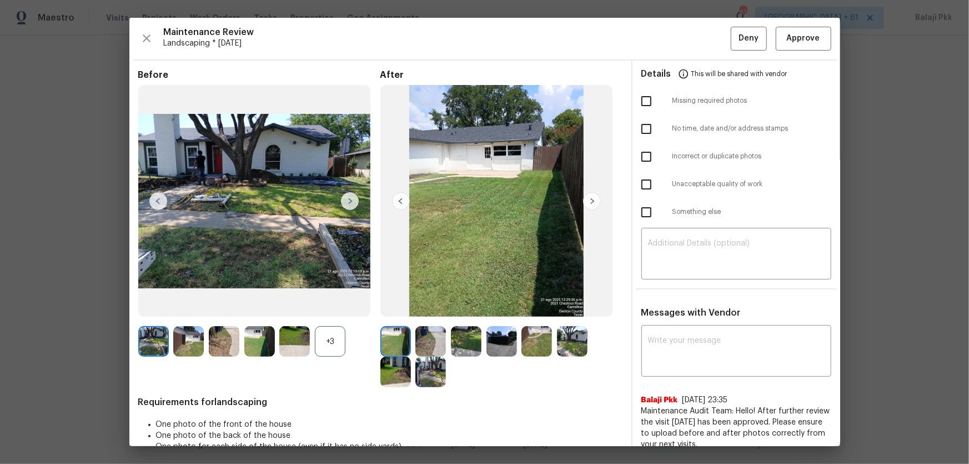
drag, startPoint x: 330, startPoint y: 336, endPoint x: 279, endPoint y: 66, distance: 275.1
click at [330, 306] on div "+3" at bounding box center [330, 341] width 31 height 31
click at [689, 66] on div "Details This will be shared with vendor" at bounding box center [736, 74] width 190 height 27
click at [689, 46] on button "Approve" at bounding box center [804, 39] width 56 height 24
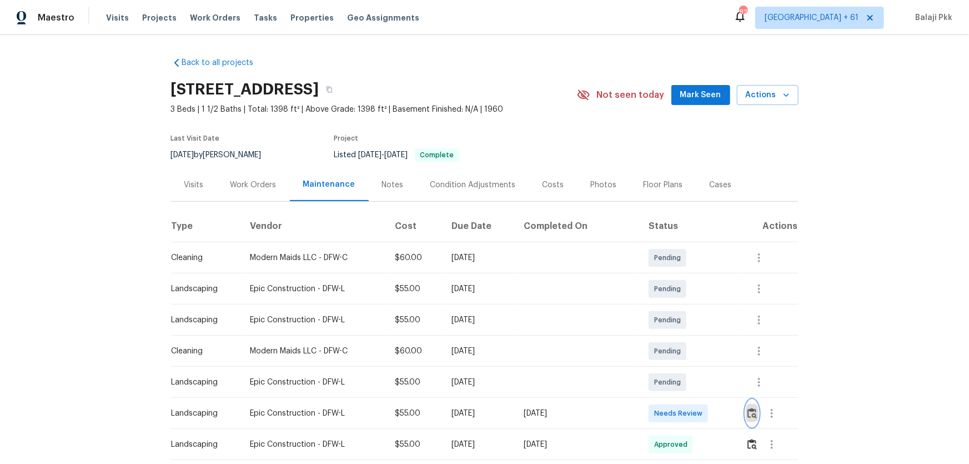
click at [689, 306] on img "button" at bounding box center [751, 412] width 9 height 11
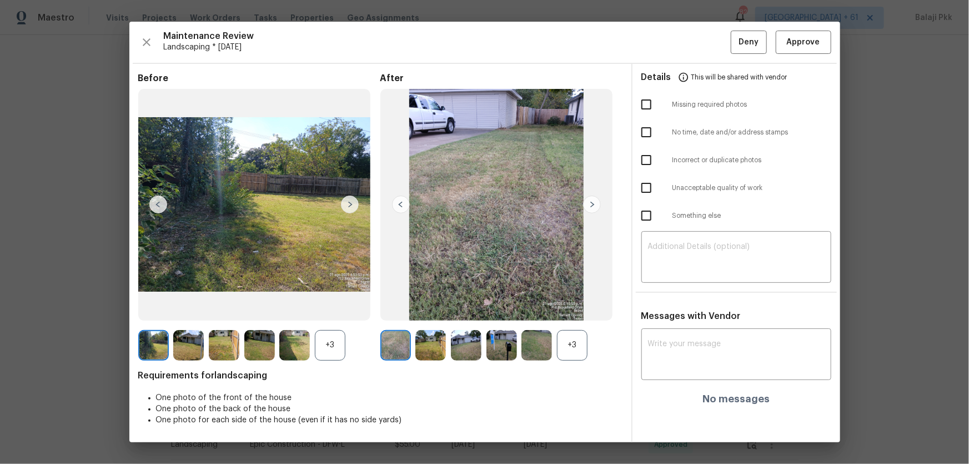
click at [585, 306] on div "+3" at bounding box center [572, 345] width 31 height 31
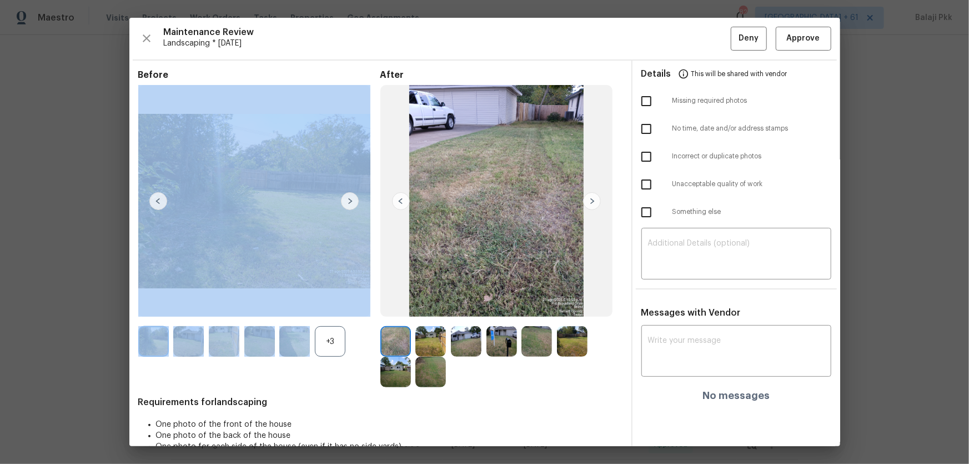
drag, startPoint x: 325, startPoint y: 341, endPoint x: 269, endPoint y: 194, distance: 157.6
click at [307, 290] on div "Before +3" at bounding box center [259, 228] width 242 height 318
click at [326, 306] on div "+3" at bounding box center [330, 341] width 31 height 31
drag, startPoint x: 266, startPoint y: 381, endPoint x: 255, endPoint y: 356, distance: 27.3
click at [265, 306] on div at bounding box center [259, 356] width 242 height 61
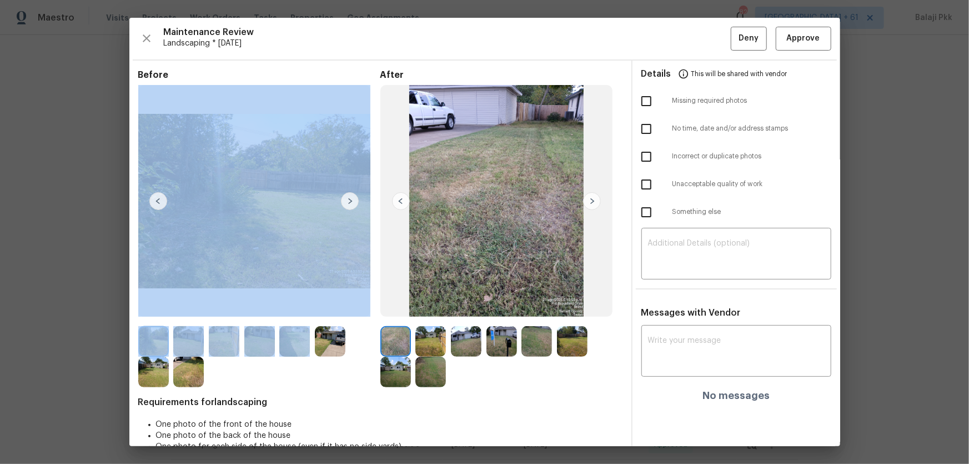
click at [353, 207] on img at bounding box center [350, 201] width 18 height 18
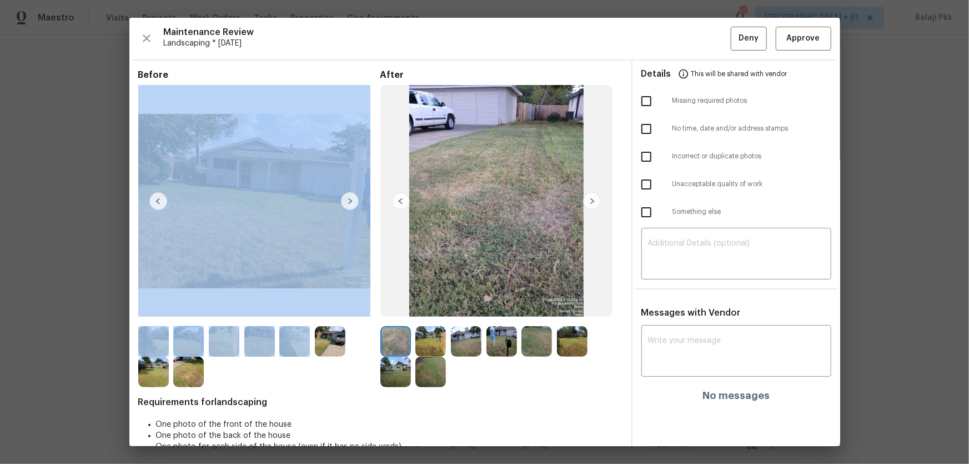
click at [155, 202] on img at bounding box center [158, 201] width 18 height 18
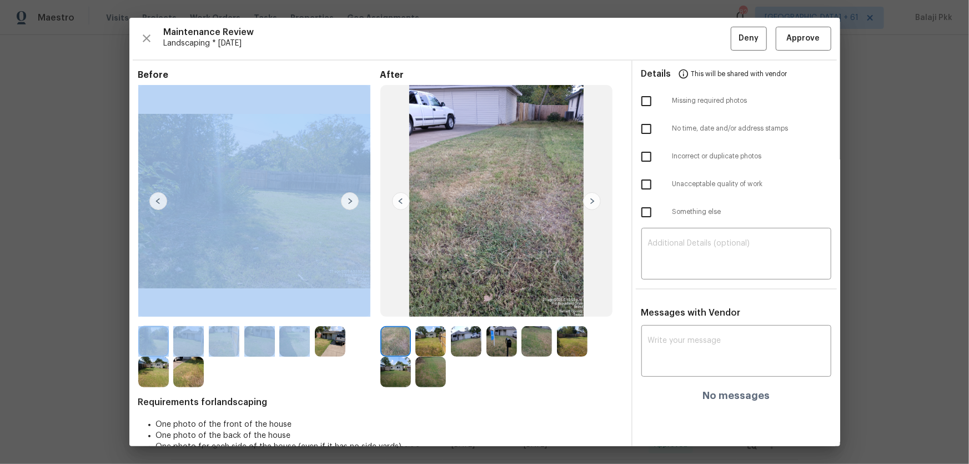
click at [218, 188] on img at bounding box center [254, 201] width 233 height 232
click at [221, 185] on img at bounding box center [254, 201] width 233 height 232
drag, startPoint x: 796, startPoint y: 38, endPoint x: 705, endPoint y: 0, distance: 98.6
click at [689, 34] on span "Approve" at bounding box center [803, 39] width 33 height 14
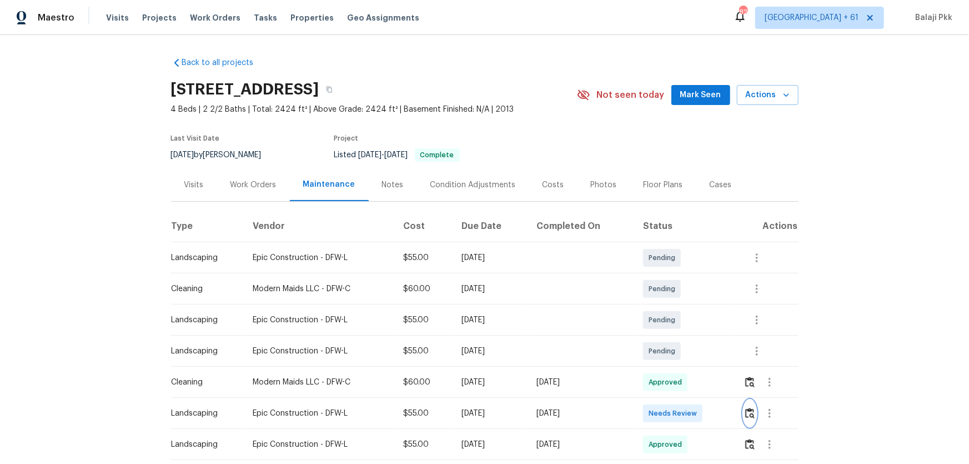
click at [689, 306] on button "button" at bounding box center [749, 413] width 13 height 27
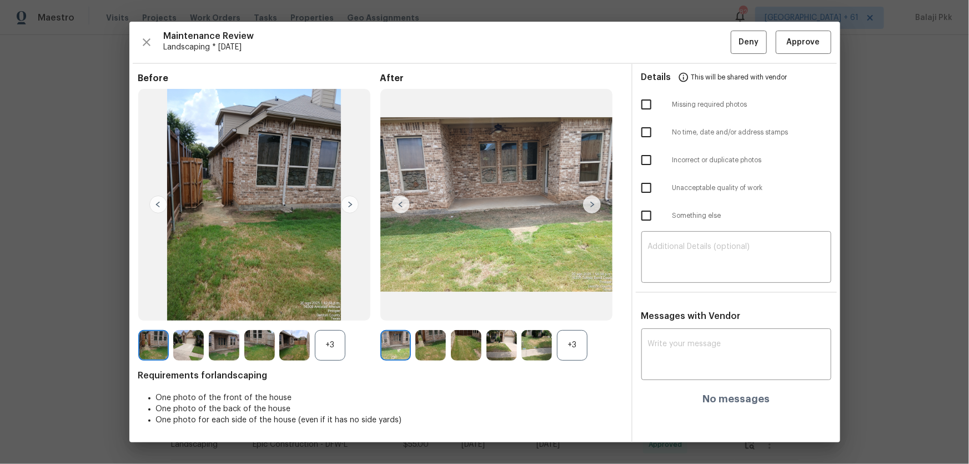
click at [577, 306] on div "+3" at bounding box center [572, 345] width 31 height 31
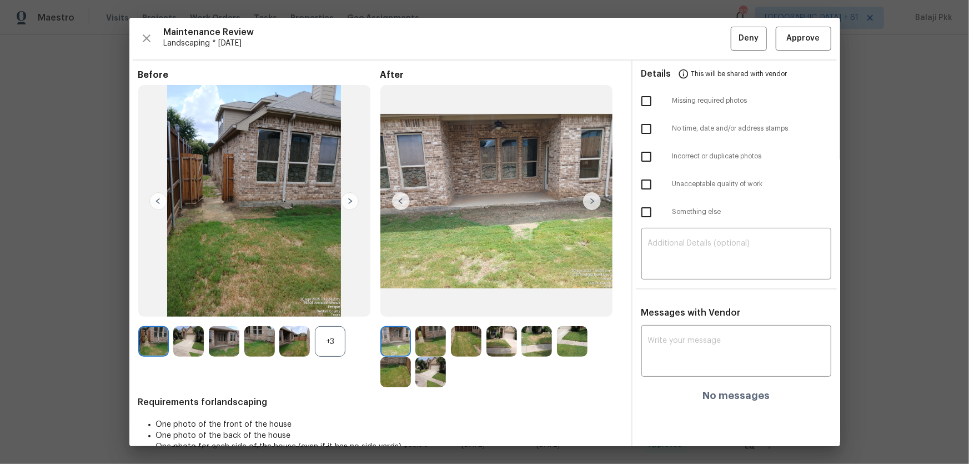
click at [340, 306] on div "+3" at bounding box center [330, 341] width 31 height 31
click at [689, 45] on button "Approve" at bounding box center [804, 39] width 56 height 24
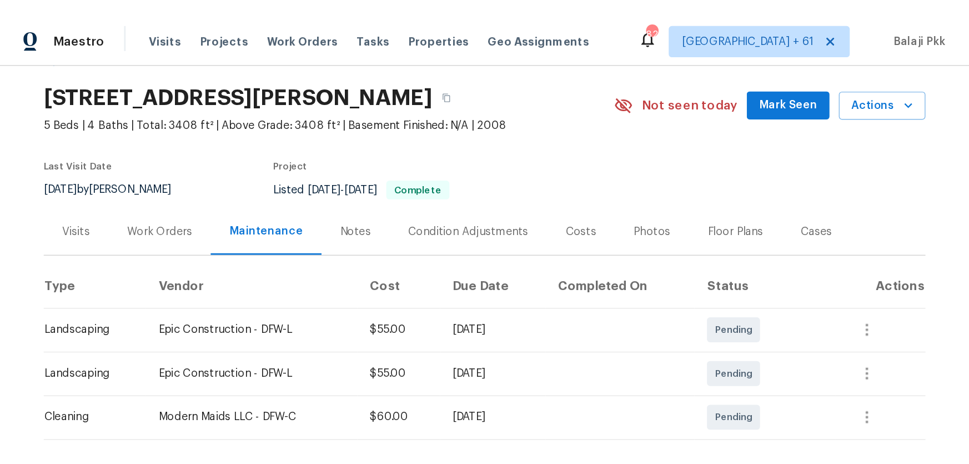
scroll to position [193, 0]
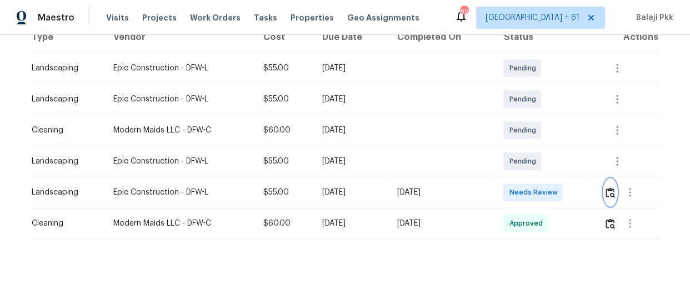
click at [606, 188] on img "button" at bounding box center [609, 193] width 9 height 11
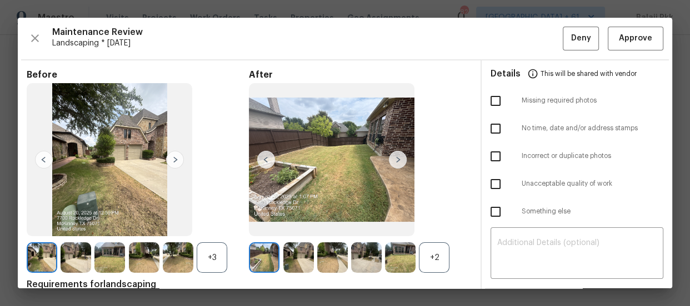
click at [436, 247] on div "+2" at bounding box center [434, 258] width 31 height 31
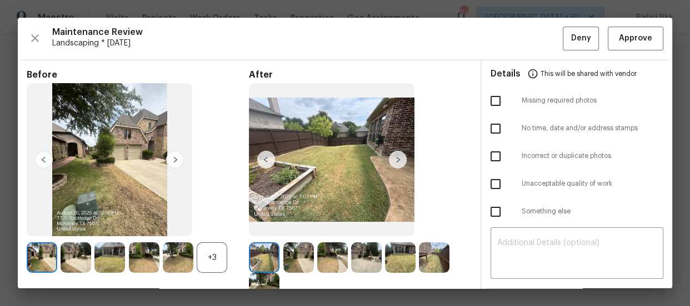
click at [200, 252] on div "+3" at bounding box center [212, 258] width 31 height 31
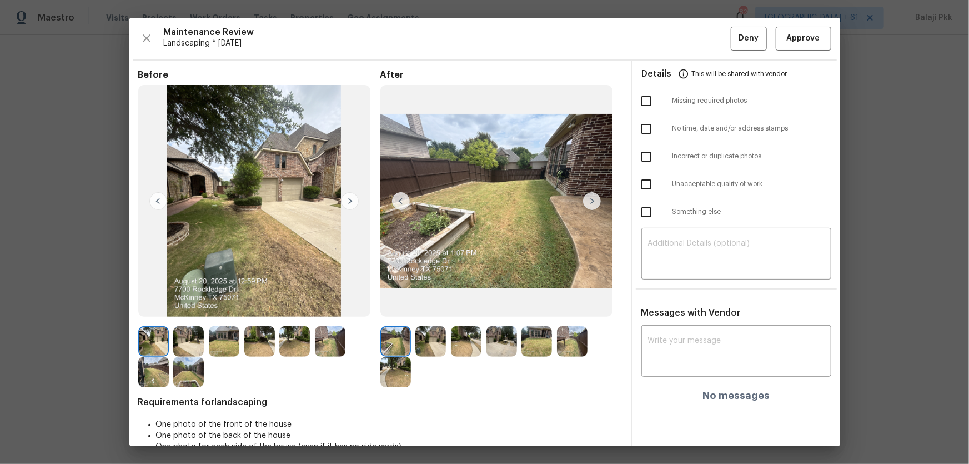
scroll to position [39, 0]
click at [689, 28] on button "Approve" at bounding box center [804, 39] width 56 height 24
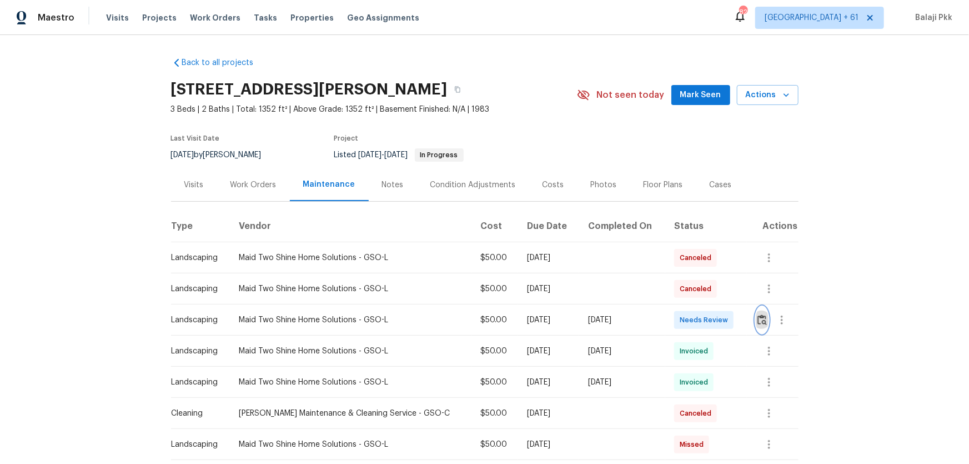
click at [689, 306] on img "button" at bounding box center [761, 319] width 9 height 11
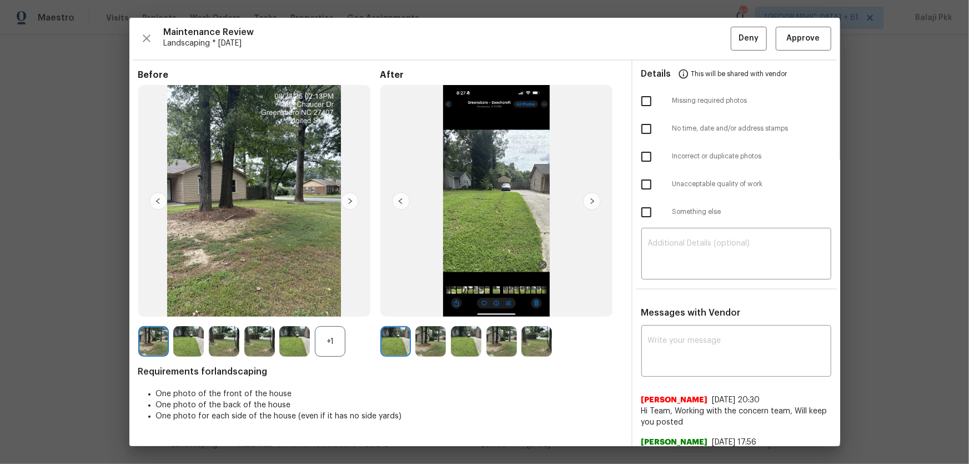
click at [339, 306] on div "+1" at bounding box center [330, 341] width 31 height 31
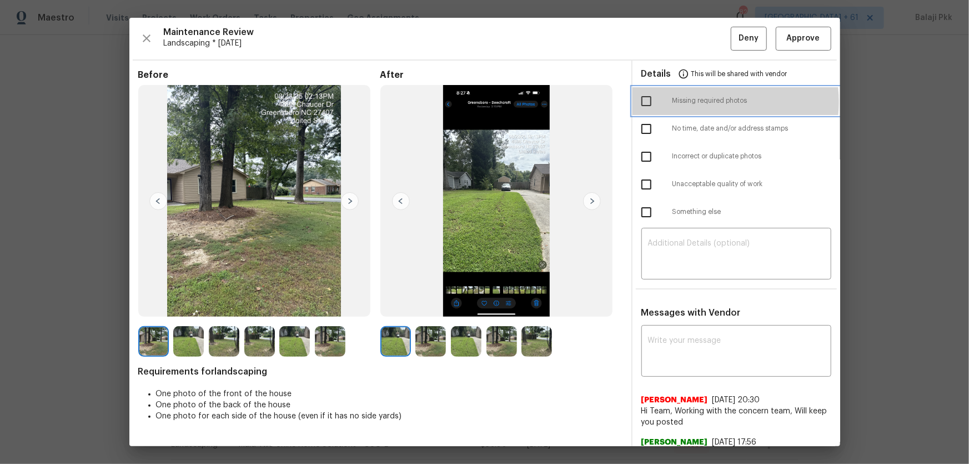
click at [689, 102] on span "Missing required photos" at bounding box center [751, 100] width 159 height 9
checkbox input "true"
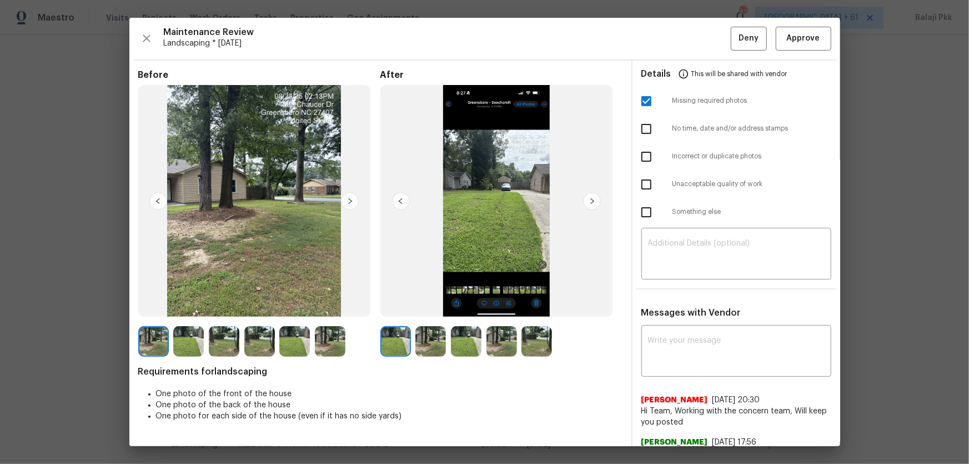
click at [356, 195] on img at bounding box center [350, 201] width 18 height 18
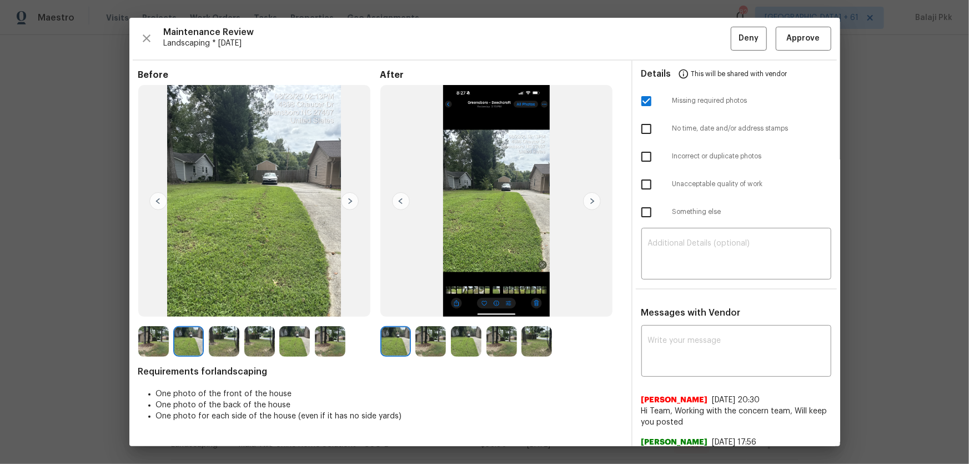
click at [355, 195] on img at bounding box center [350, 201] width 18 height 18
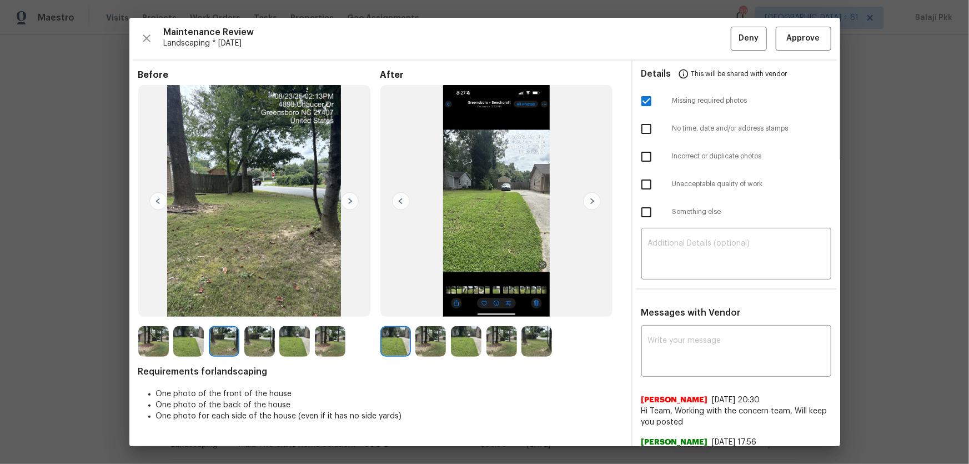
click at [355, 195] on img at bounding box center [350, 201] width 18 height 18
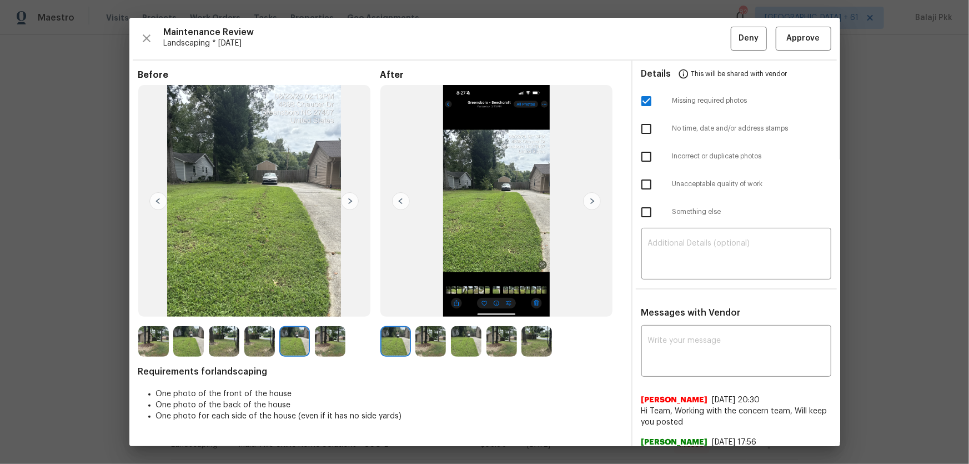
click at [355, 195] on img at bounding box center [350, 201] width 18 height 18
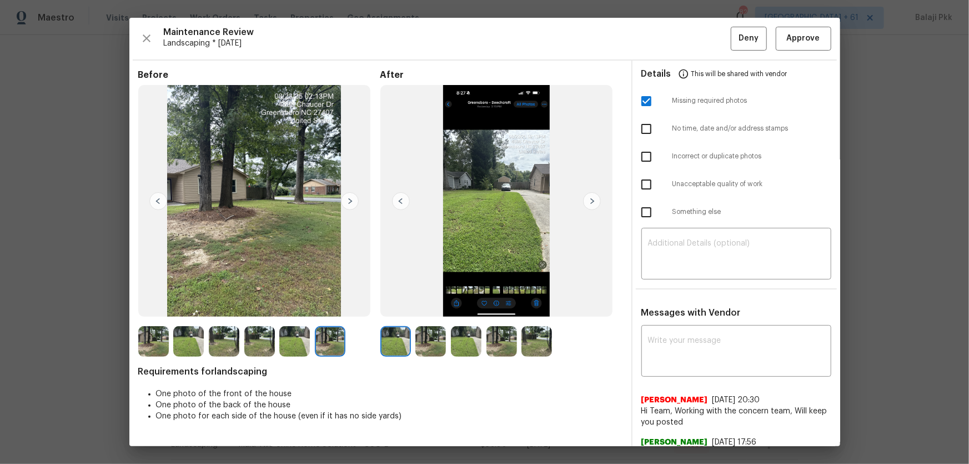
click at [355, 195] on img at bounding box center [350, 201] width 18 height 18
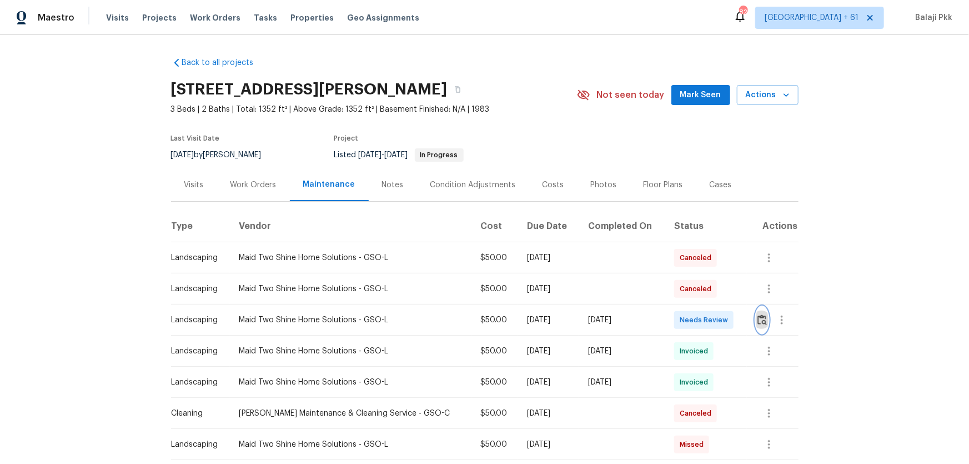
click at [689, 306] on img "button" at bounding box center [761, 319] width 9 height 11
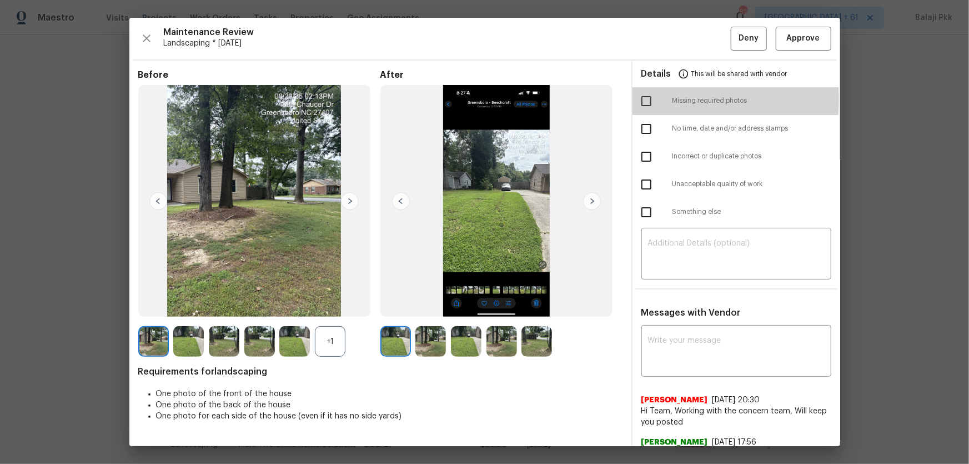
click at [641, 99] on input "checkbox" at bounding box center [646, 100] width 23 height 23
checkbox input "true"
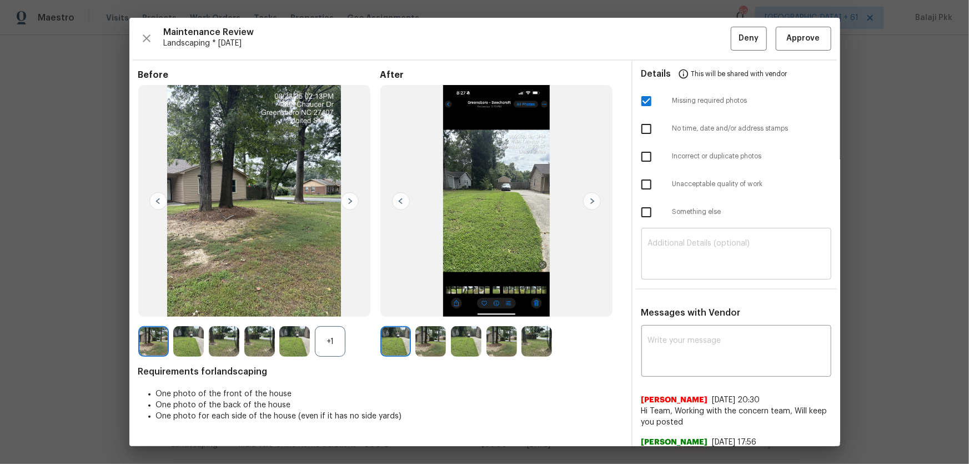
drag, startPoint x: 655, startPoint y: 251, endPoint x: 660, endPoint y: 258, distance: 8.5
click at [655, 251] on textarea at bounding box center [736, 254] width 177 height 31
paste textarea "Maintenance Audit Team: Hello! Unfortunately, this Landscaping visit completed …"
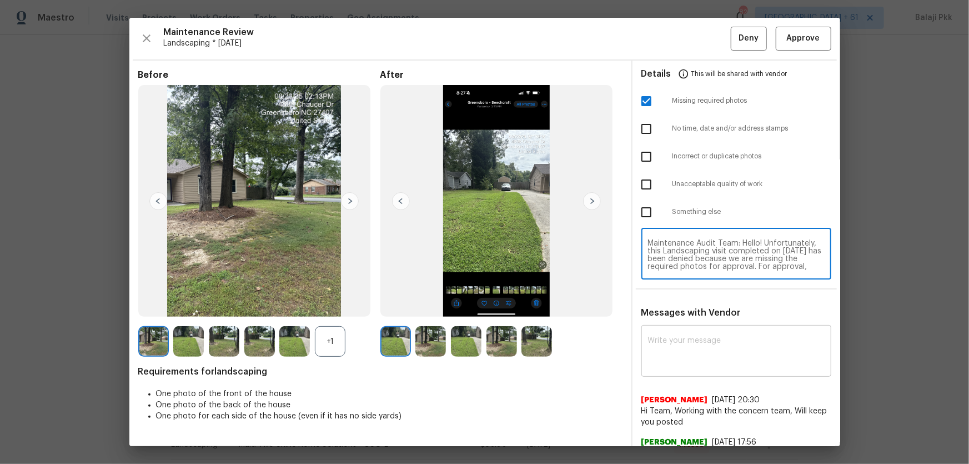
scroll to position [93, 0]
type textarea "Maintenance Audit Team: Hello! Unfortunately, this Landscaping visit completed …"
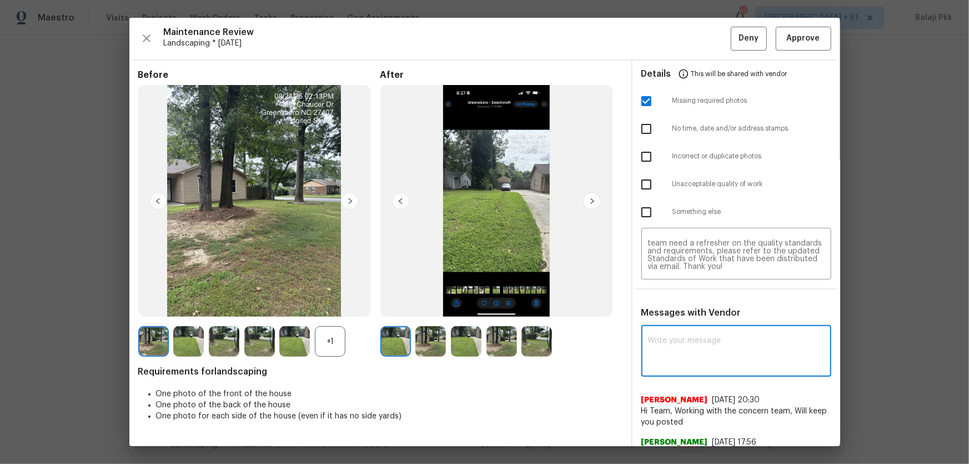
click at [685, 306] on textarea at bounding box center [736, 351] width 177 height 31
paste textarea "Maintenance Audit Team: Hello! Unfortunately, this Landscaping visit completed …"
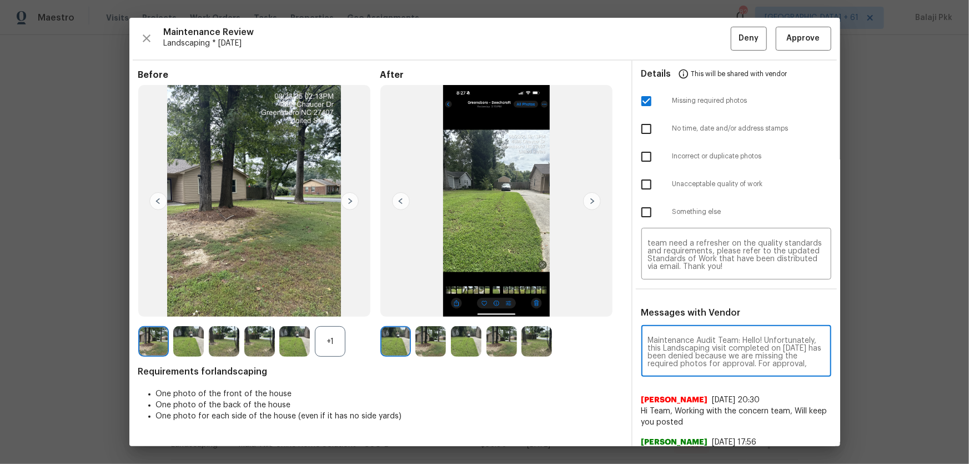
scroll to position [124, 0]
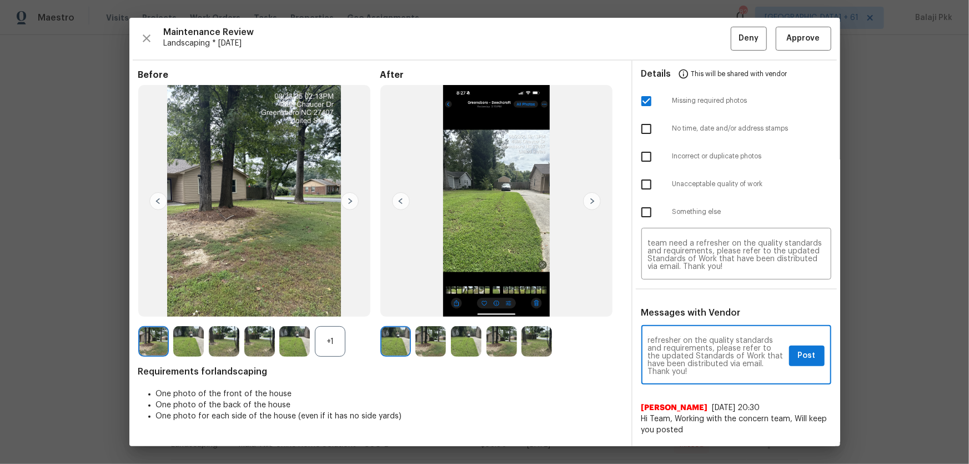
type textarea "Maintenance Audit Team: Hello! Unfortunately, this Landscaping visit completed …"
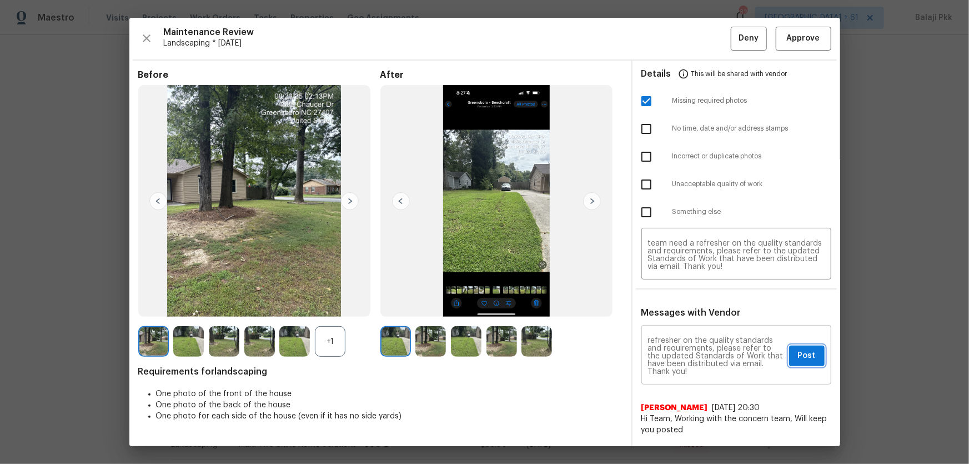
click at [689, 306] on button "Post" at bounding box center [807, 355] width 36 height 21
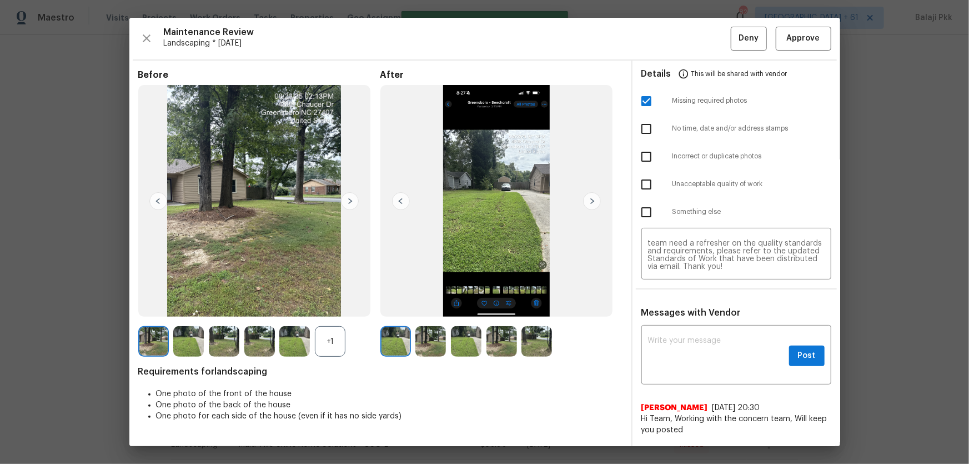
scroll to position [0, 0]
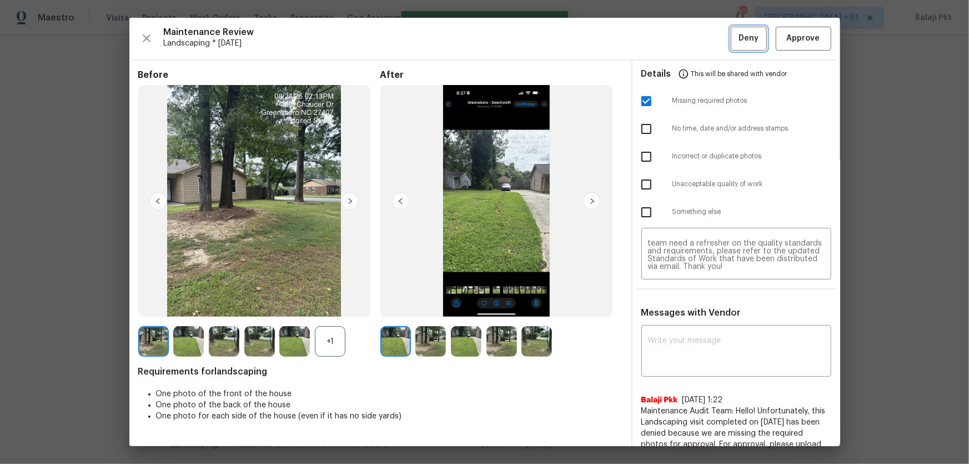
click at [689, 37] on span "Deny" at bounding box center [748, 39] width 20 height 14
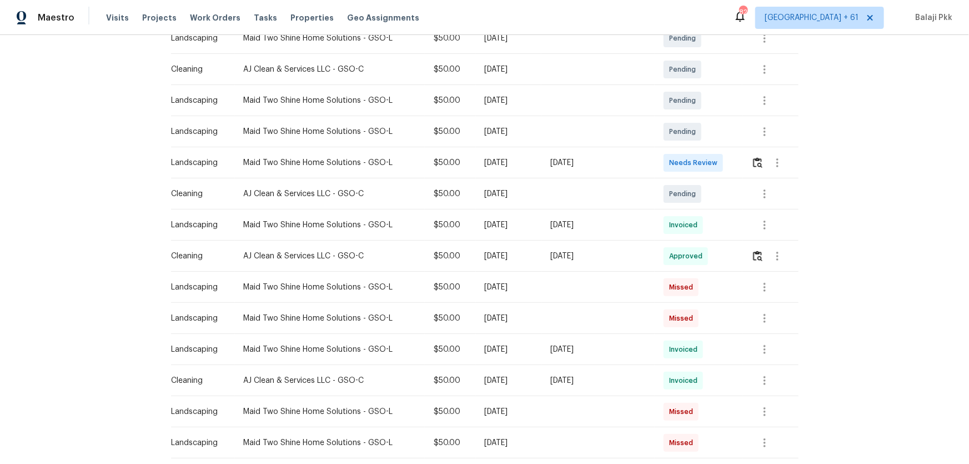
scroll to position [202, 0]
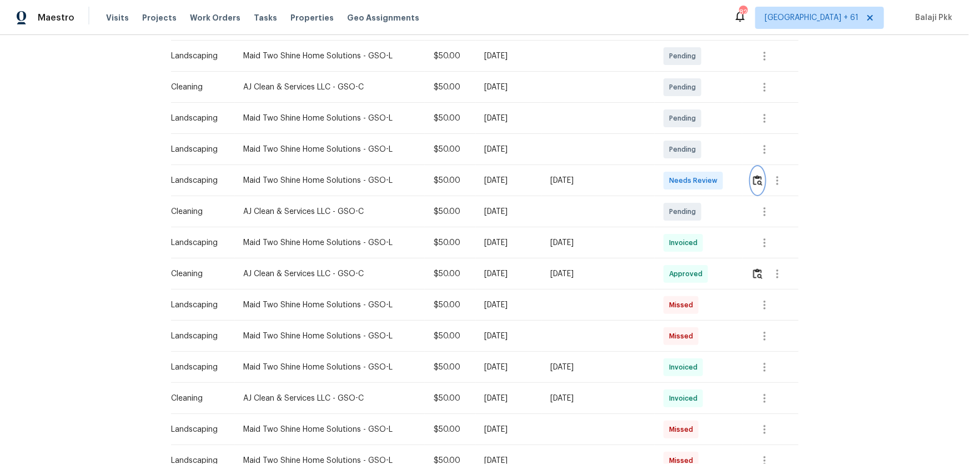
click at [689, 182] on img "button" at bounding box center [757, 180] width 9 height 11
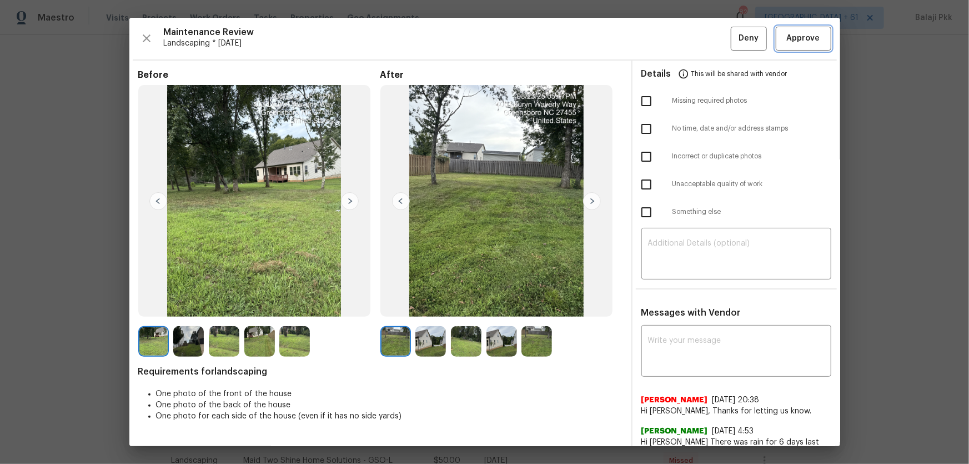
click at [689, 37] on span "Approve" at bounding box center [803, 39] width 33 height 14
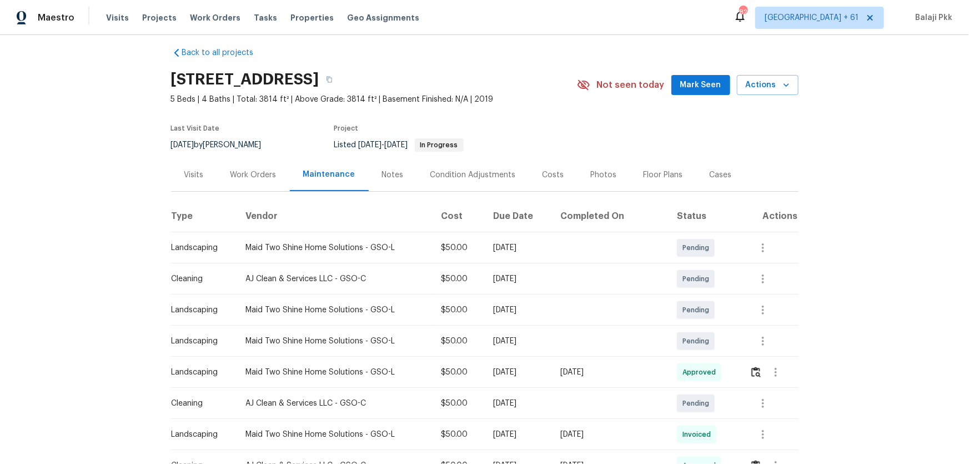
scroll to position [0, 0]
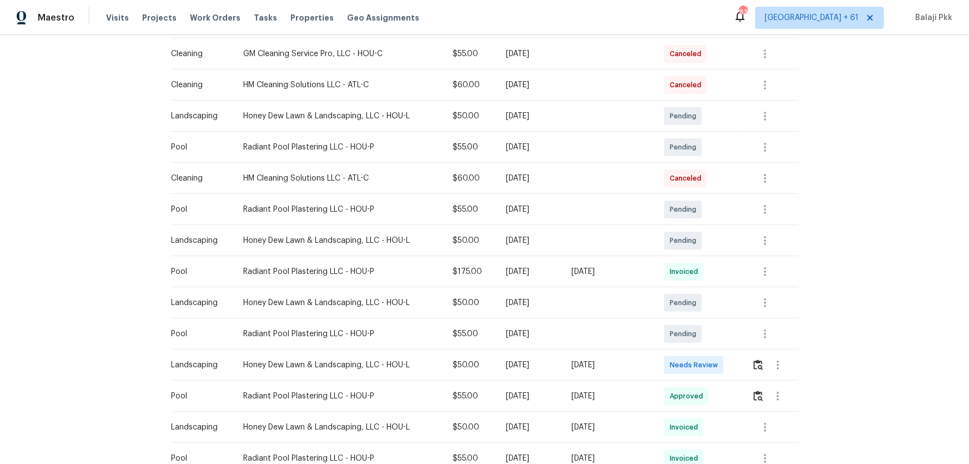
scroll to position [252, 0]
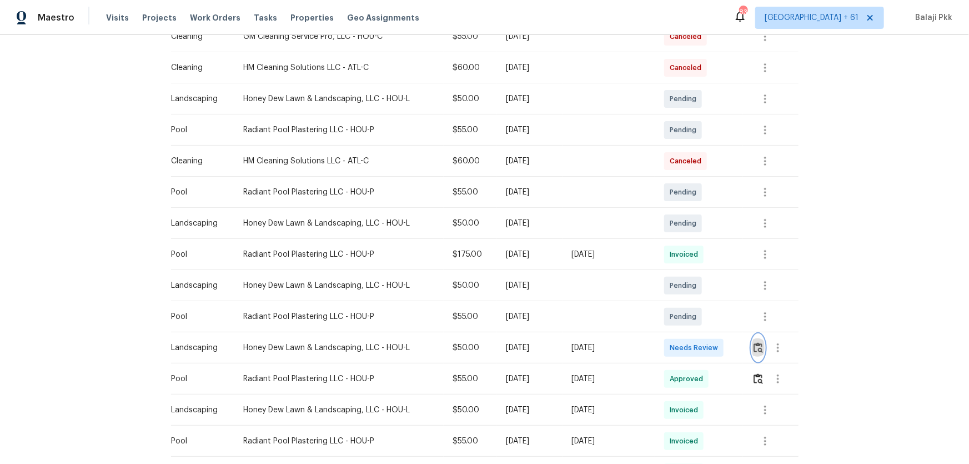
click at [689, 306] on img "button" at bounding box center [757, 347] width 9 height 11
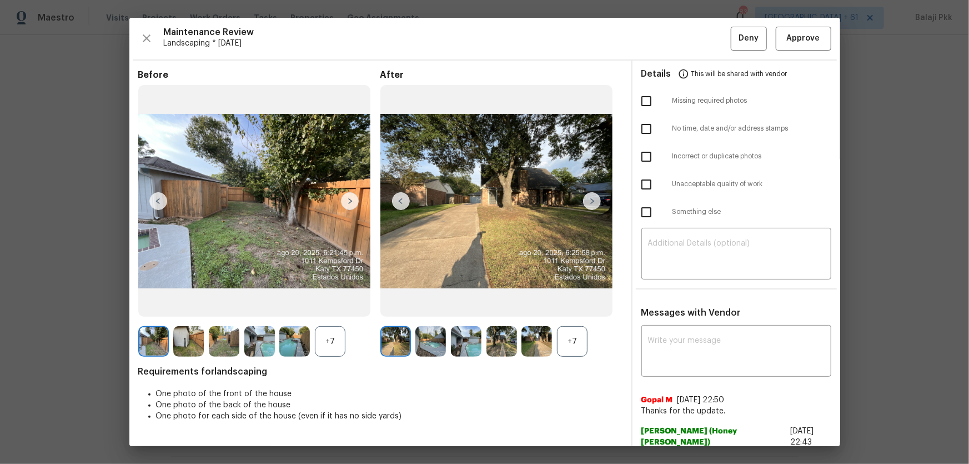
click at [575, 306] on div "+7" at bounding box center [572, 341] width 31 height 31
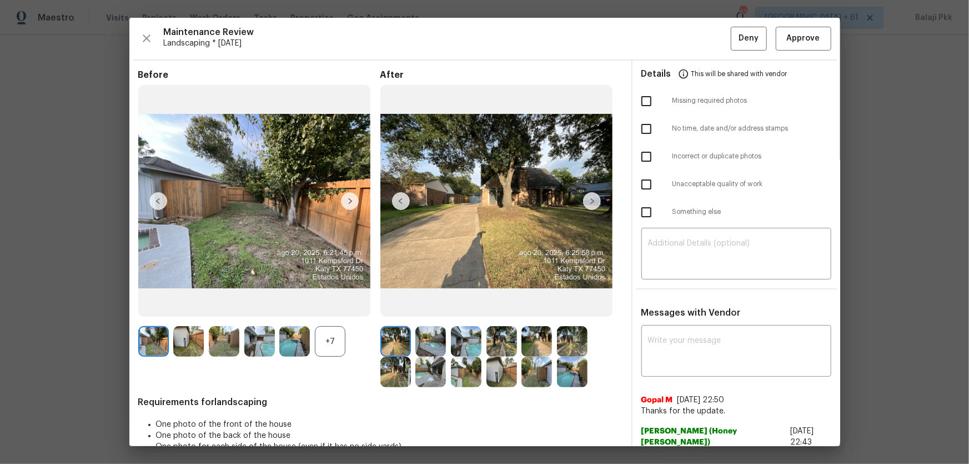
click at [331, 306] on div "+7" at bounding box center [330, 341] width 31 height 31
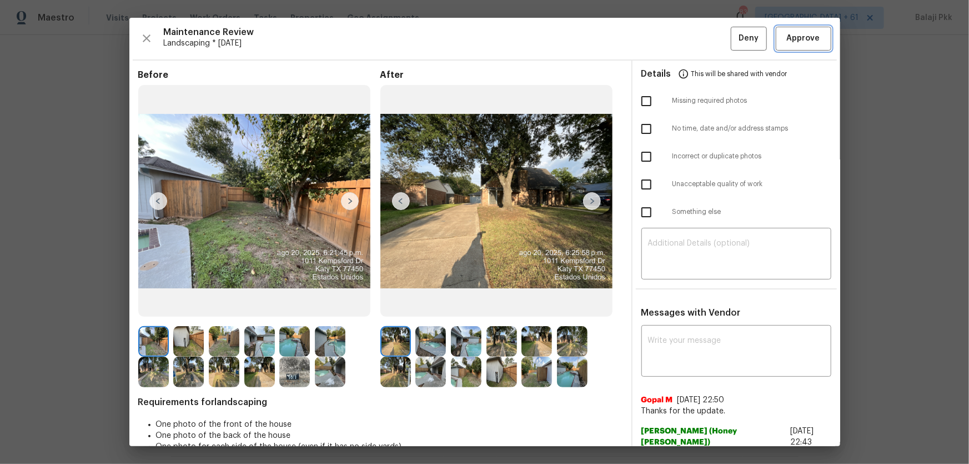
click at [689, 33] on span "Approve" at bounding box center [803, 39] width 33 height 14
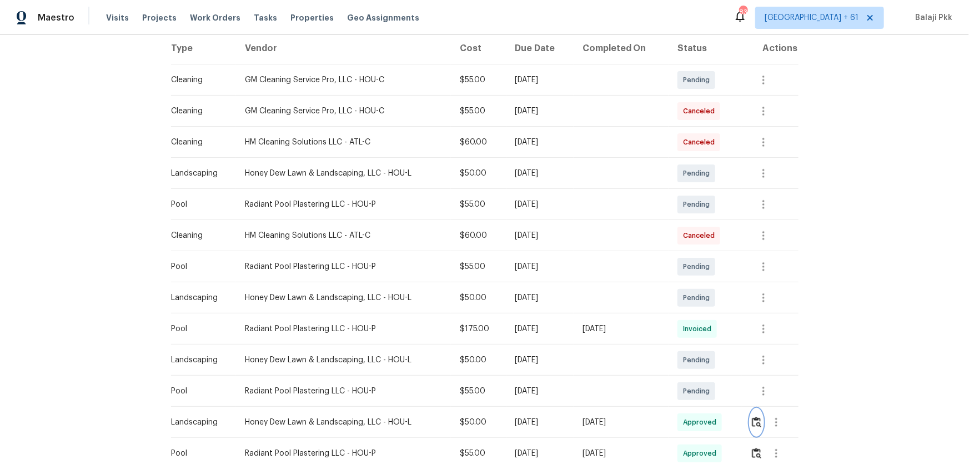
scroll to position [0, 0]
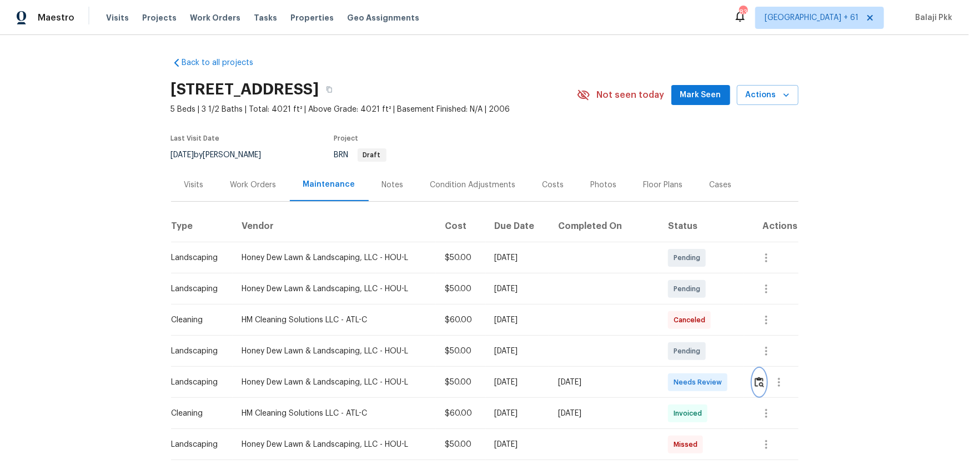
click at [689, 306] on img "button" at bounding box center [758, 381] width 9 height 11
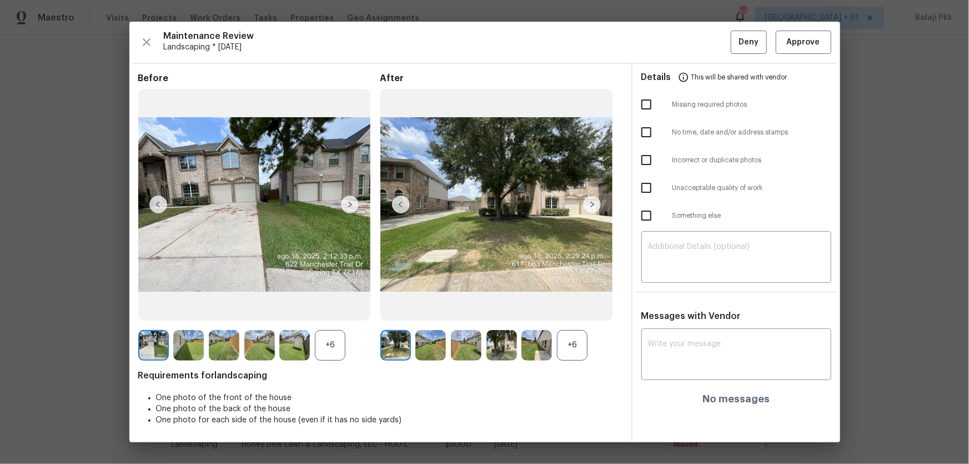
click at [566, 306] on div "+6" at bounding box center [572, 345] width 31 height 31
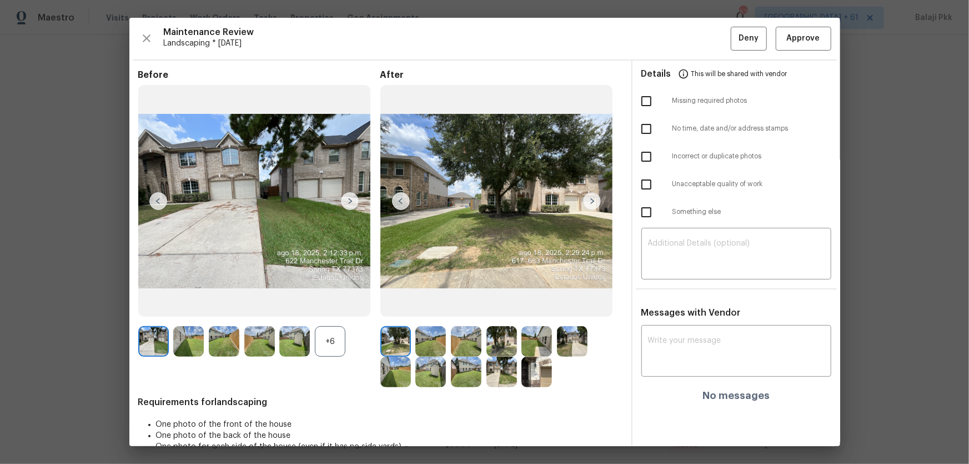
click at [344, 306] on div "+6" at bounding box center [330, 341] width 31 height 31
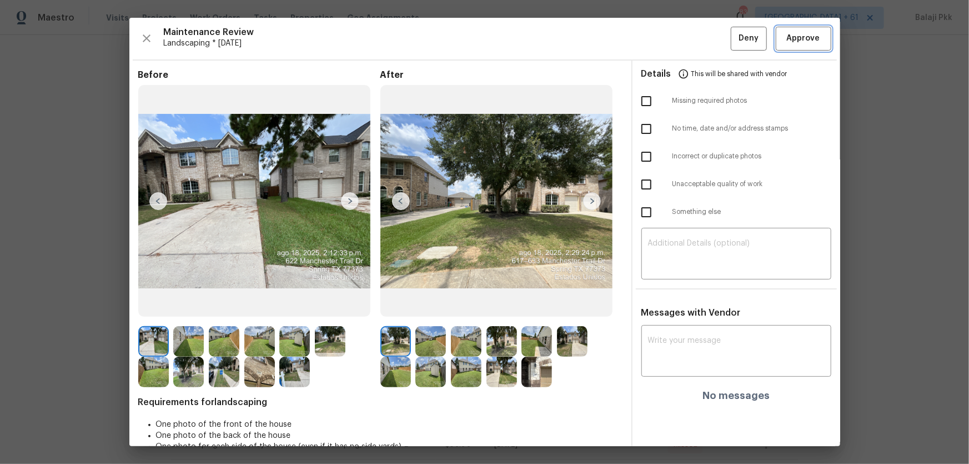
click at [689, 42] on span "Approve" at bounding box center [803, 39] width 33 height 14
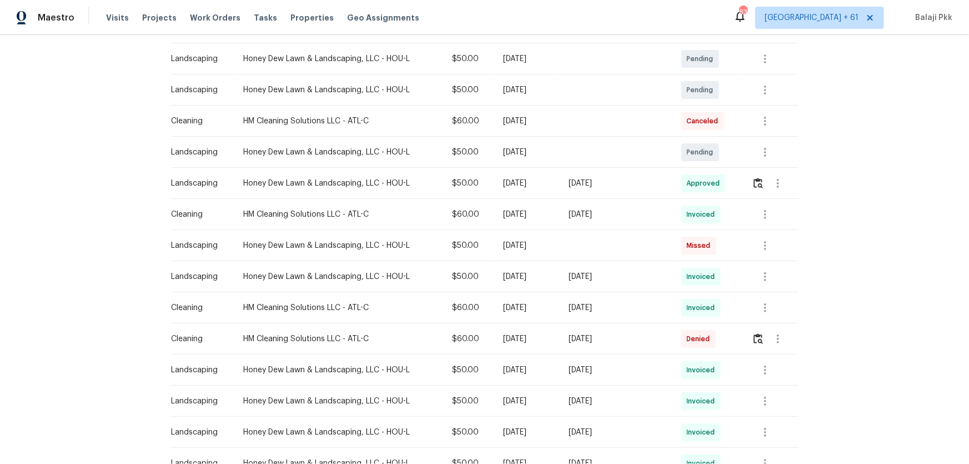
scroll to position [202, 0]
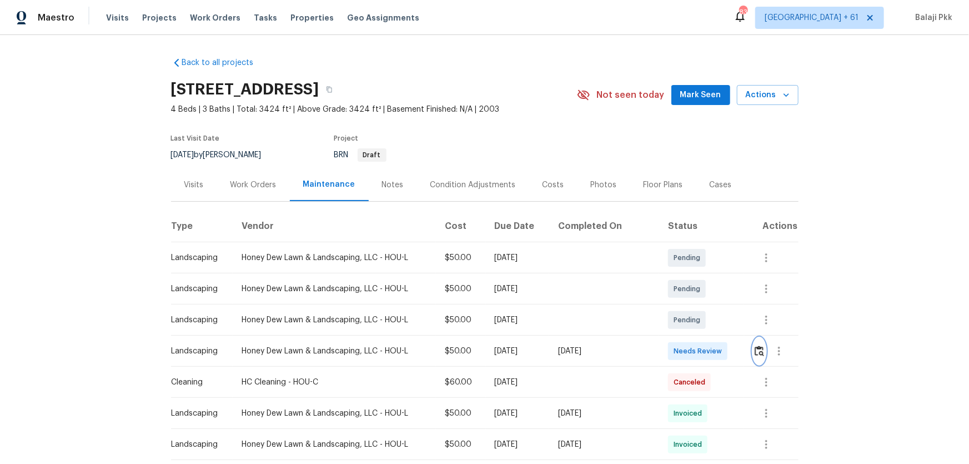
click at [689, 306] on img "button" at bounding box center [758, 350] width 9 height 11
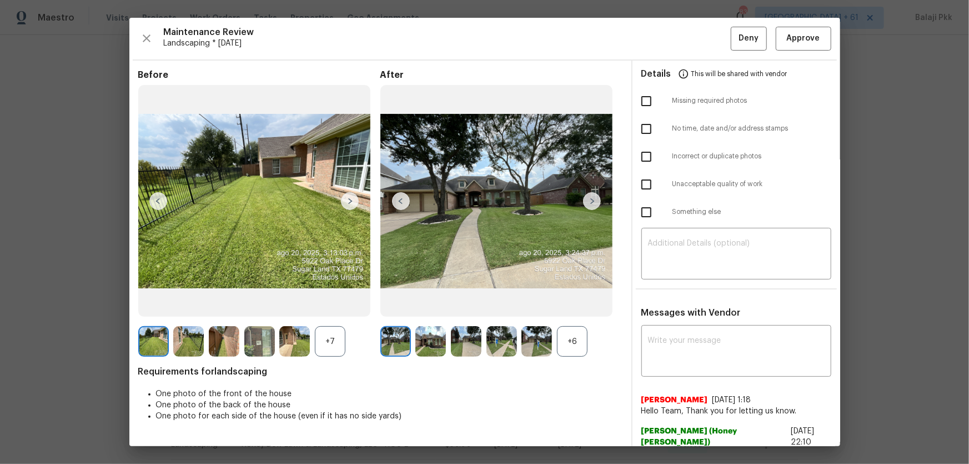
click at [572, 306] on div "+6" at bounding box center [572, 341] width 31 height 31
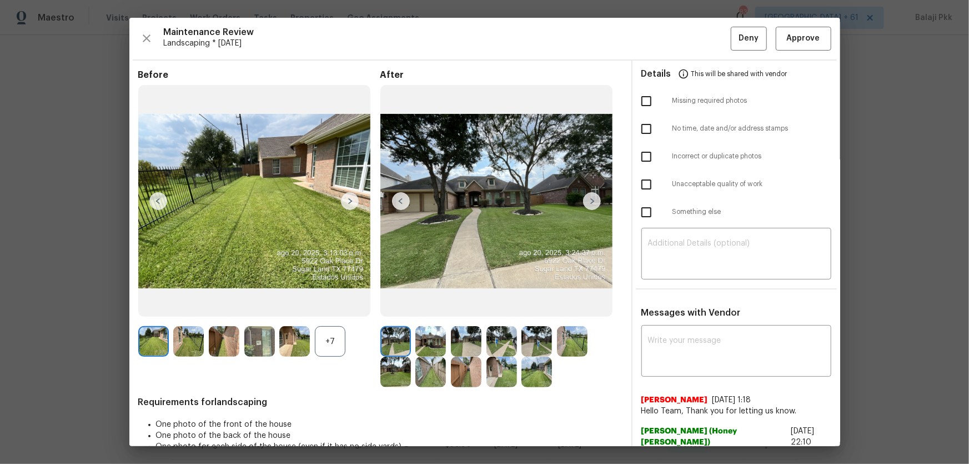
click at [334, 306] on div "+7" at bounding box center [330, 341] width 31 height 31
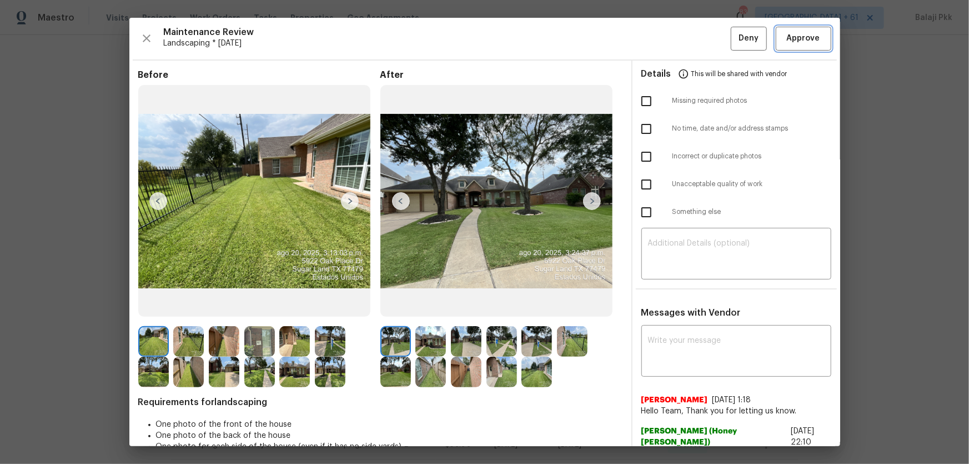
click at [689, 36] on span "Approve" at bounding box center [803, 39] width 33 height 14
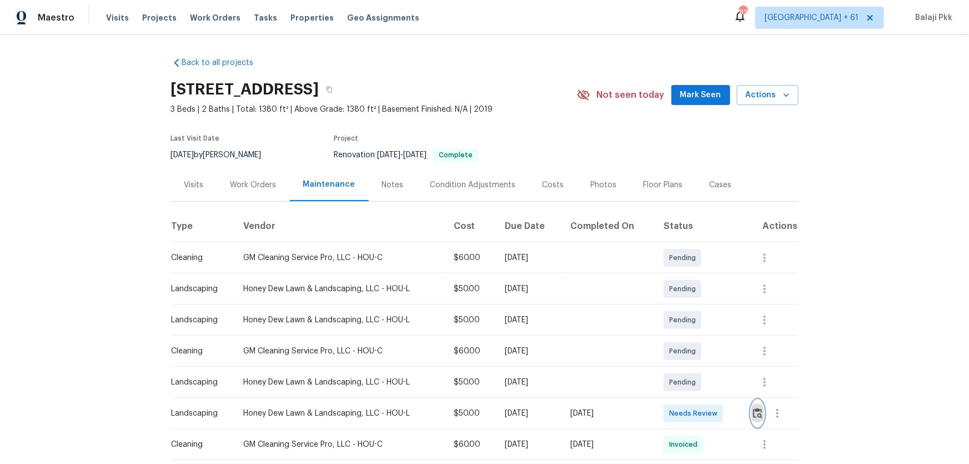
click at [689, 306] on button "button" at bounding box center [757, 413] width 13 height 27
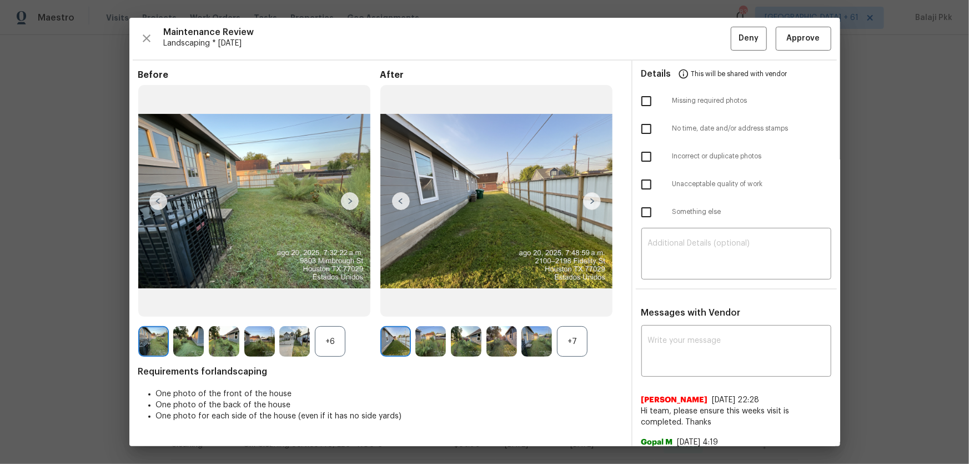
click at [579, 306] on div "Before +6 After +7 Requirements for landscaping One photo of the front of the h…" at bounding box center [380, 326] width 484 height 514
click at [560, 306] on div "+7" at bounding box center [572, 341] width 31 height 31
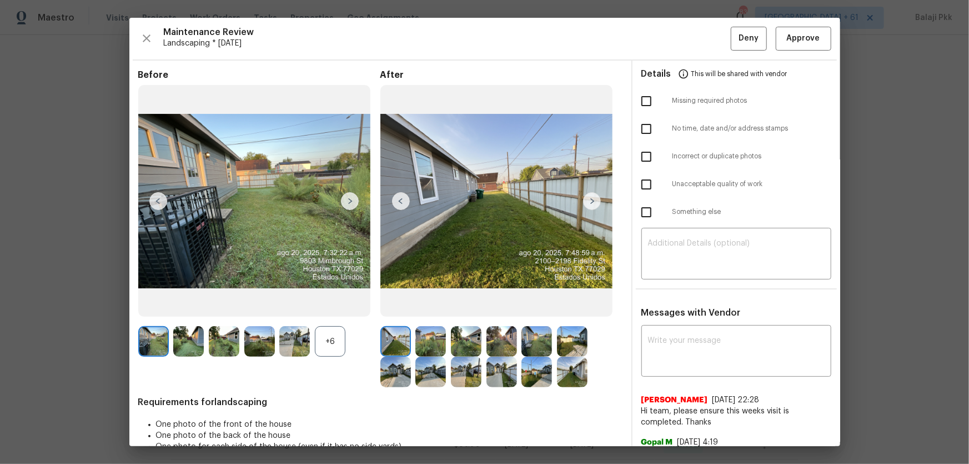
drag, startPoint x: 333, startPoint y: 342, endPoint x: 304, endPoint y: 290, distance: 58.9
click at [330, 306] on div "+6" at bounding box center [330, 341] width 31 height 31
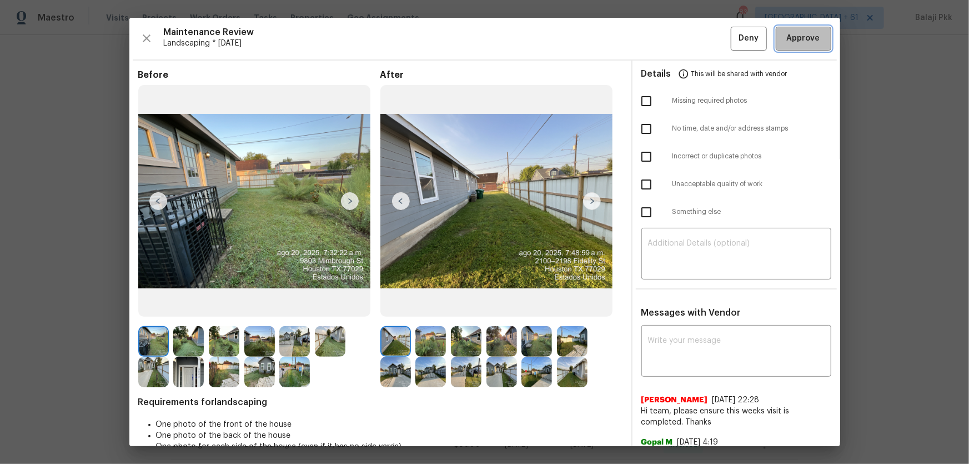
drag, startPoint x: 794, startPoint y: 35, endPoint x: 762, endPoint y: 7, distance: 42.5
click at [689, 34] on span "Approve" at bounding box center [803, 39] width 33 height 14
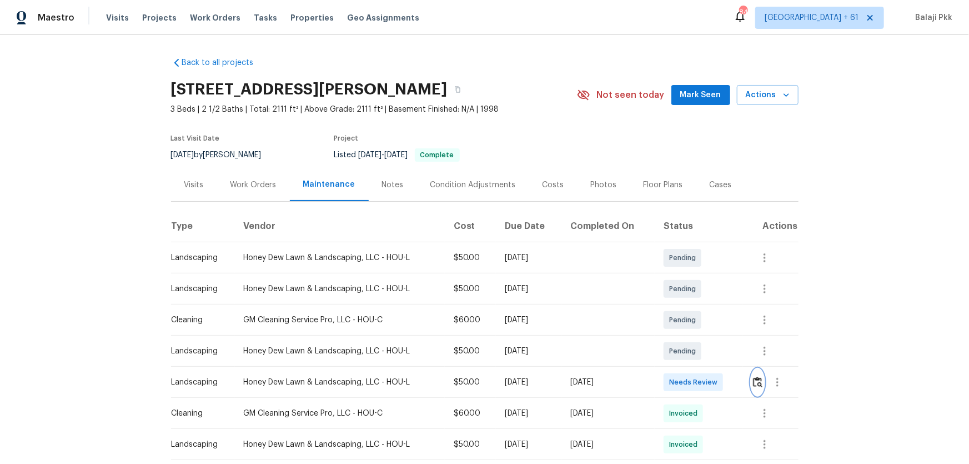
click at [689, 306] on img "button" at bounding box center [757, 381] width 9 height 11
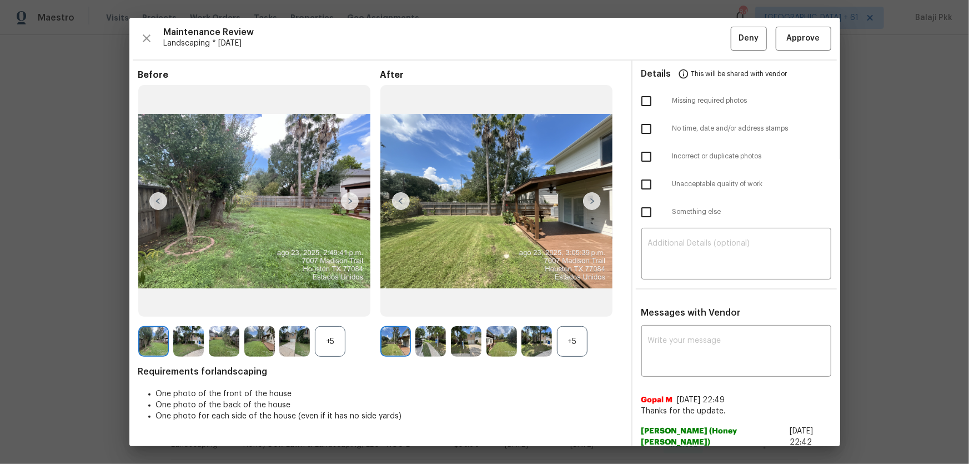
click at [576, 306] on div "+5" at bounding box center [572, 341] width 31 height 31
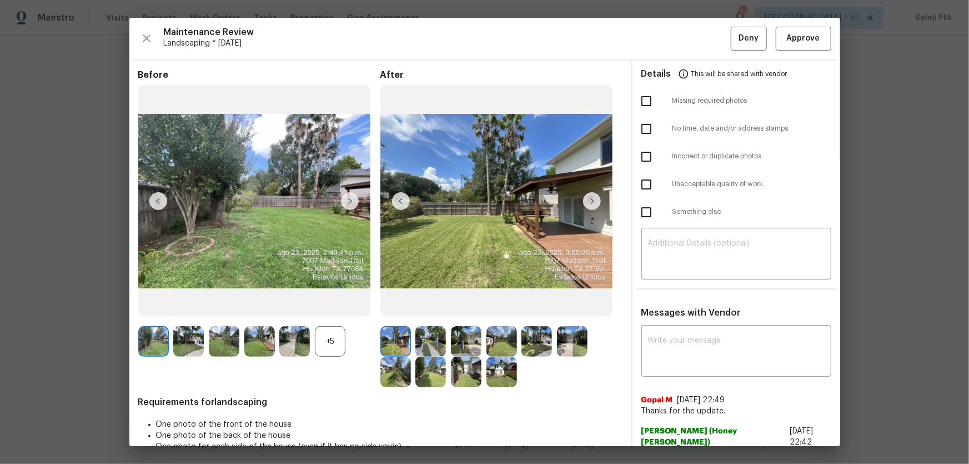
click at [321, 306] on div "+5" at bounding box center [330, 341] width 31 height 31
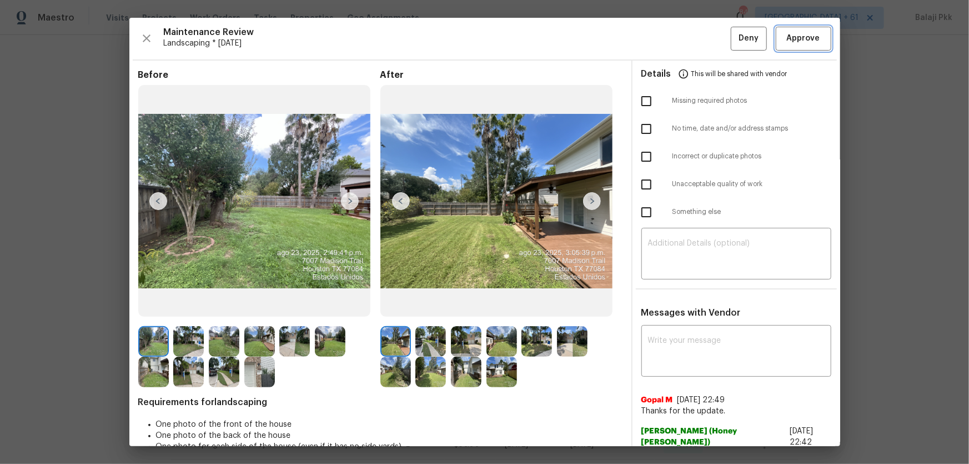
click at [689, 39] on span "Approve" at bounding box center [803, 39] width 33 height 14
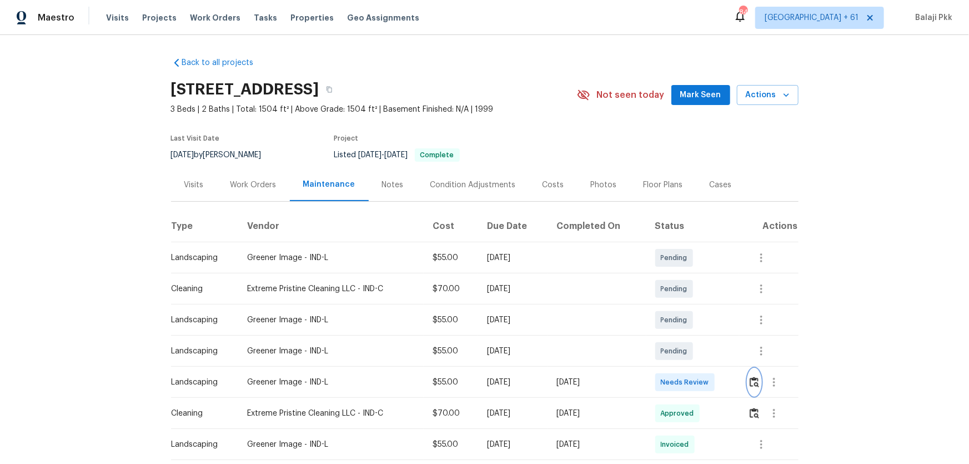
click at [689, 306] on img "button" at bounding box center [753, 381] width 9 height 11
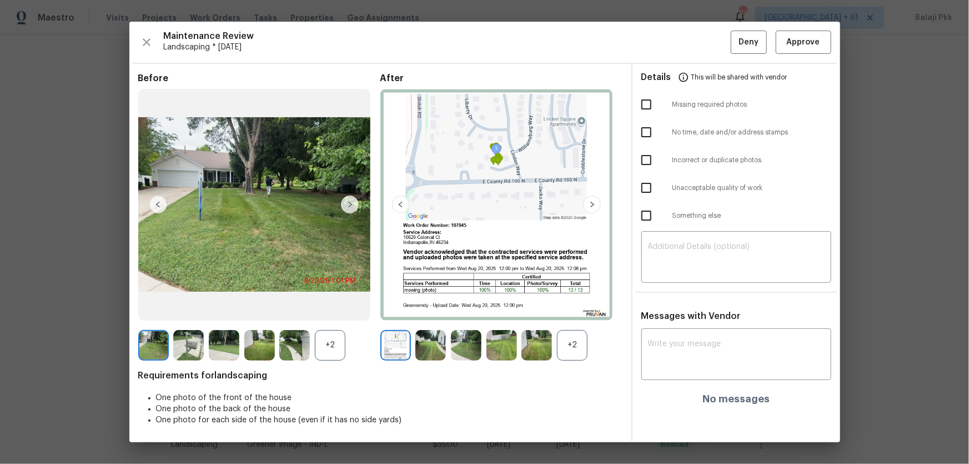
click at [570, 306] on div "+2" at bounding box center [572, 345] width 31 height 31
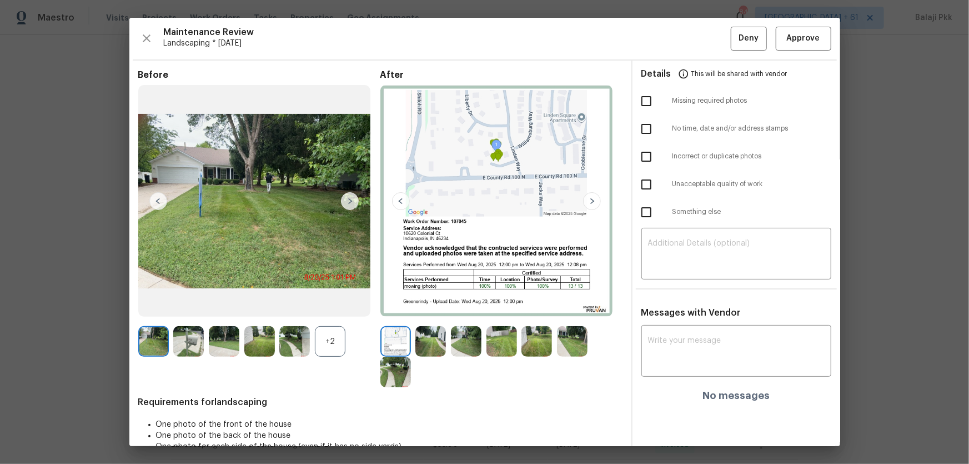
click at [314, 306] on div at bounding box center [297, 341] width 36 height 31
click at [338, 306] on div "+2" at bounding box center [330, 341] width 31 height 31
click at [689, 35] on span "Approve" at bounding box center [803, 39] width 33 height 14
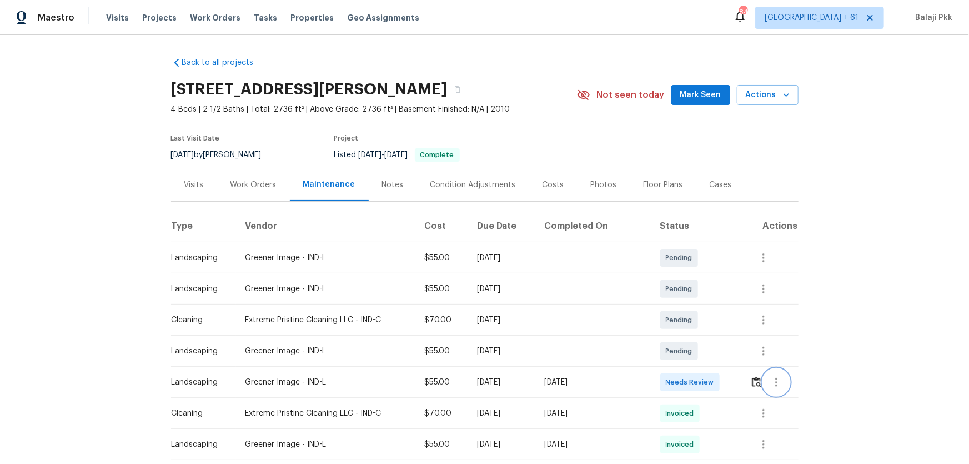
click at [689, 306] on button "button" at bounding box center [776, 382] width 27 height 27
click at [689, 306] on div at bounding box center [484, 232] width 969 height 464
click at [689, 306] on img "button" at bounding box center [756, 381] width 9 height 11
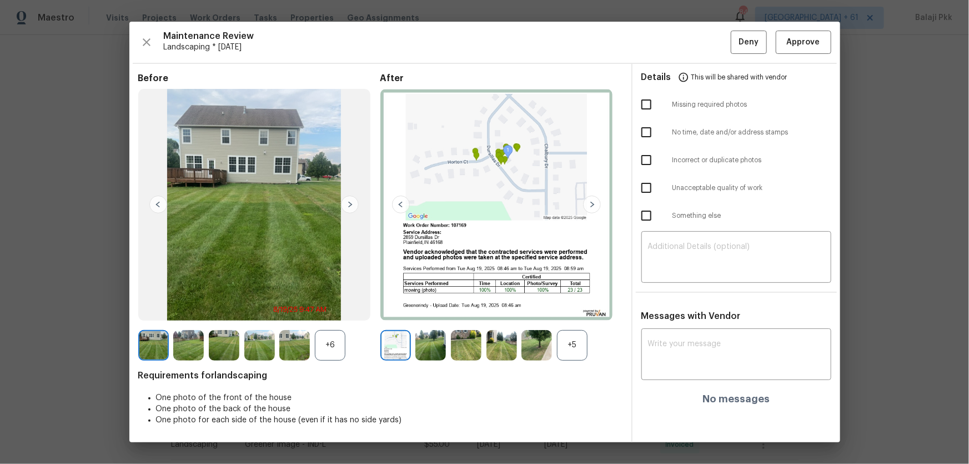
click at [582, 306] on div "+5" at bounding box center [572, 345] width 31 height 31
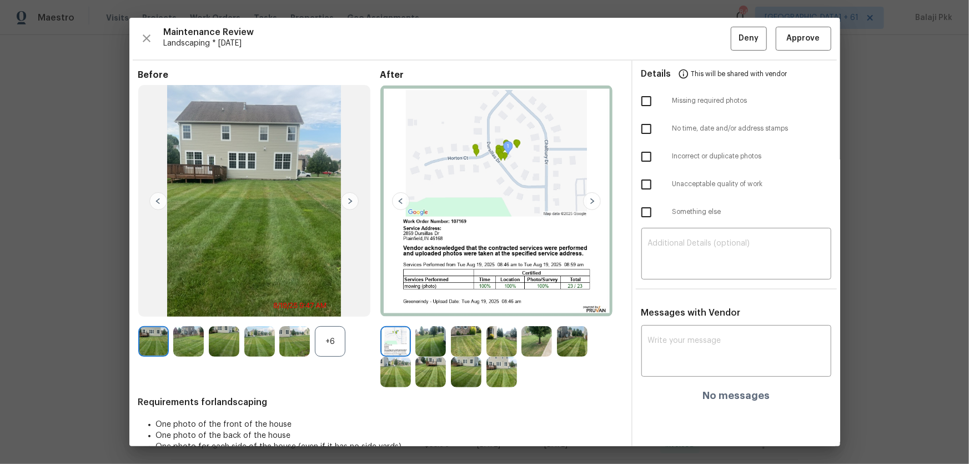
click at [340, 306] on div "+6" at bounding box center [330, 341] width 31 height 31
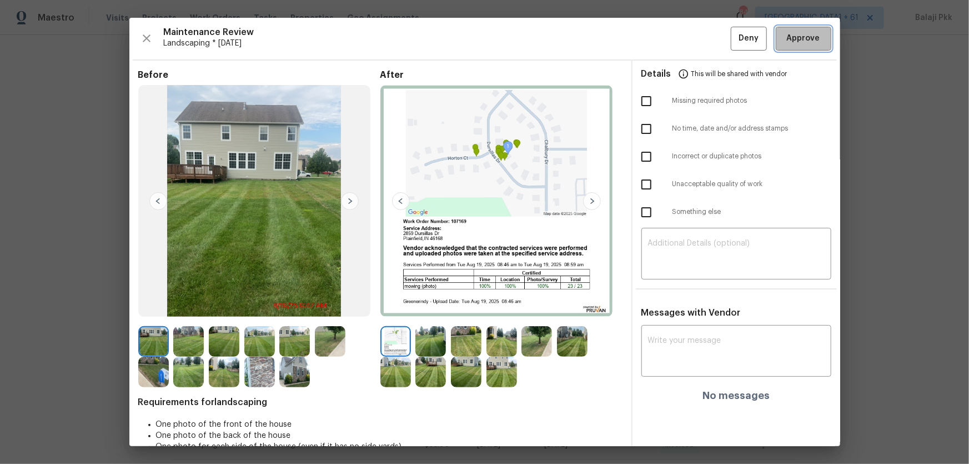
click at [689, 28] on button "Approve" at bounding box center [804, 39] width 56 height 24
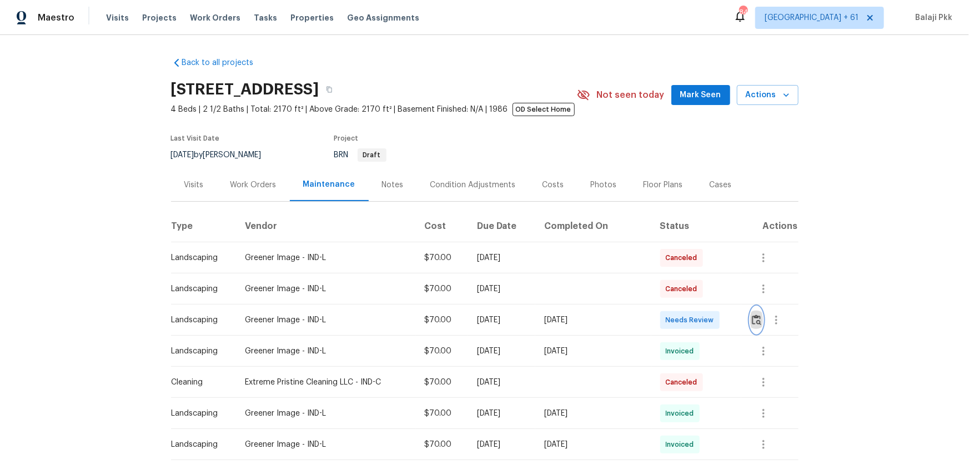
click at [689, 306] on img "button" at bounding box center [756, 319] width 9 height 11
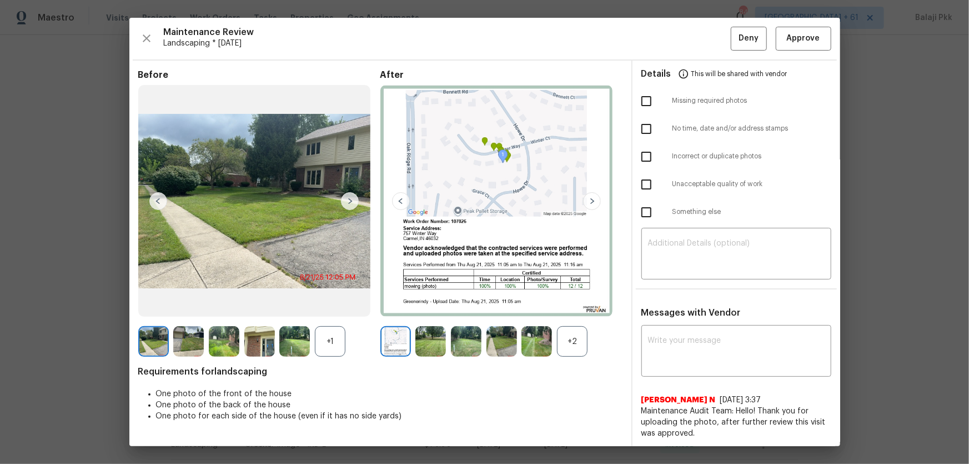
click at [574, 306] on div "+2" at bounding box center [572, 341] width 31 height 31
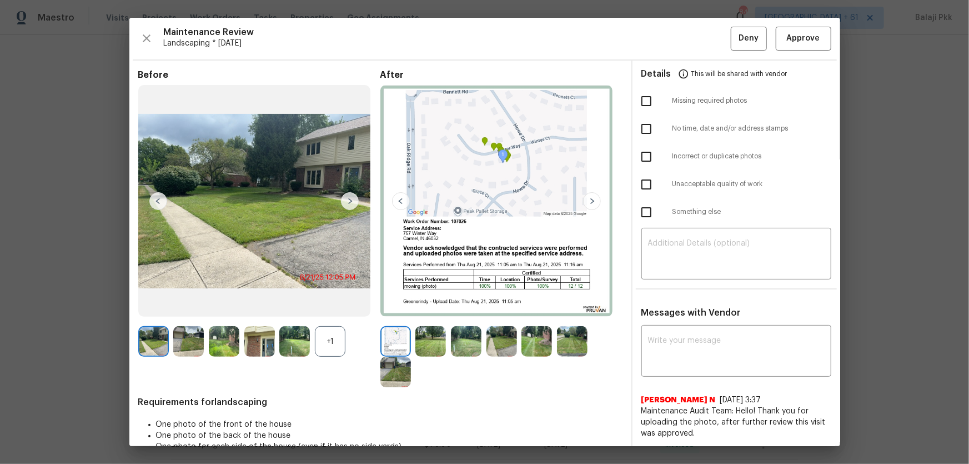
click at [339, 306] on div "+1" at bounding box center [330, 341] width 31 height 31
click at [689, 43] on span "Approve" at bounding box center [803, 39] width 33 height 14
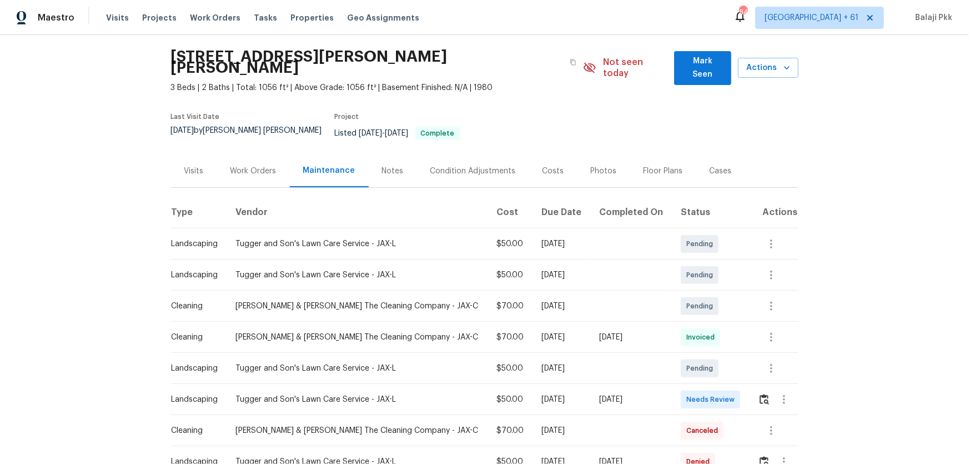
scroll to position [50, 0]
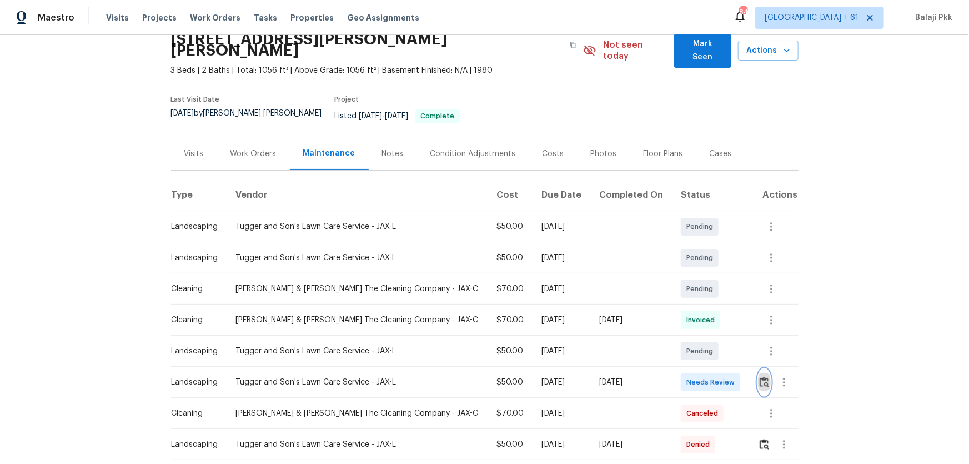
click at [689, 306] on img "button" at bounding box center [763, 381] width 9 height 11
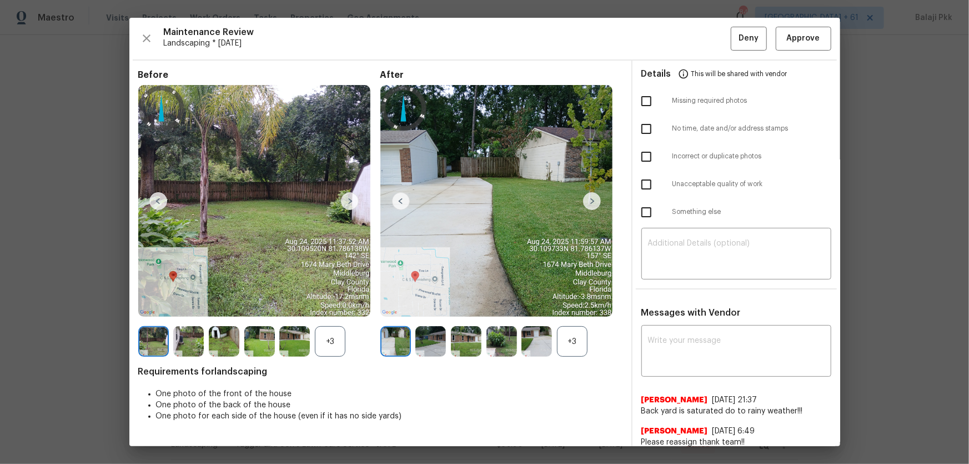
click at [572, 306] on div "+3" at bounding box center [572, 341] width 31 height 31
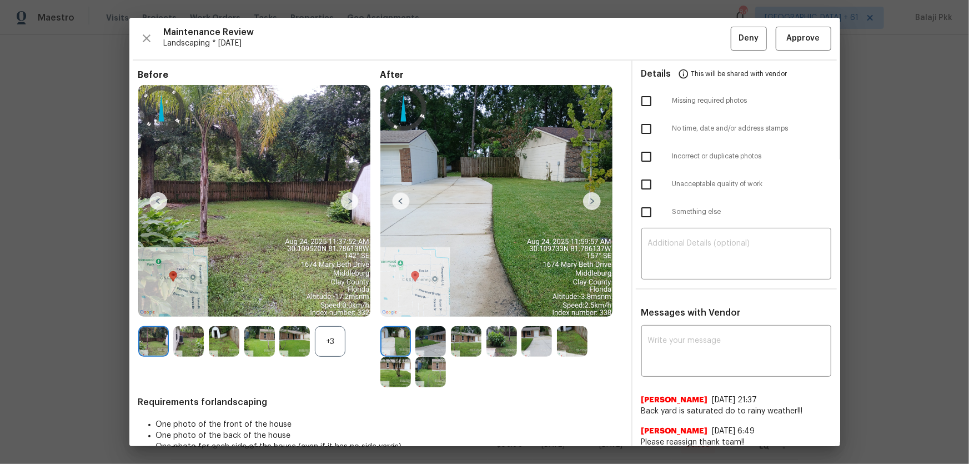
click at [343, 306] on div "+3" at bounding box center [330, 341] width 31 height 31
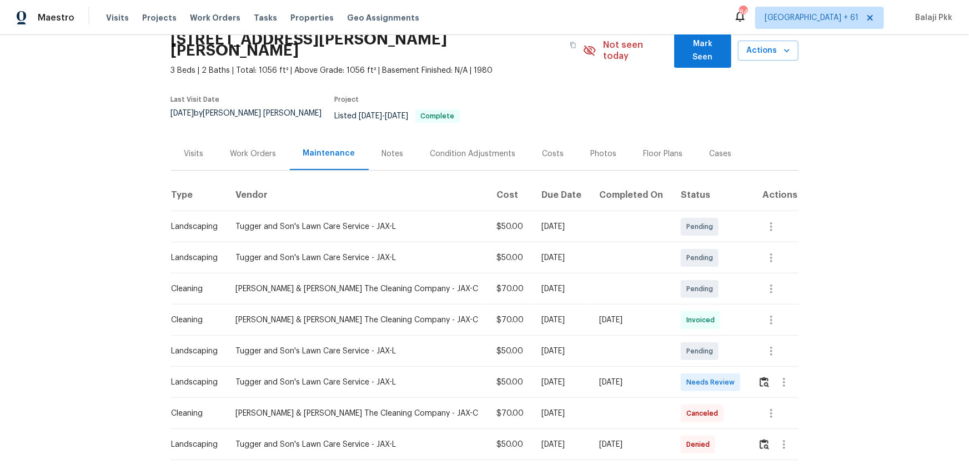
click at [689, 306] on div at bounding box center [777, 382] width 39 height 27
click at [689, 306] on button "button" at bounding box center [764, 382] width 13 height 27
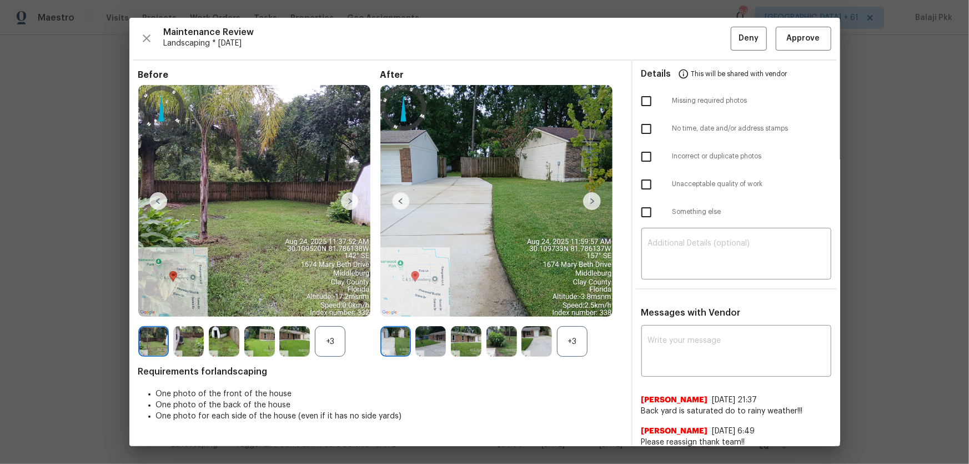
drag, startPoint x: 572, startPoint y: 334, endPoint x: 527, endPoint y: 332, distance: 45.6
click at [572, 306] on div "+3" at bounding box center [572, 341] width 31 height 31
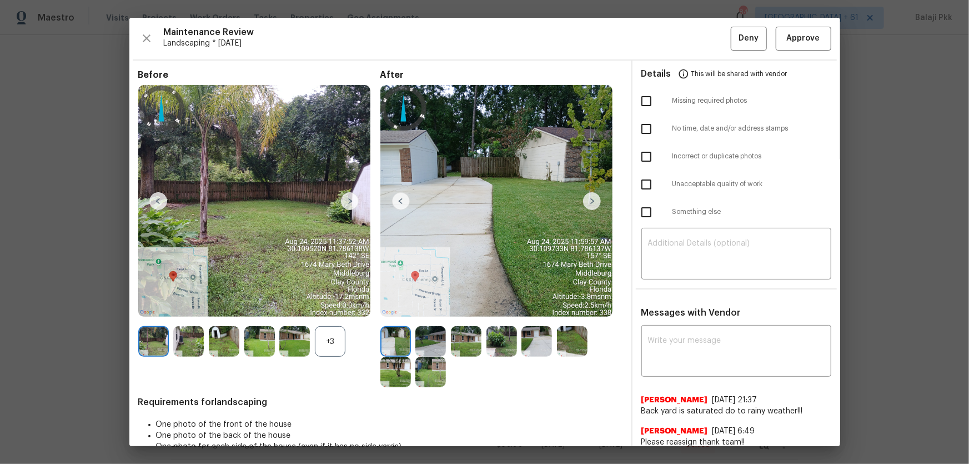
click at [330, 306] on div "+3" at bounding box center [330, 341] width 31 height 31
click at [689, 37] on span "Approve" at bounding box center [803, 39] width 33 height 14
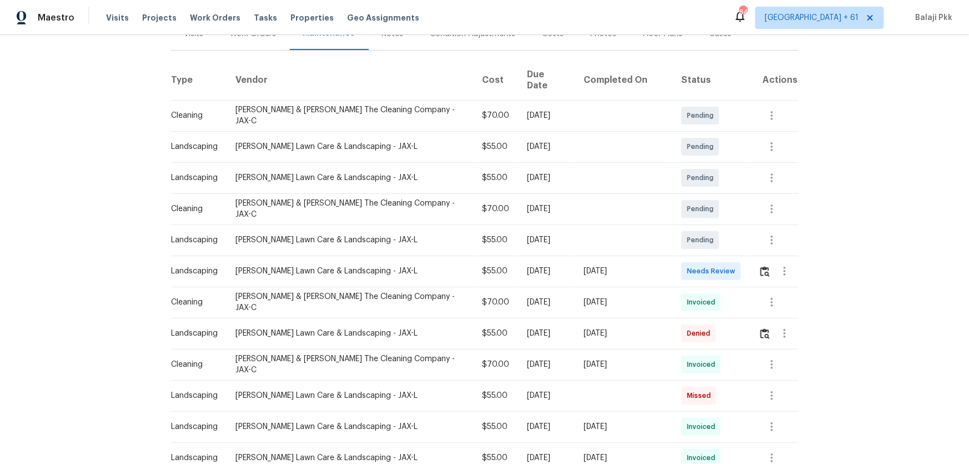
scroll to position [100, 0]
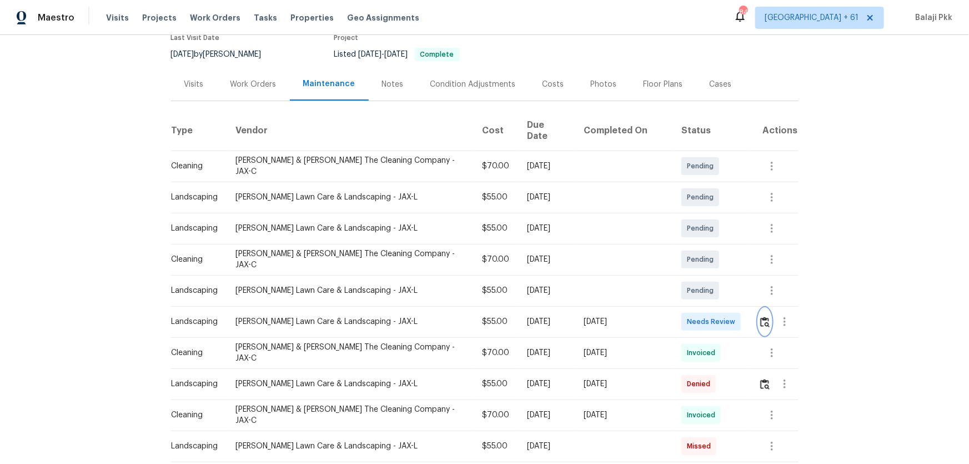
click at [689, 306] on img "button" at bounding box center [764, 321] width 9 height 11
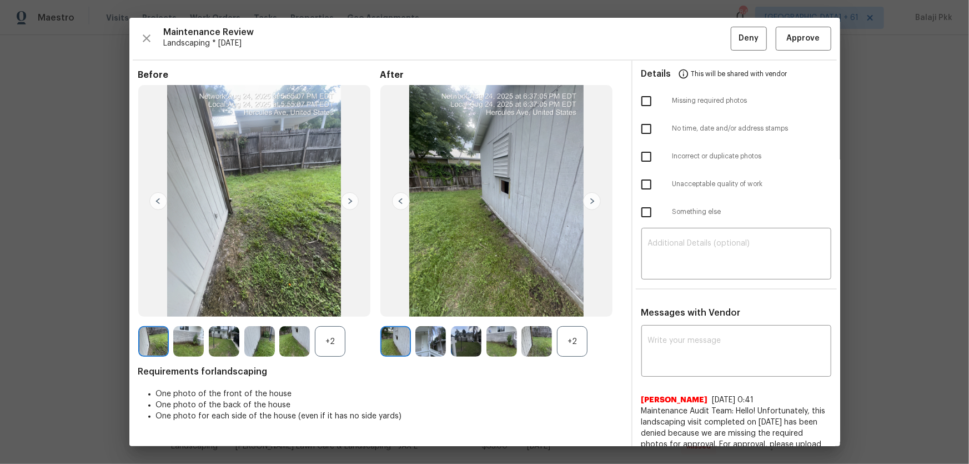
click at [580, 306] on div "+2" at bounding box center [572, 341] width 31 height 31
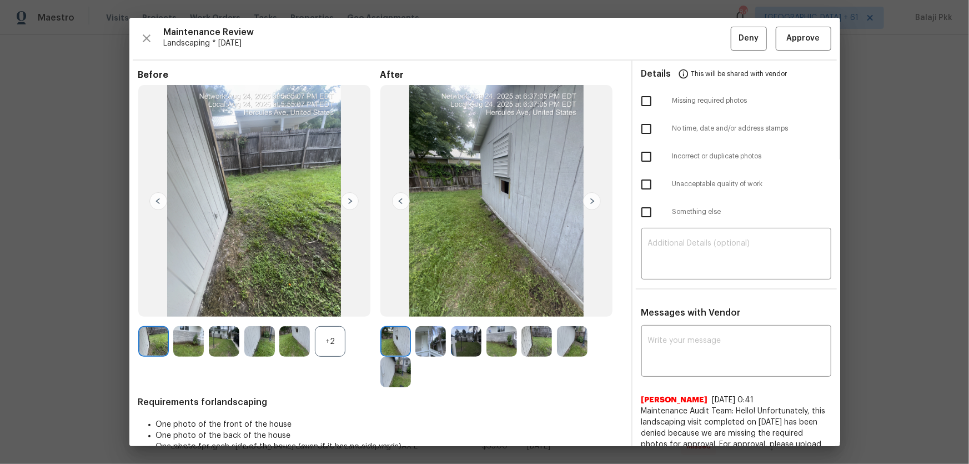
click at [328, 306] on div "+2" at bounding box center [330, 341] width 31 height 31
click at [689, 36] on span "Approve" at bounding box center [803, 39] width 33 height 14
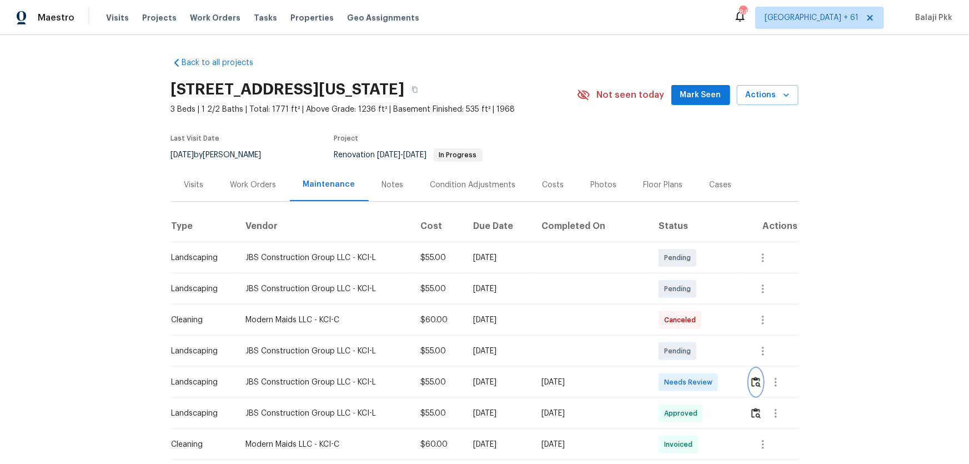
click at [689, 306] on img "button" at bounding box center [755, 381] width 9 height 11
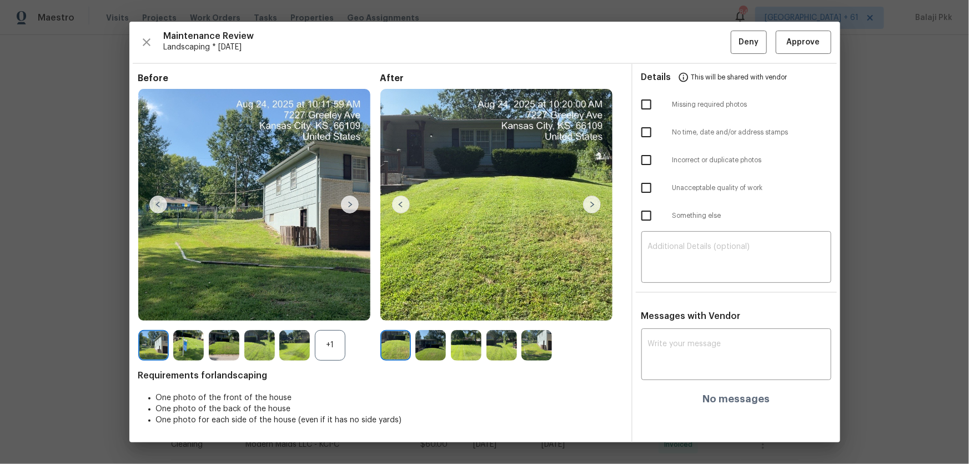
click at [343, 306] on div "+1" at bounding box center [330, 345] width 31 height 31
click at [689, 43] on span "Approve" at bounding box center [803, 43] width 33 height 14
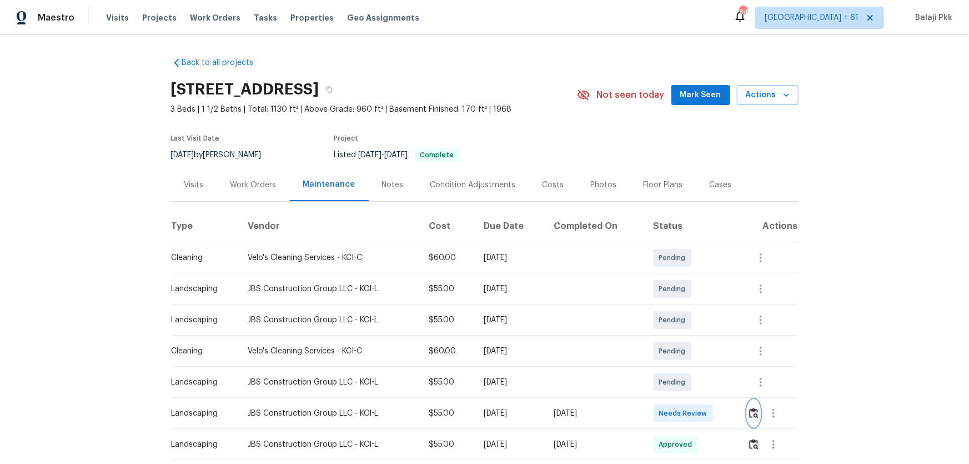
click at [689, 306] on img "button" at bounding box center [753, 412] width 9 height 11
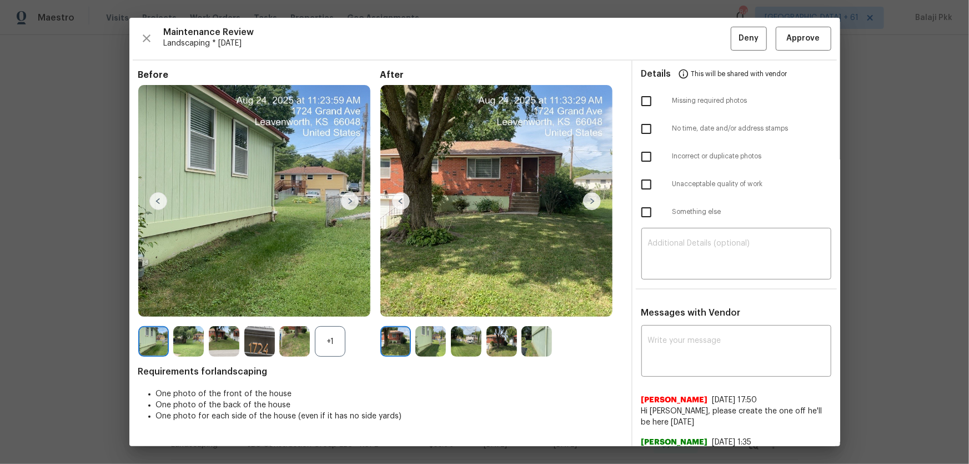
drag, startPoint x: 336, startPoint y: 344, endPoint x: 328, endPoint y: 291, distance: 52.8
click at [335, 306] on div "+1" at bounding box center [330, 341] width 31 height 31
click at [689, 37] on span "Approve" at bounding box center [803, 39] width 33 height 14
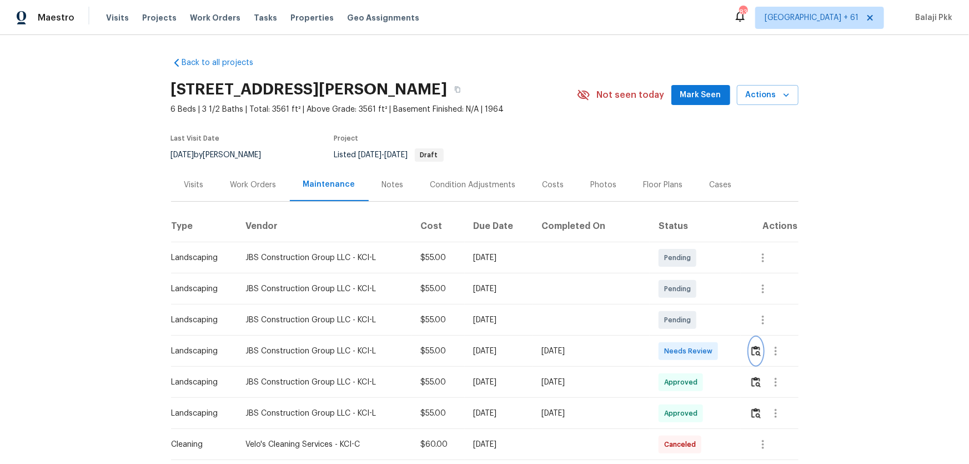
click at [689, 306] on img "button" at bounding box center [755, 350] width 9 height 11
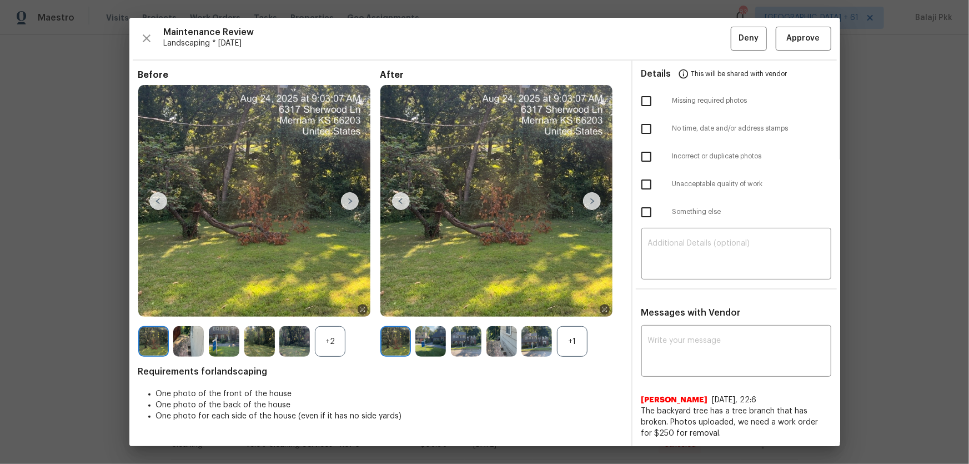
click at [570, 306] on div "+1" at bounding box center [572, 341] width 31 height 31
click at [333, 306] on div "+2" at bounding box center [330, 341] width 31 height 31
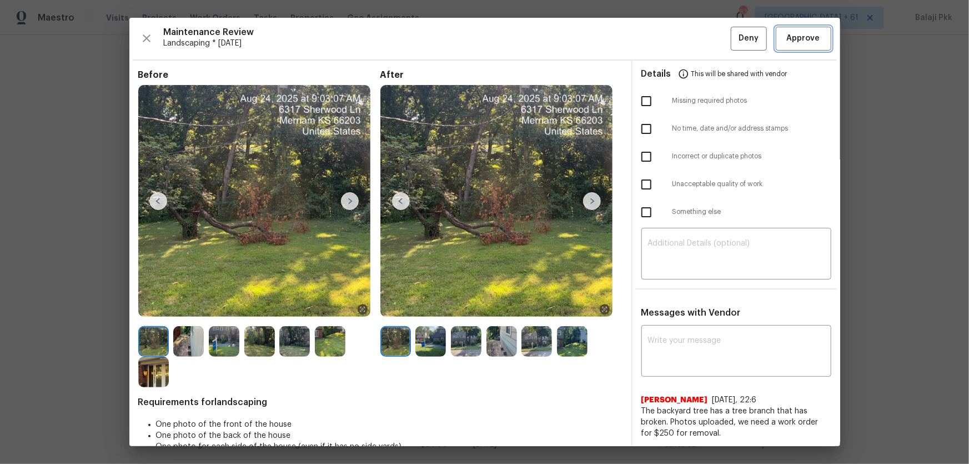
click at [689, 37] on span "Approve" at bounding box center [803, 39] width 33 height 14
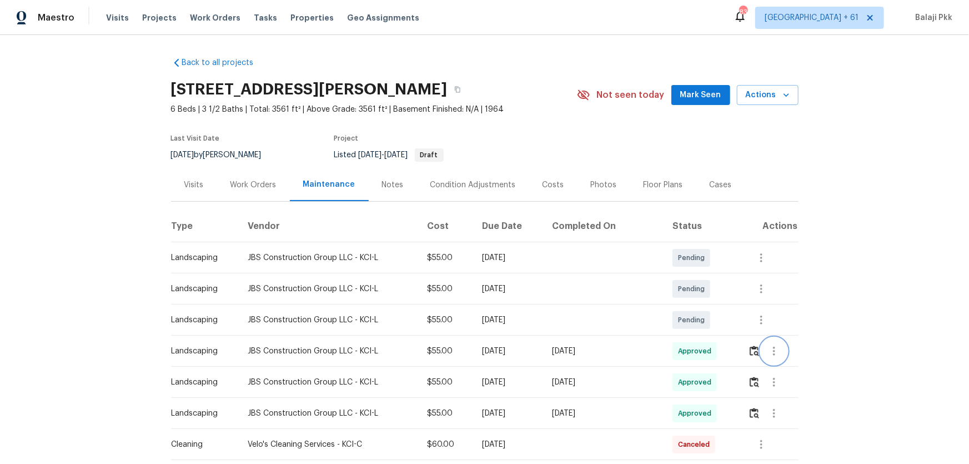
click at [689, 306] on button "button" at bounding box center [774, 351] width 27 height 27
click at [689, 306] on div at bounding box center [484, 232] width 969 height 464
click at [689, 306] on img "button" at bounding box center [753, 350] width 9 height 11
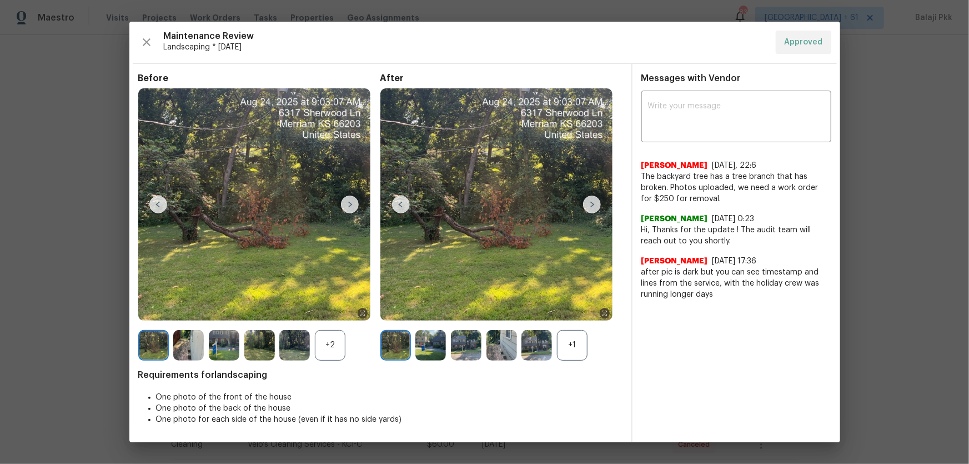
click at [571, 306] on div "+1" at bounding box center [572, 345] width 31 height 31
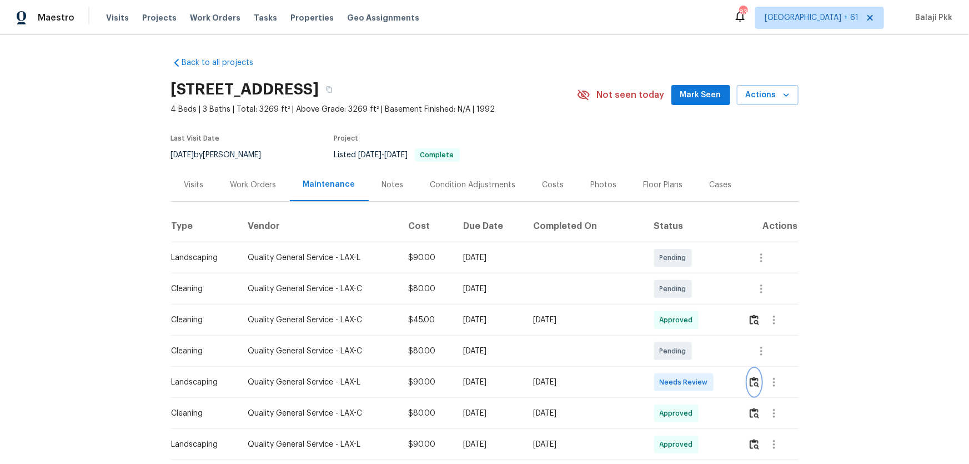
click at [689, 306] on img "button" at bounding box center [753, 381] width 9 height 11
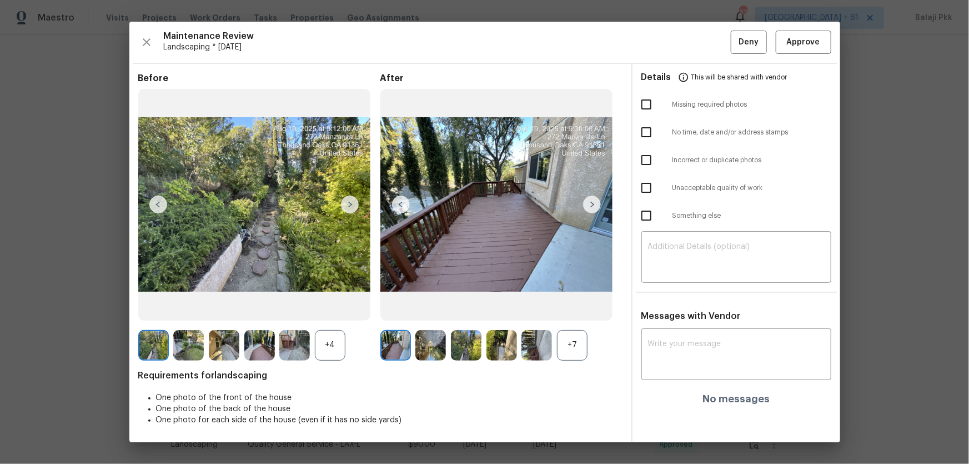
click at [566, 306] on div "+7" at bounding box center [572, 345] width 31 height 31
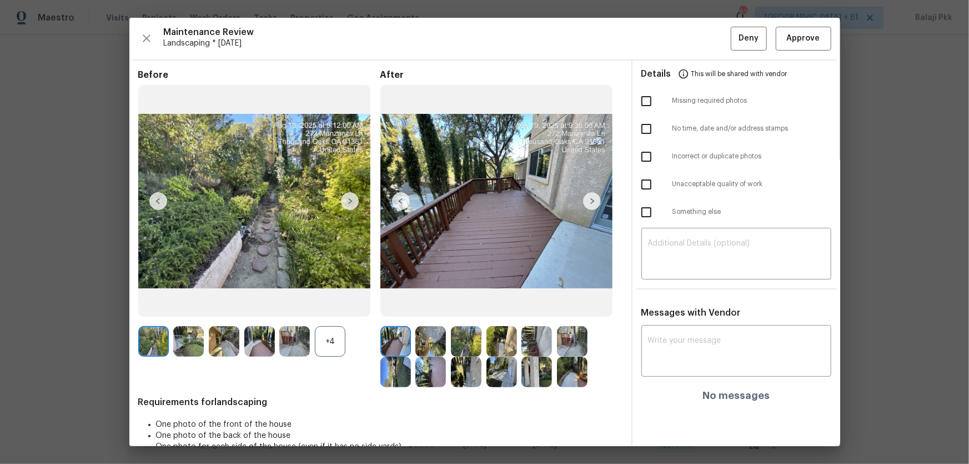
click at [348, 306] on div "+4" at bounding box center [259, 341] width 242 height 31
click at [343, 306] on div "+4" at bounding box center [330, 341] width 31 height 31
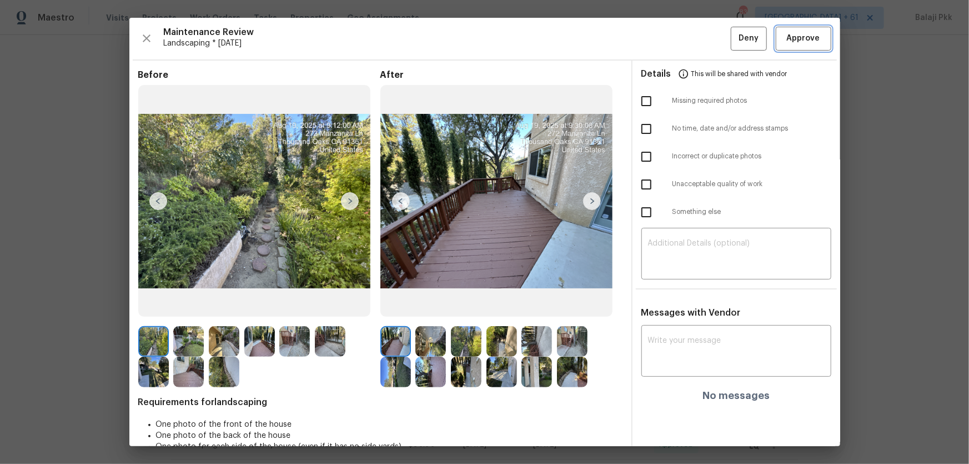
click at [689, 32] on span "Approve" at bounding box center [803, 39] width 33 height 14
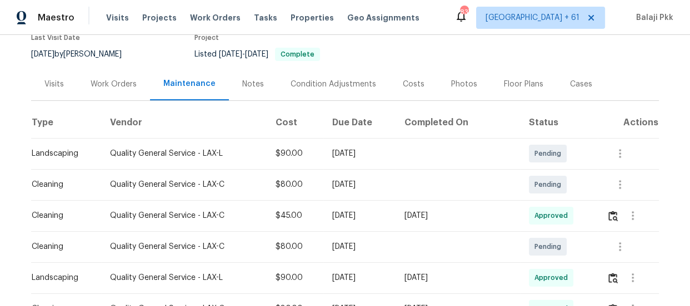
scroll to position [151, 0]
